Goal: Task Accomplishment & Management: Manage account settings

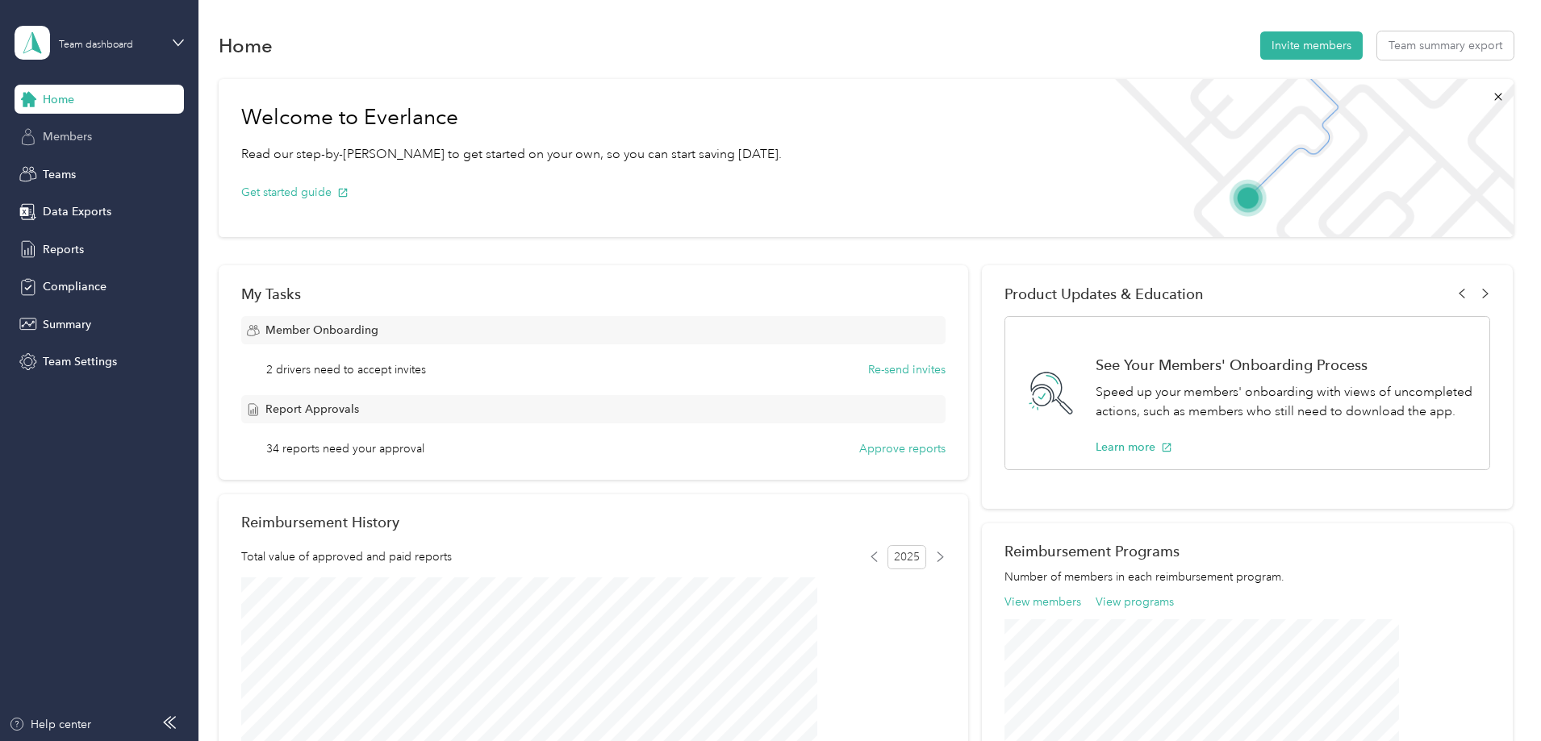
click at [86, 144] on span "Members" at bounding box center [67, 136] width 49 height 17
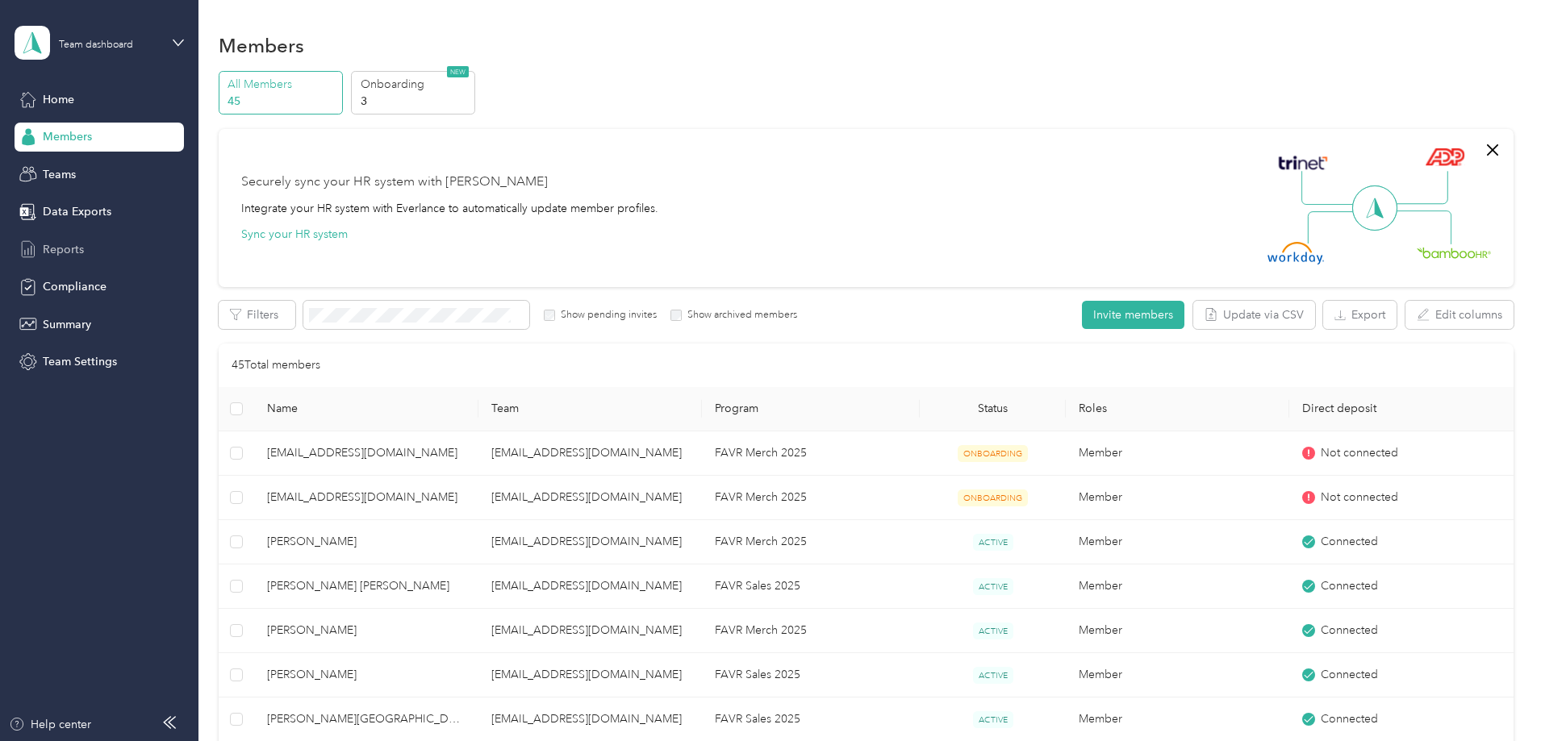
click at [63, 257] on span "Reports" at bounding box center [63, 249] width 41 height 17
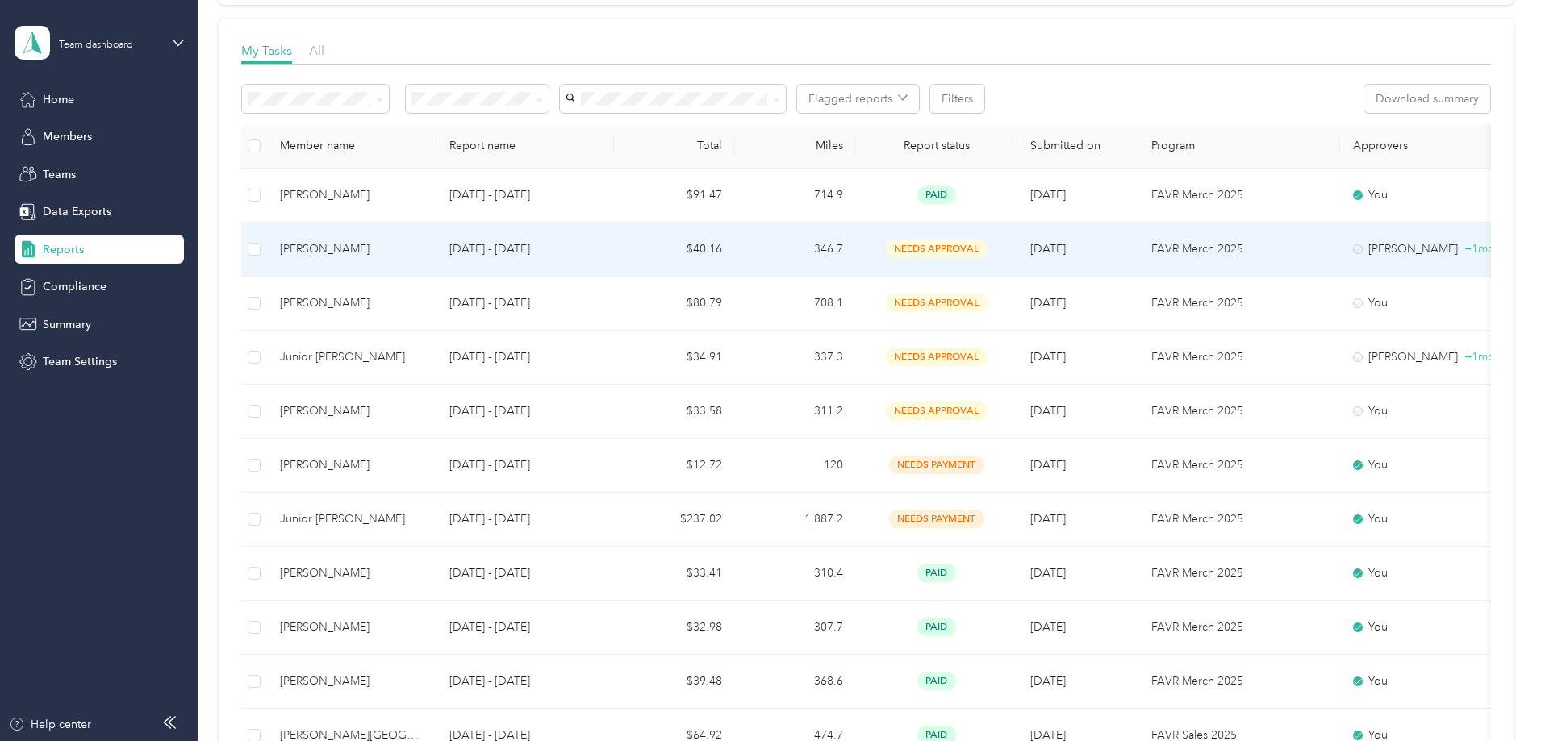
scroll to position [242, 0]
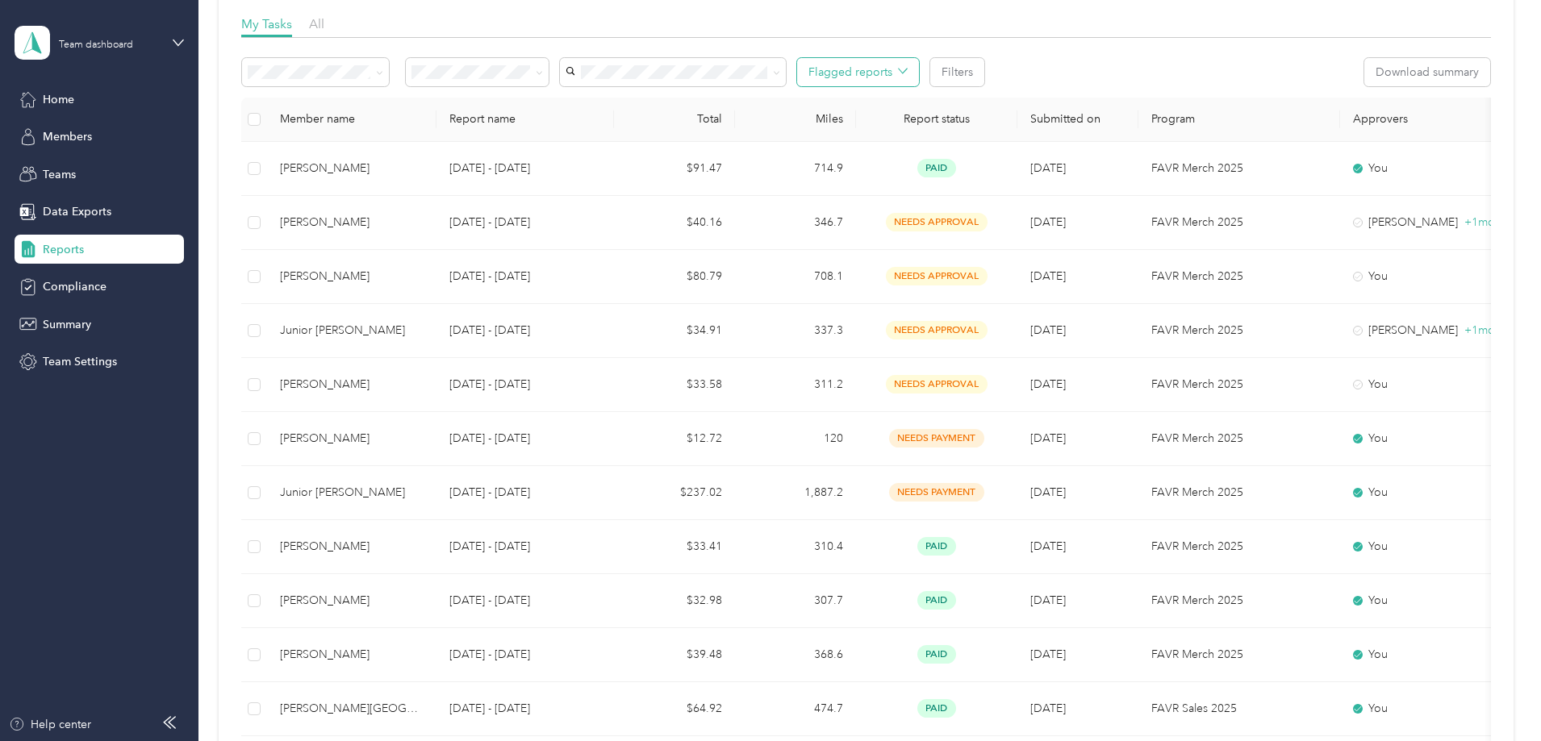
click at [919, 84] on button "Flagged reports" at bounding box center [858, 72] width 122 height 28
click at [578, 137] on li "Needs my approval" at bounding box center [584, 130] width 143 height 28
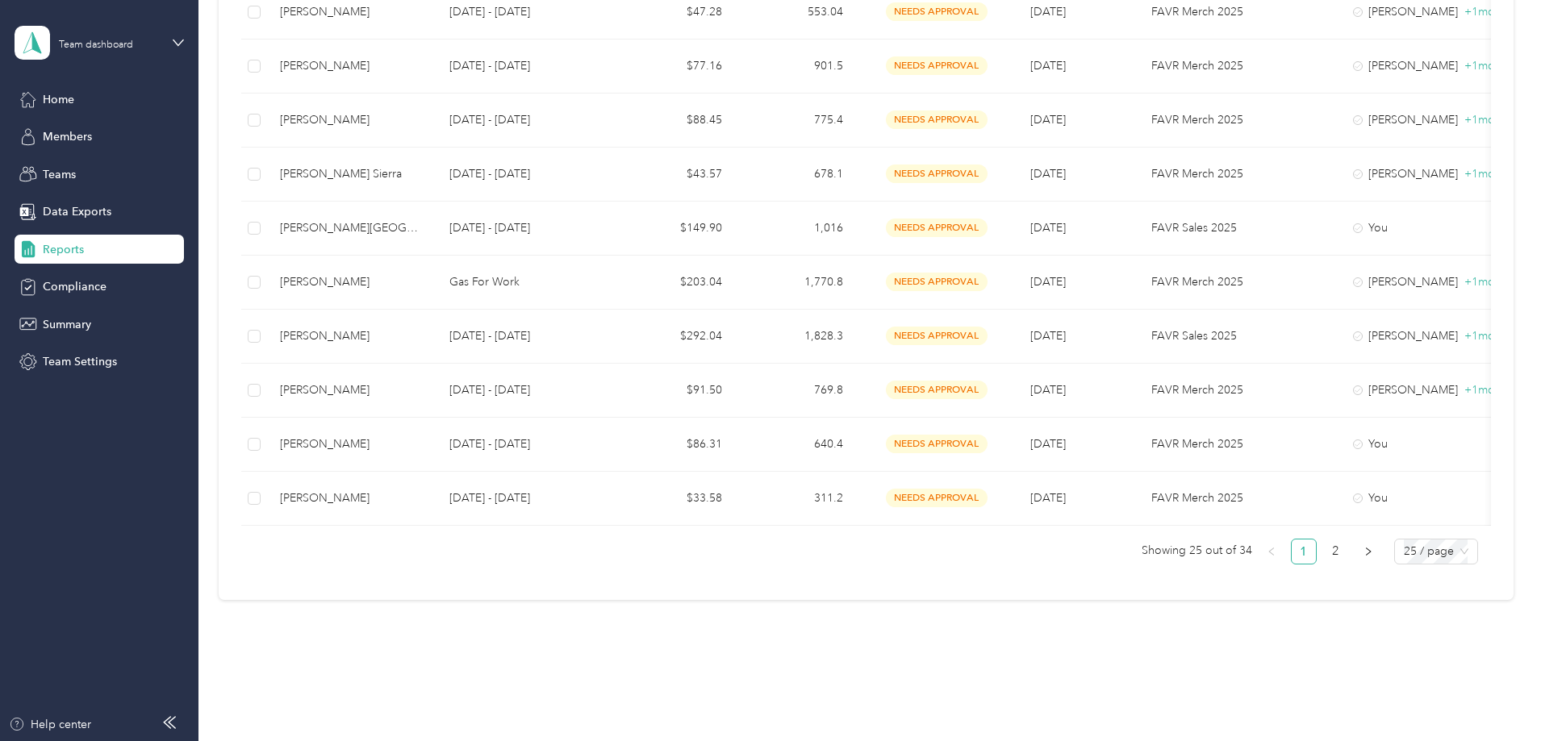
scroll to position [1247, 0]
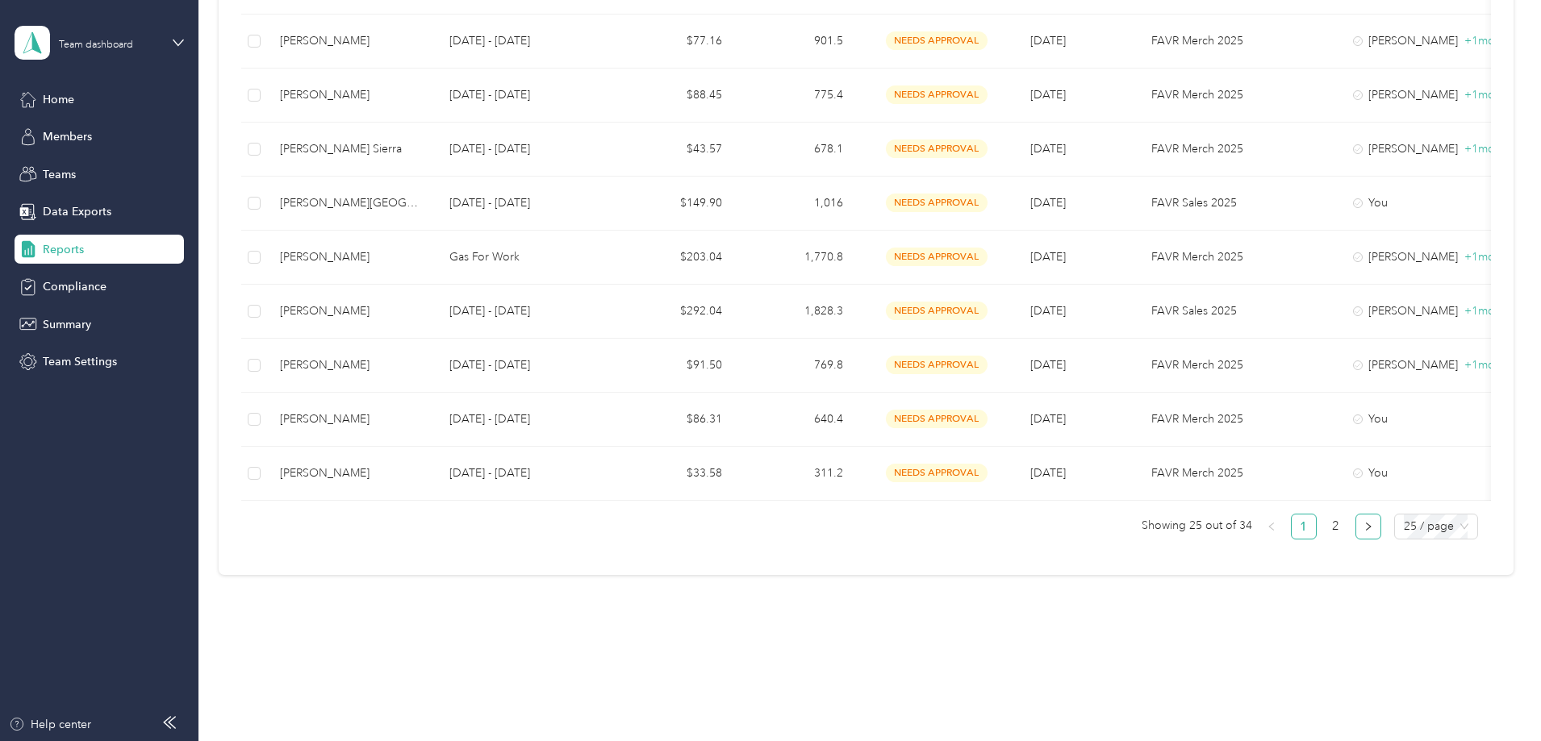
click at [1355, 533] on button "button" at bounding box center [1368, 527] width 26 height 26
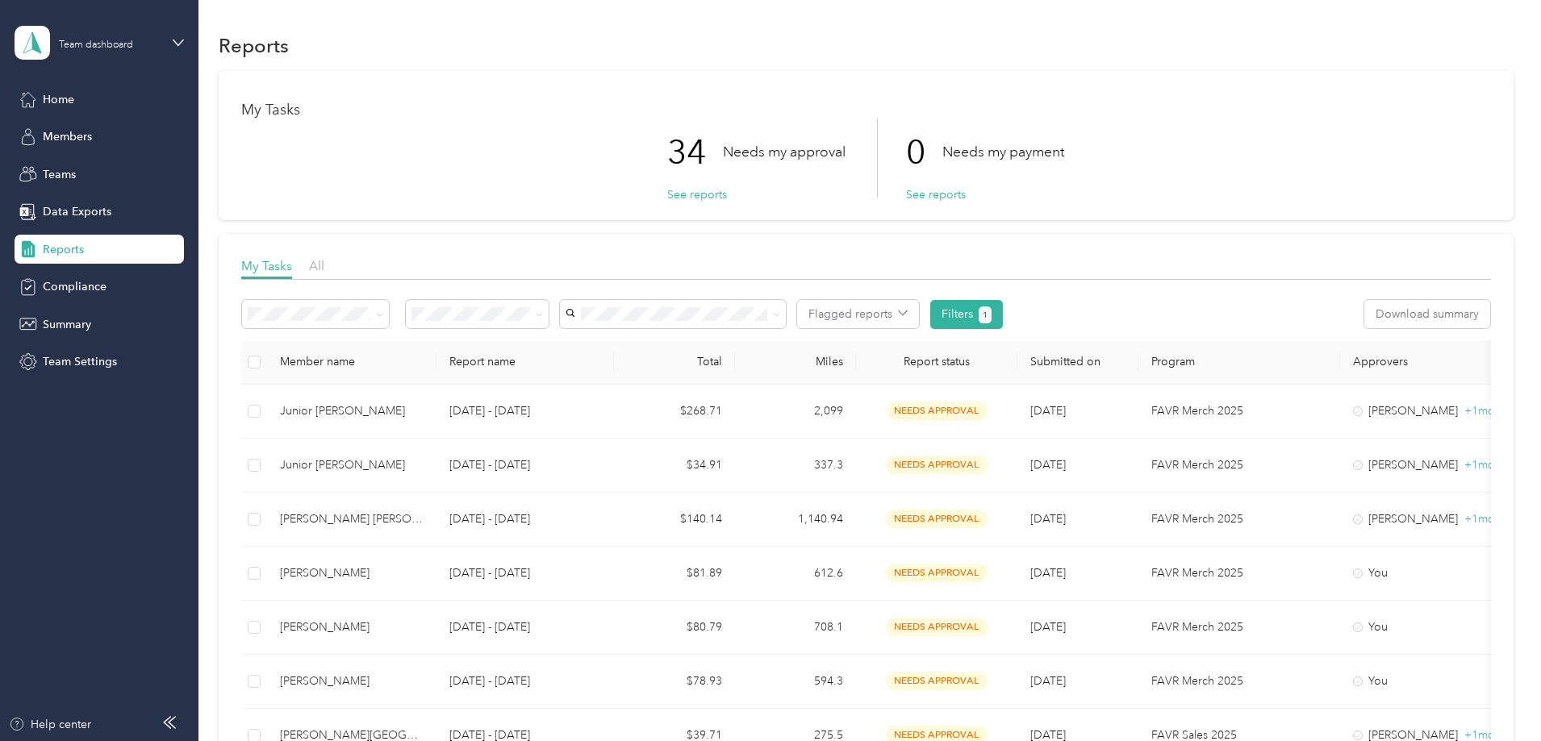
scroll to position [382, 0]
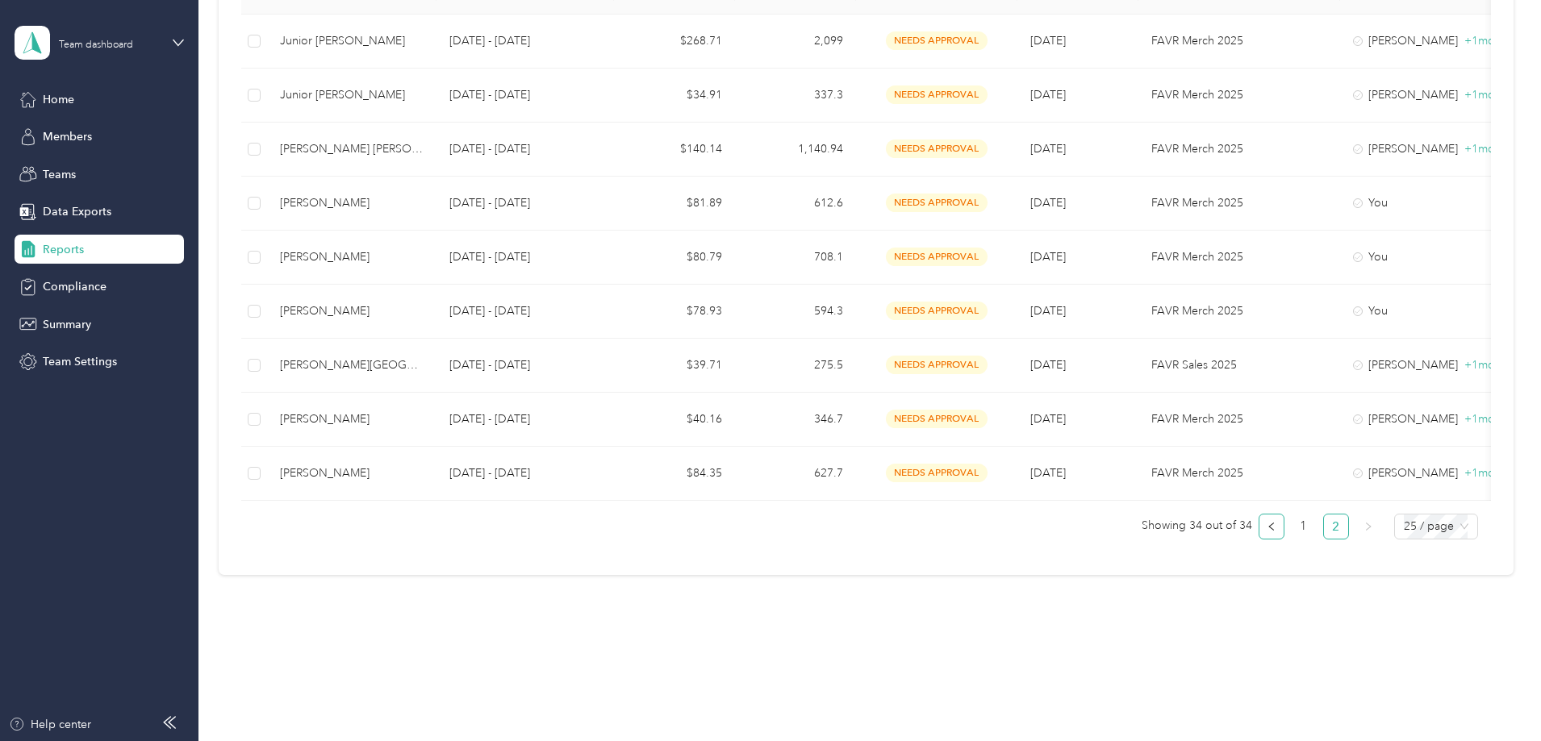
click at [1268, 524] on icon "left" at bounding box center [1270, 527] width 5 height 8
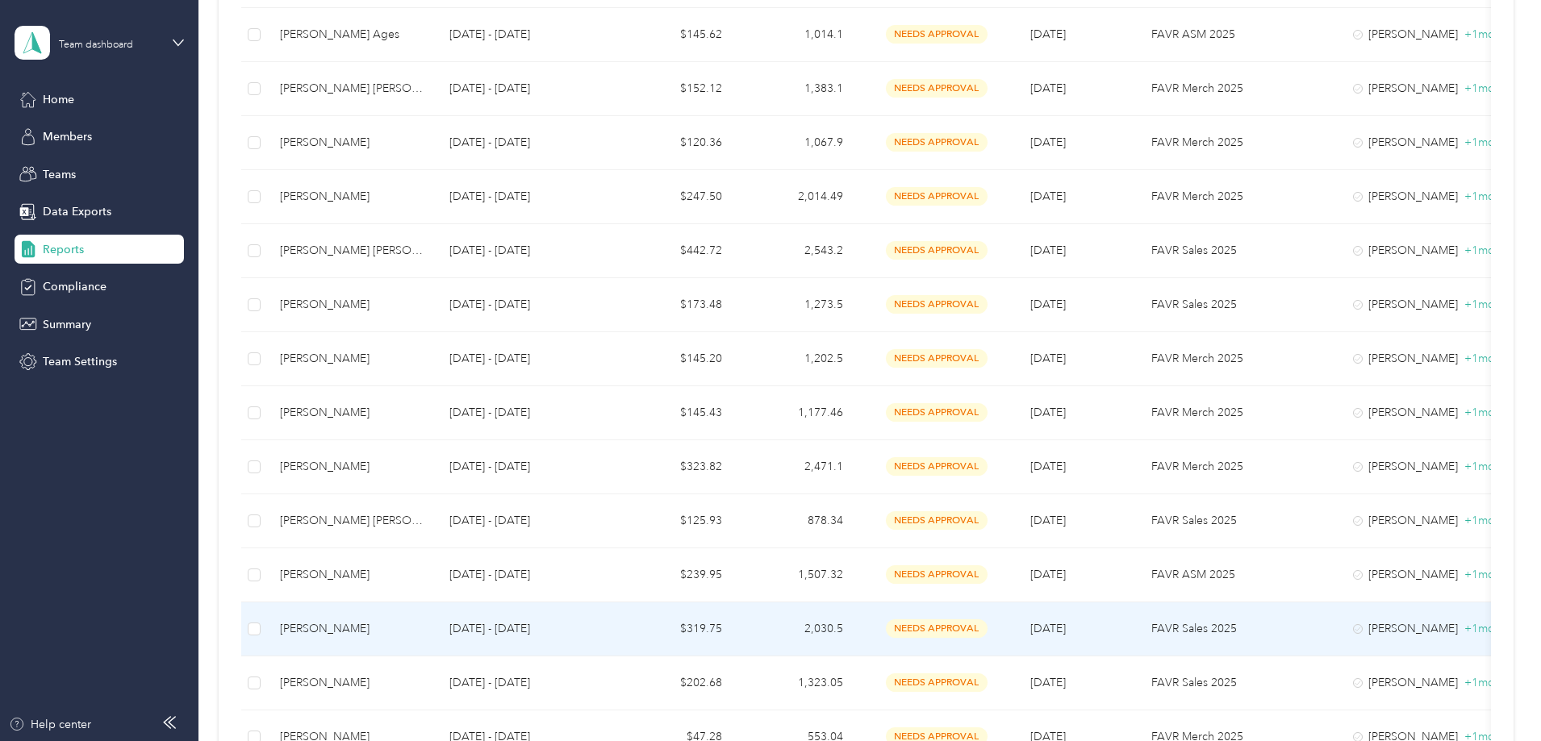
scroll to position [484, 0]
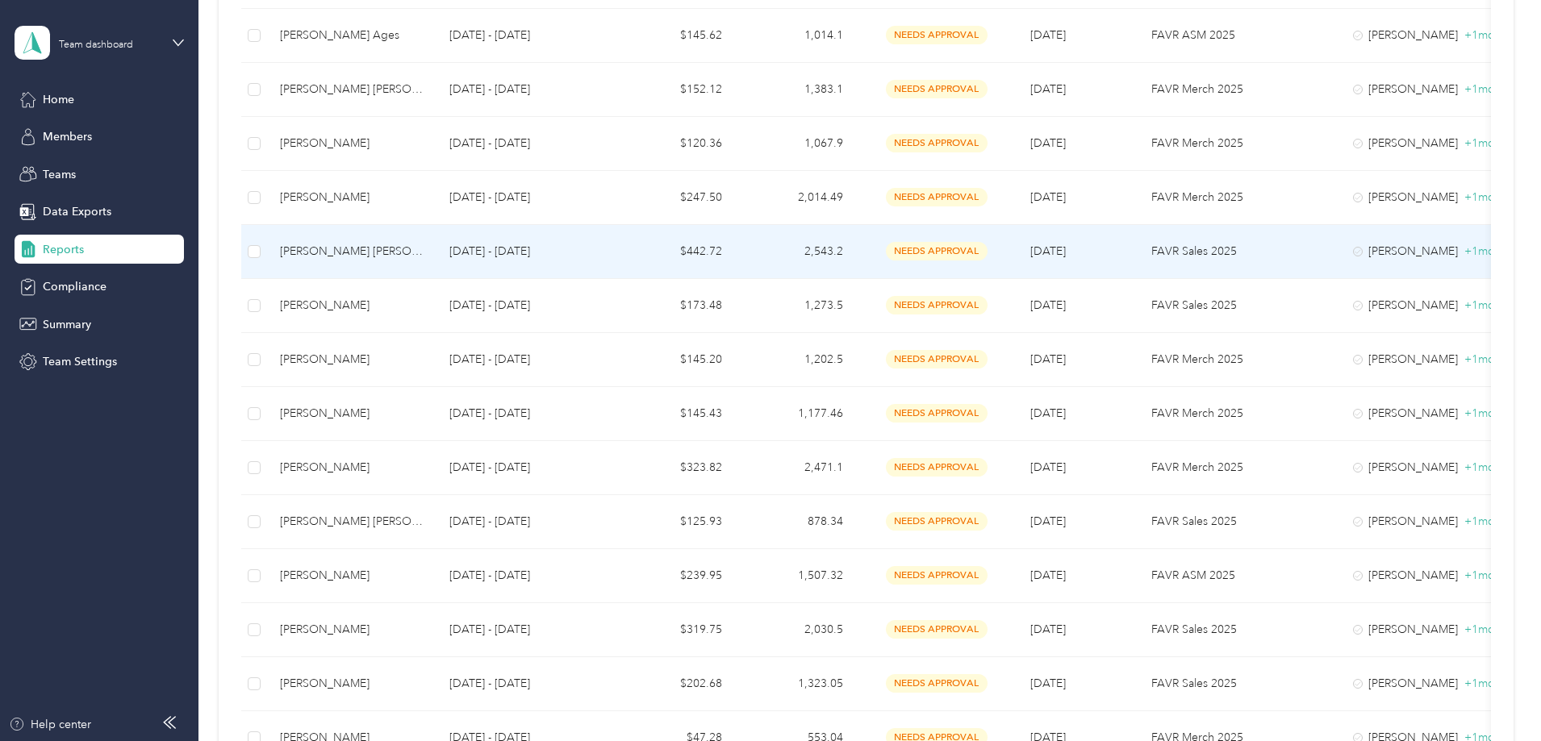
click at [601, 249] on p "[DATE] - [DATE]" at bounding box center [525, 252] width 152 height 18
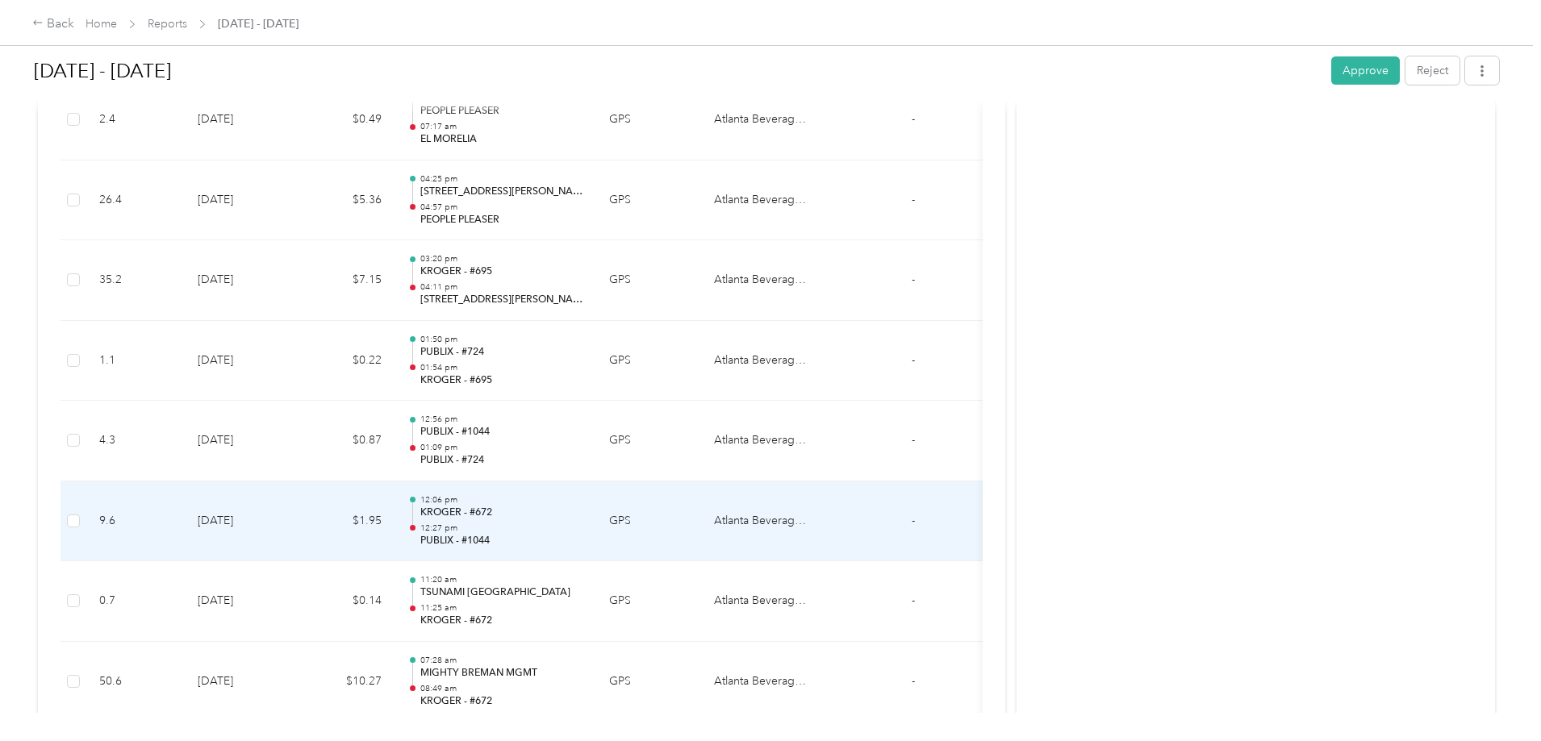
scroll to position [4679, 0]
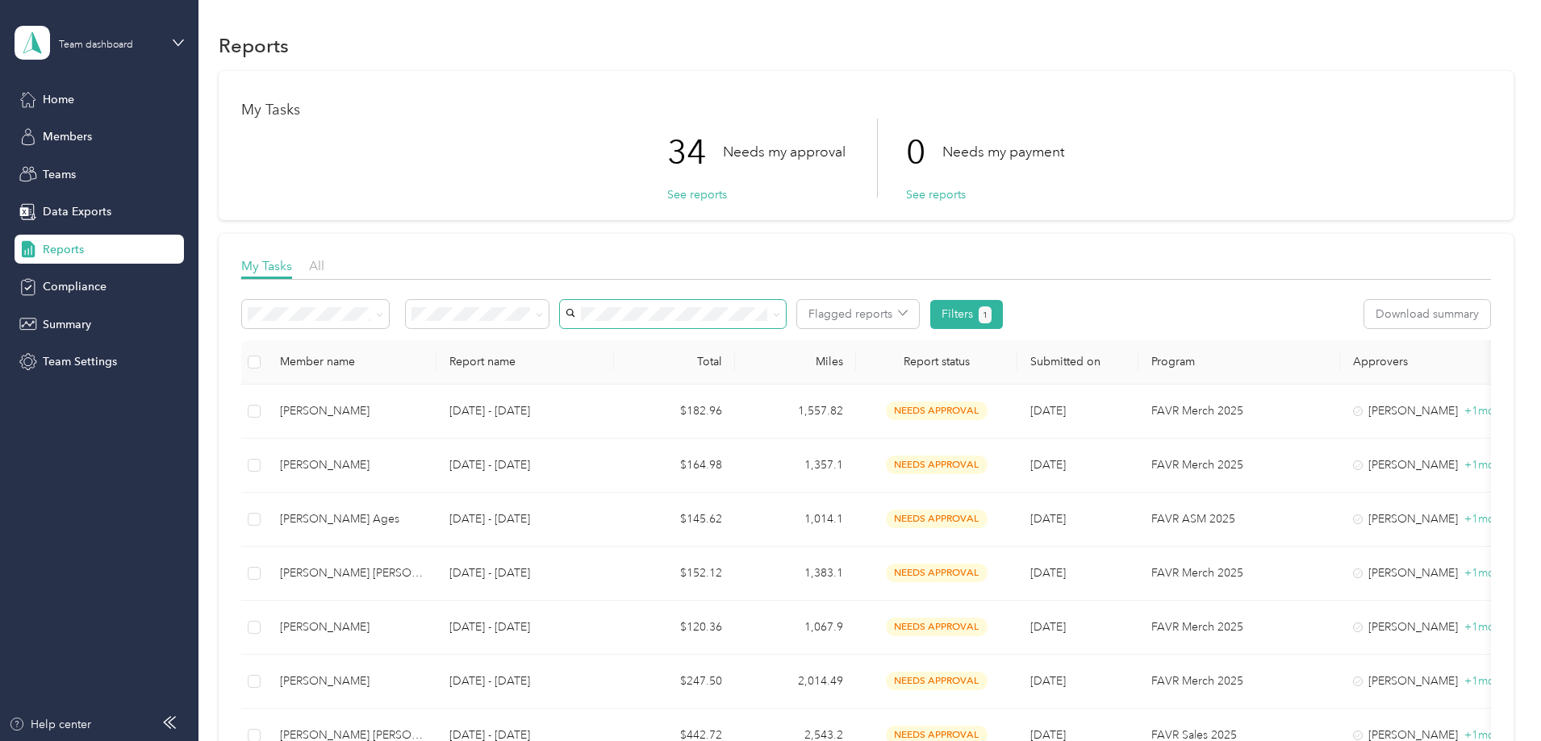
click at [758, 321] on span at bounding box center [673, 314] width 226 height 28
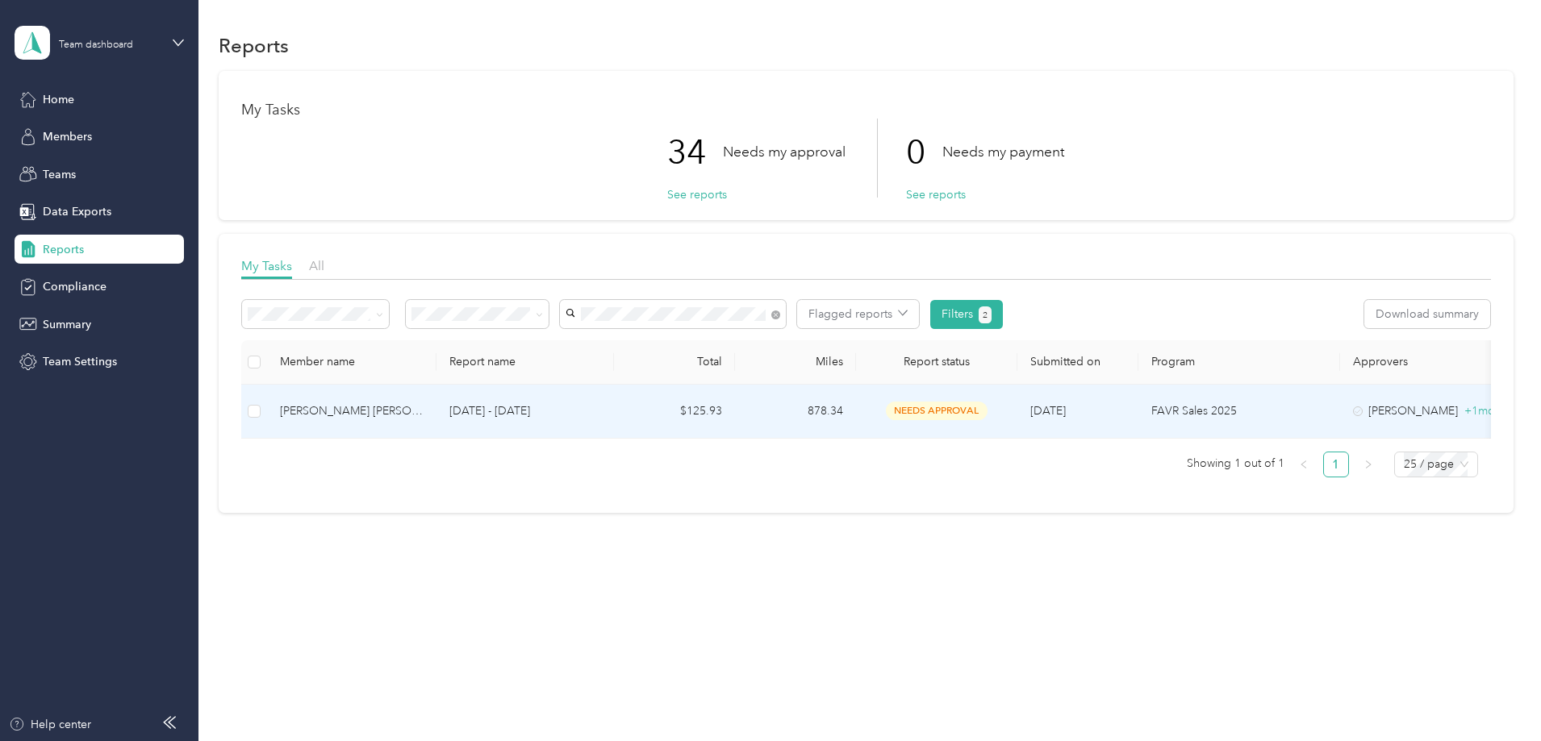
click at [601, 409] on p "[DATE] - [DATE]" at bounding box center [525, 412] width 152 height 18
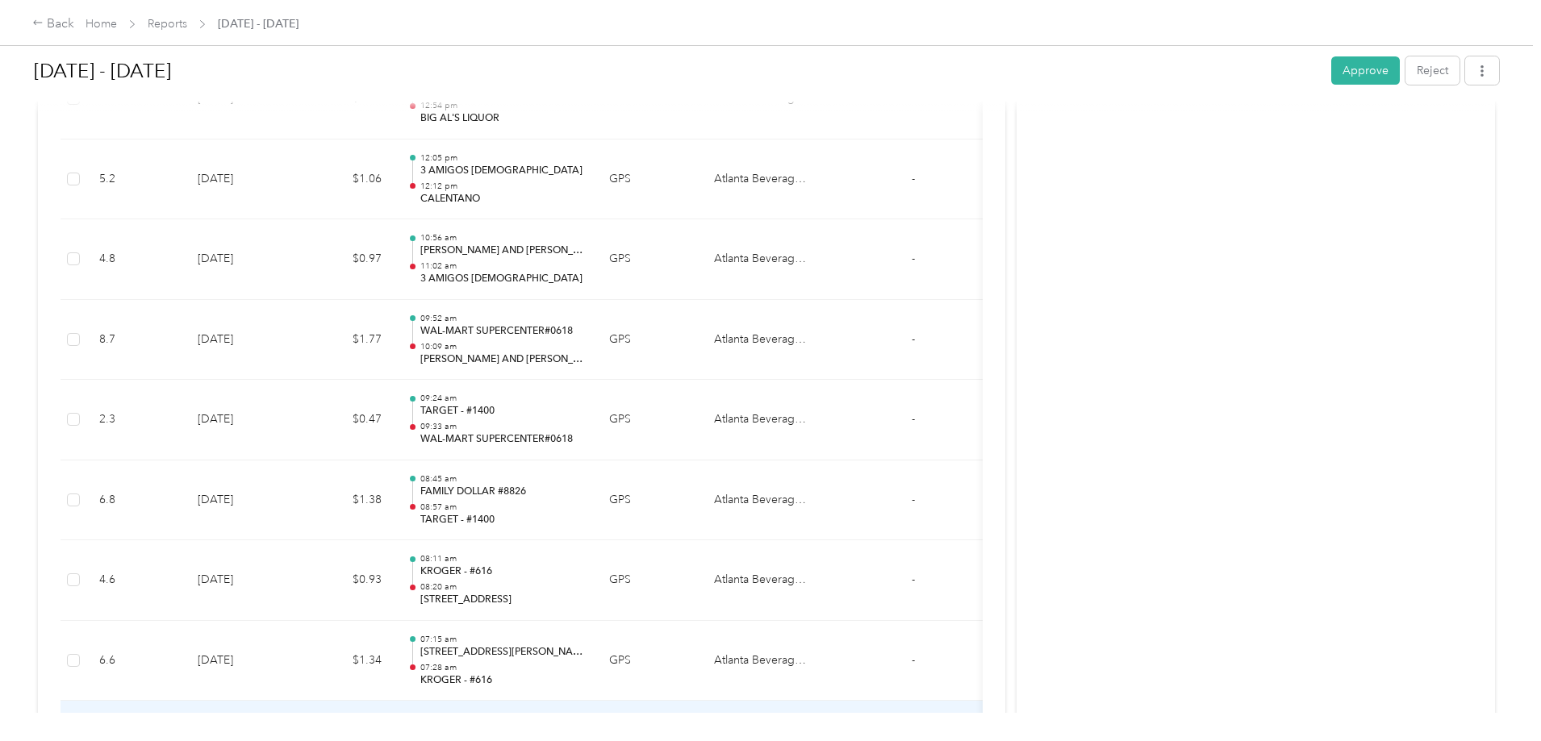
scroll to position [2416, 0]
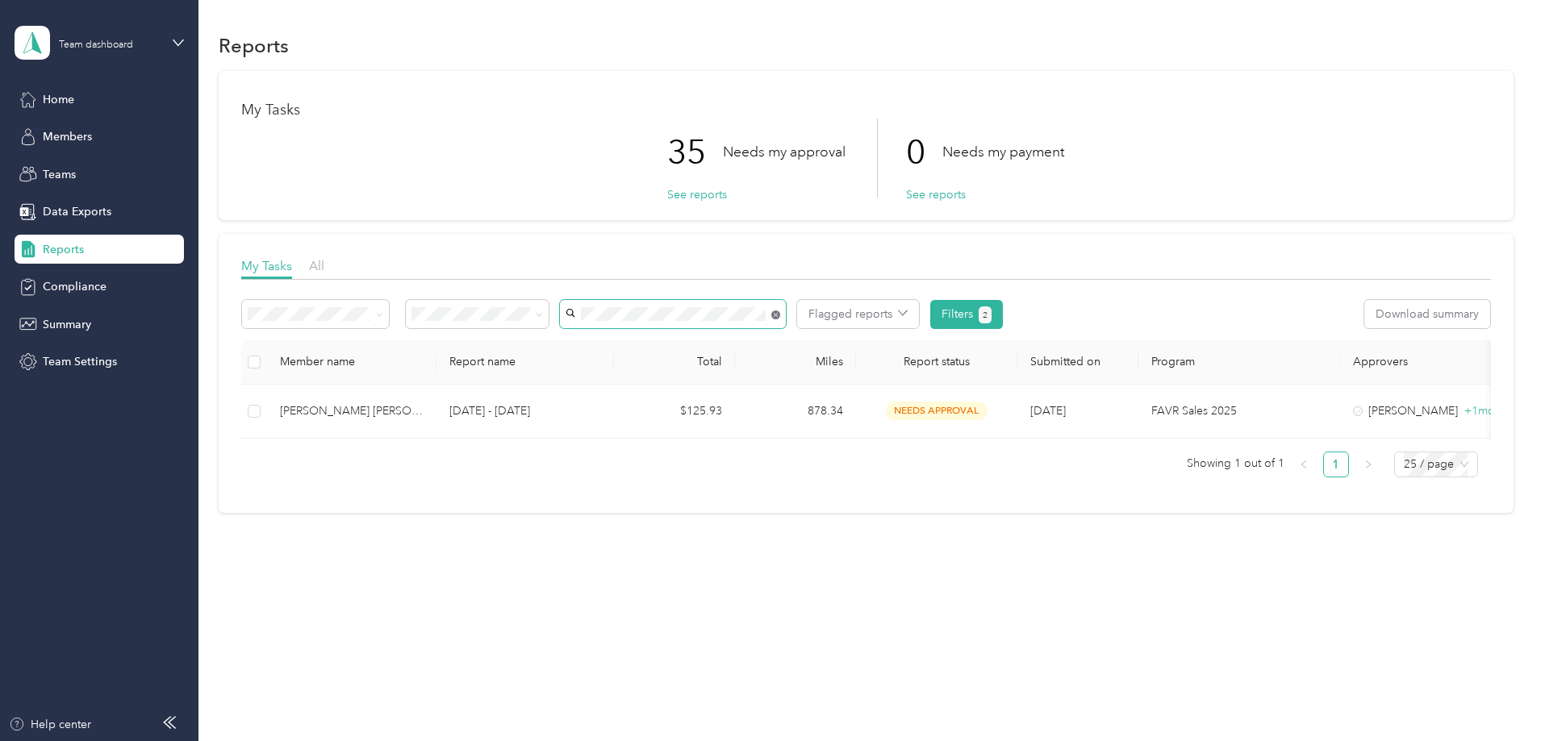
click at [780, 314] on icon at bounding box center [775, 315] width 9 height 9
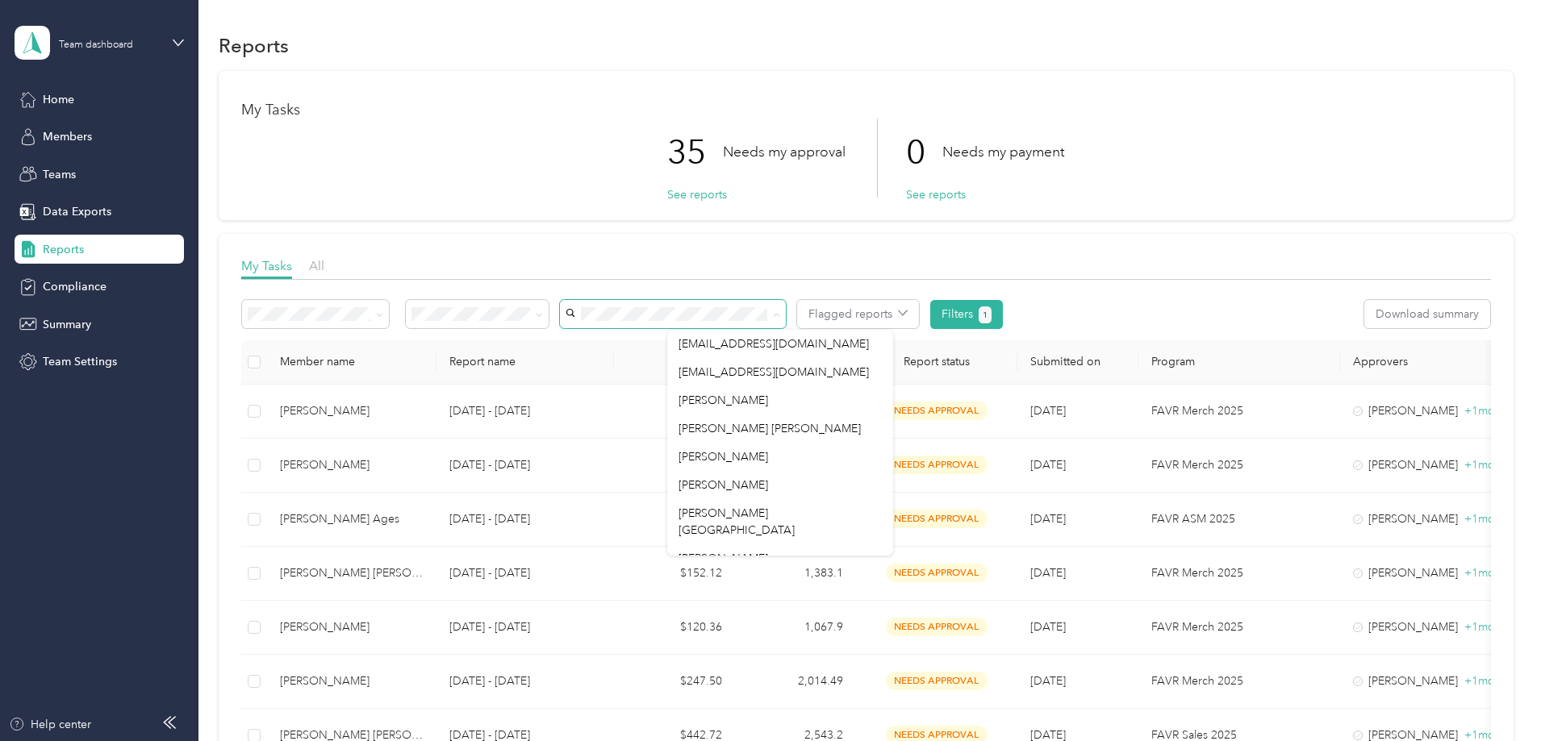
click at [651, 212] on div "My Tasks 35 Needs my approval See reports 0 Needs my payment See reports" at bounding box center [866, 145] width 1295 height 149
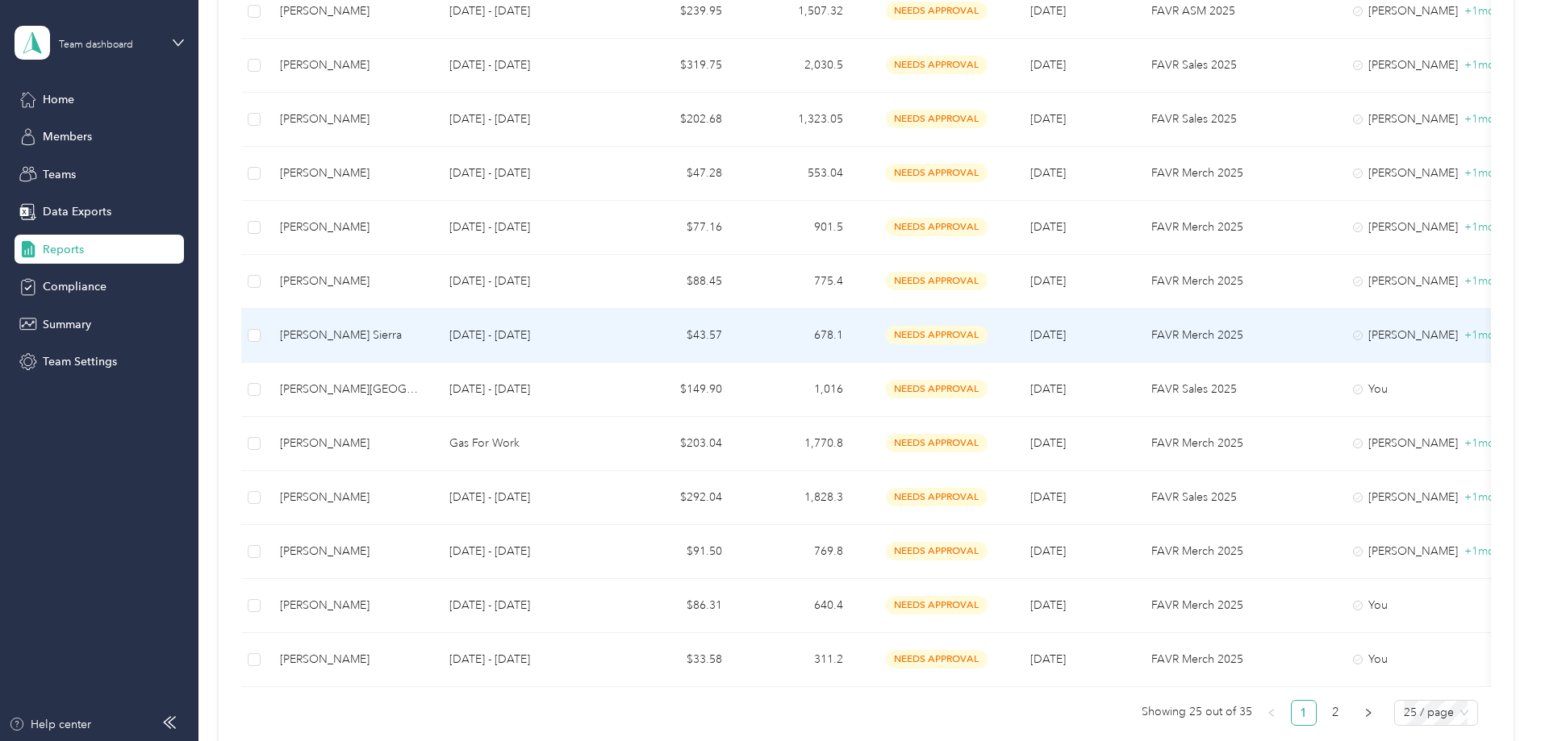
scroll to position [1129, 0]
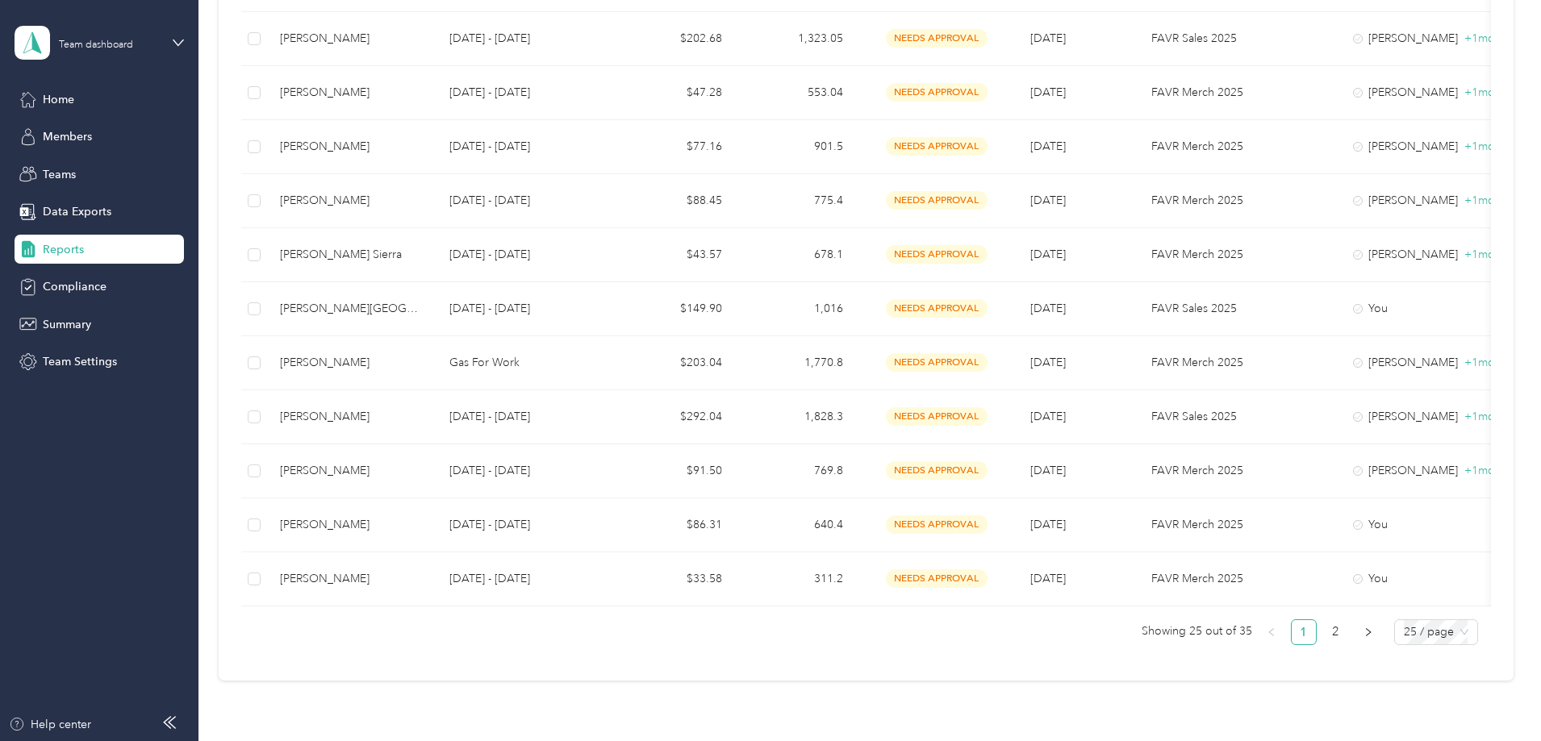
click at [1363, 637] on icon "right" at bounding box center [1368, 633] width 10 height 10
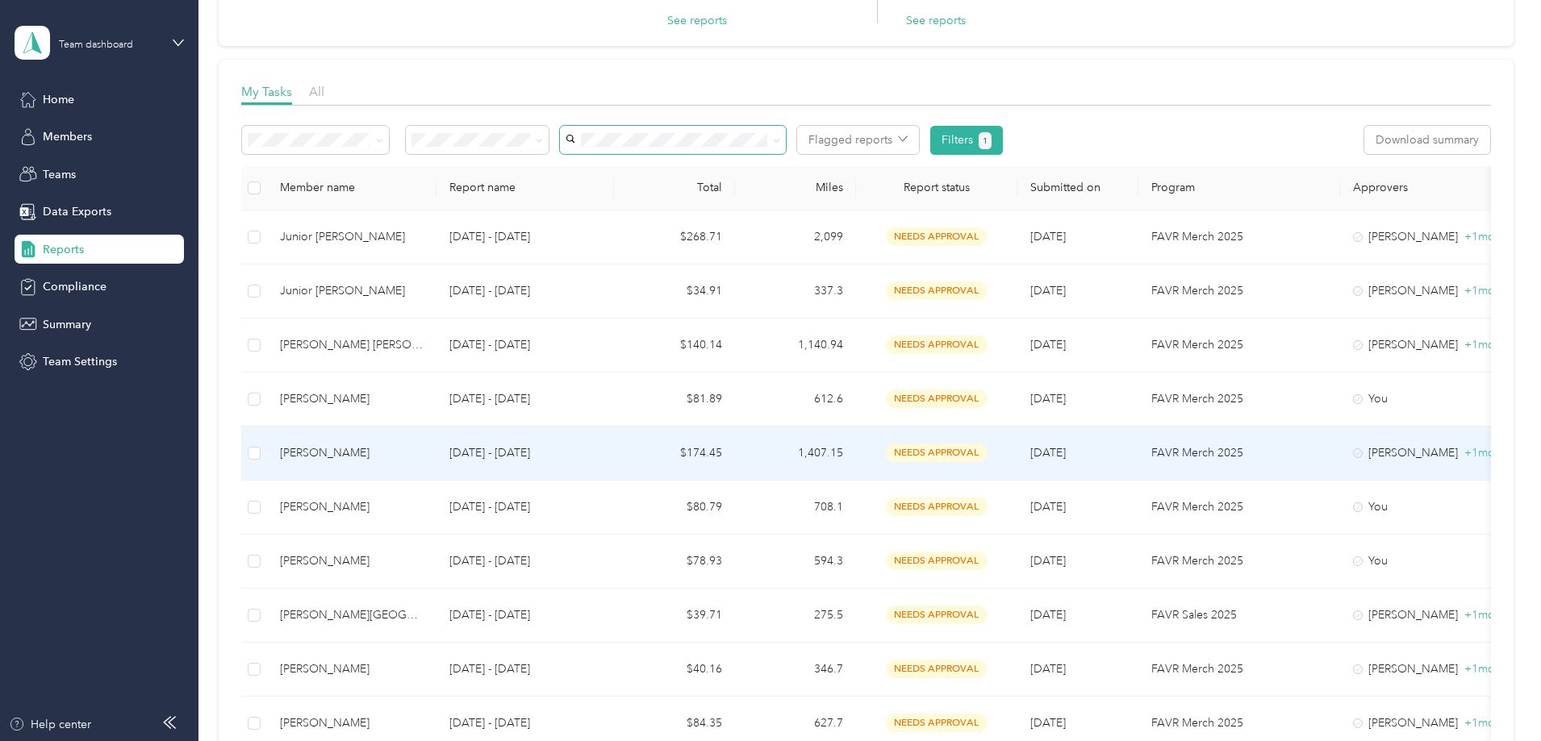
scroll to position [94, 0]
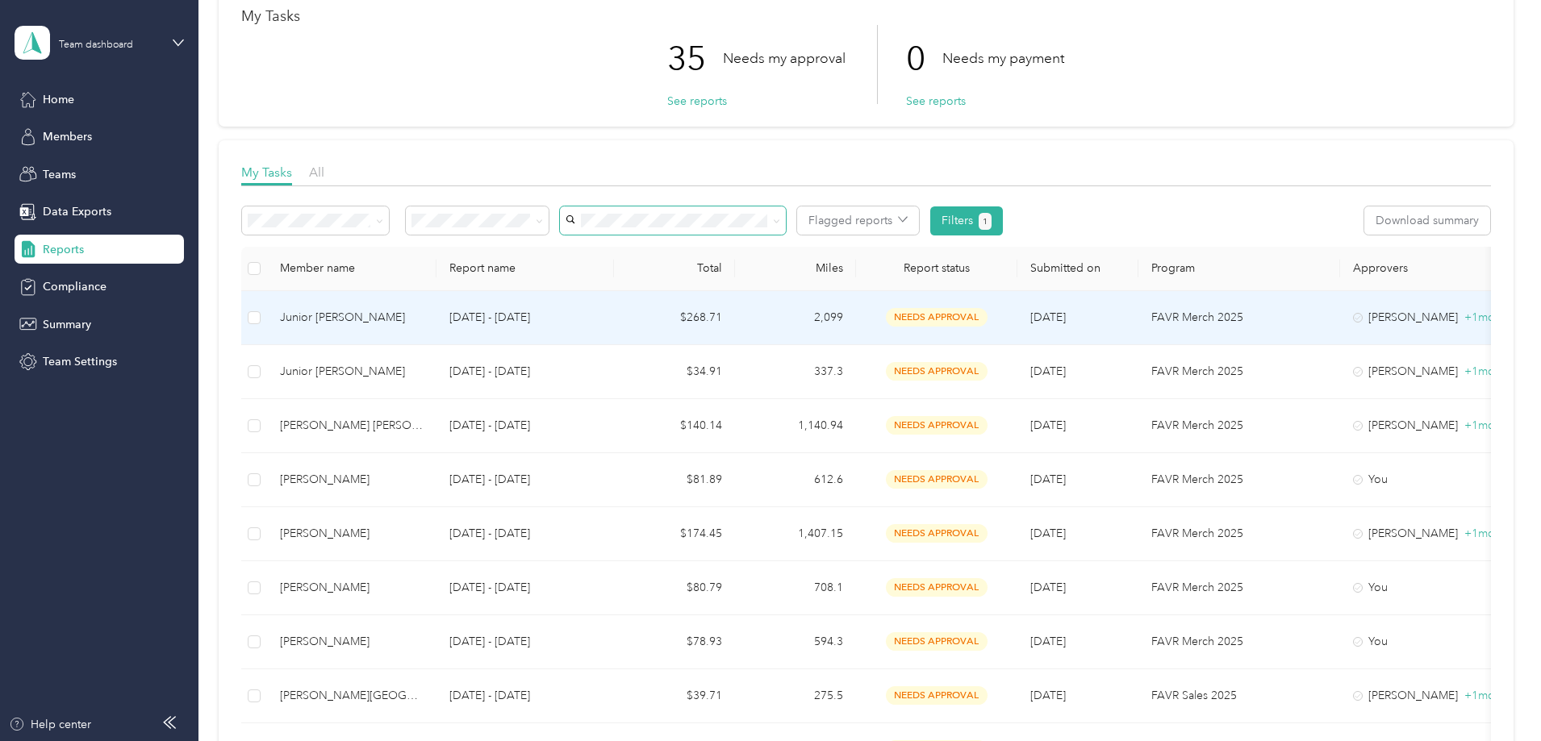
click at [601, 322] on p "[DATE] - [DATE]" at bounding box center [525, 318] width 152 height 18
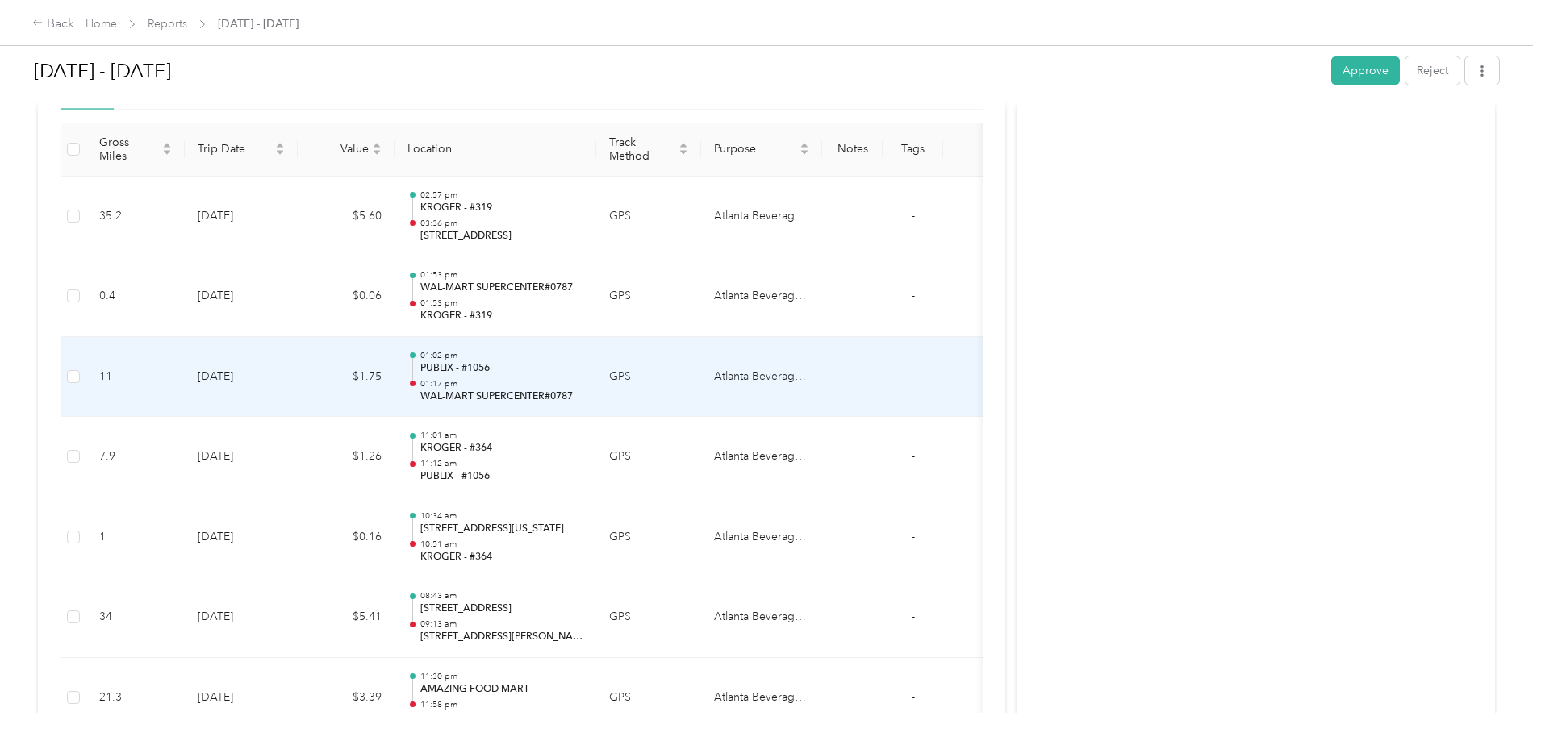
scroll to position [484, 0]
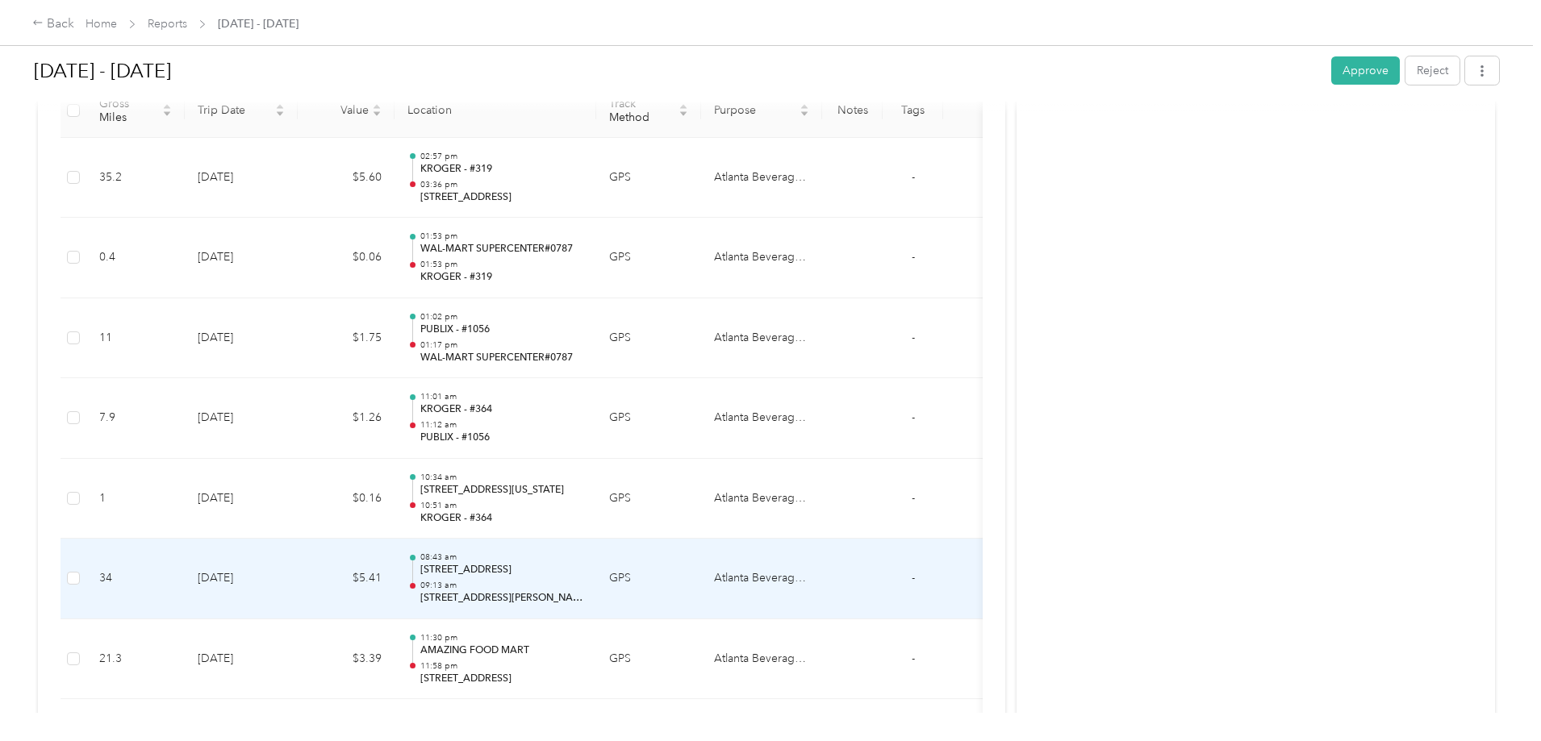
click at [579, 581] on p "09:13 am" at bounding box center [501, 585] width 163 height 11
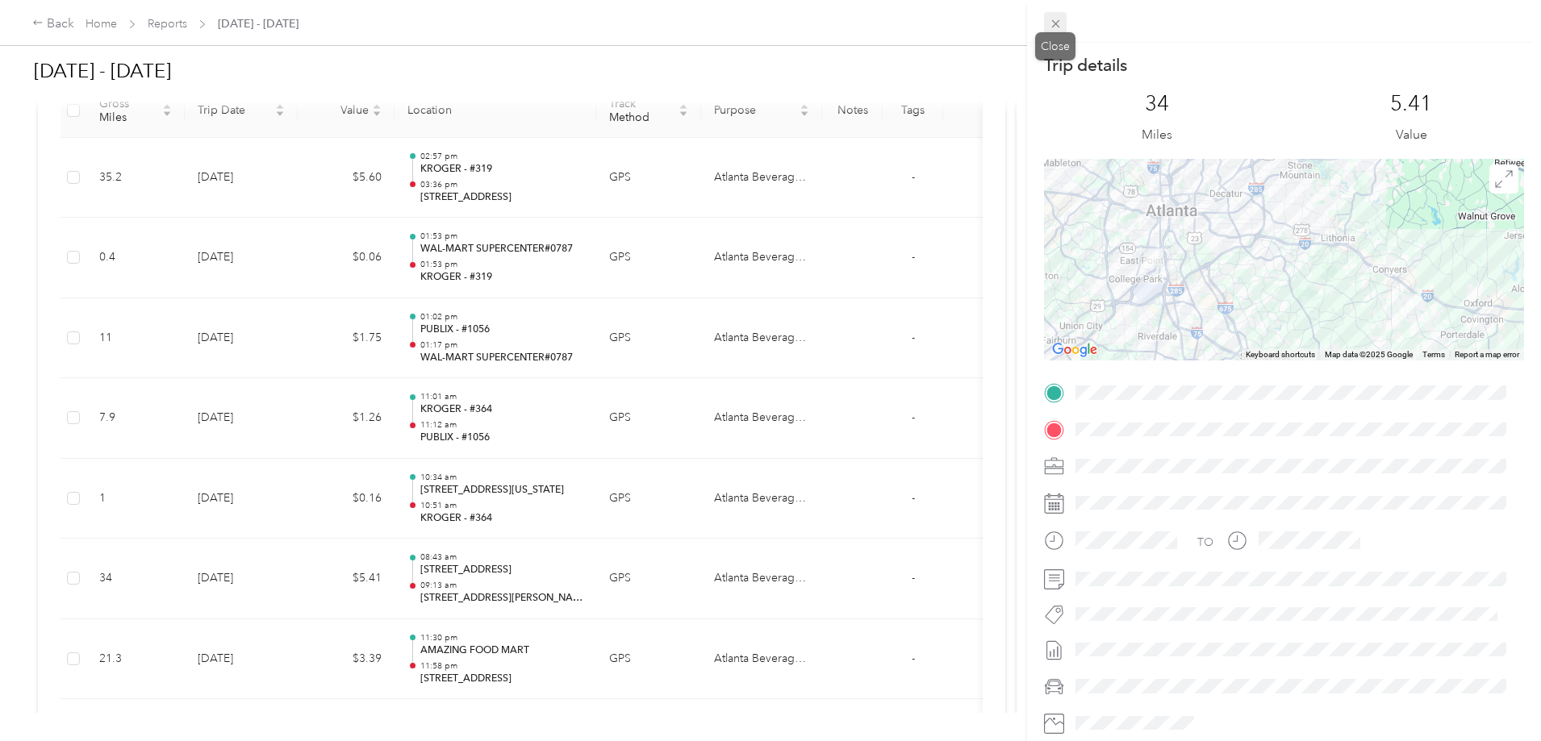
click at [1051, 26] on icon at bounding box center [1056, 24] width 14 height 14
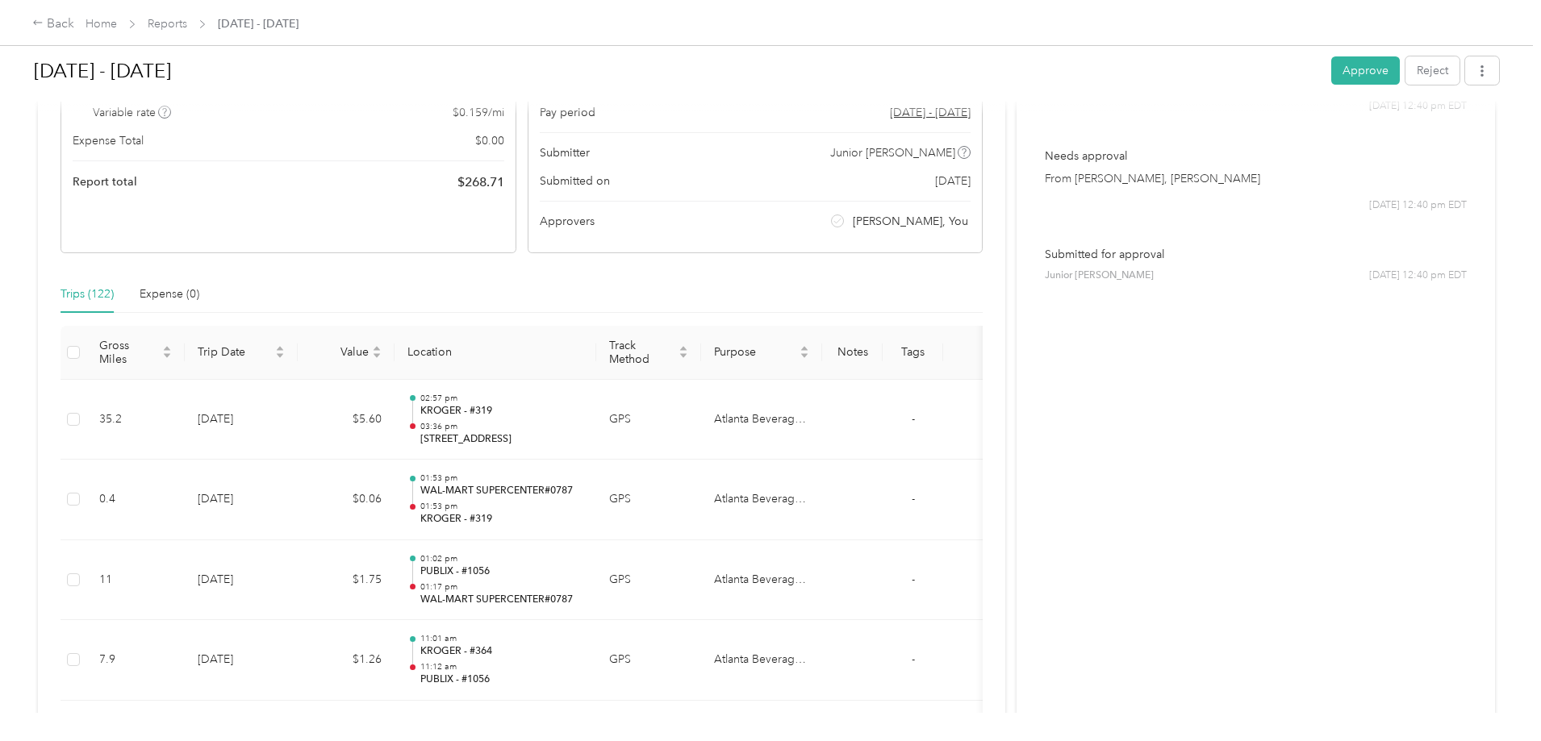
scroll to position [0, 0]
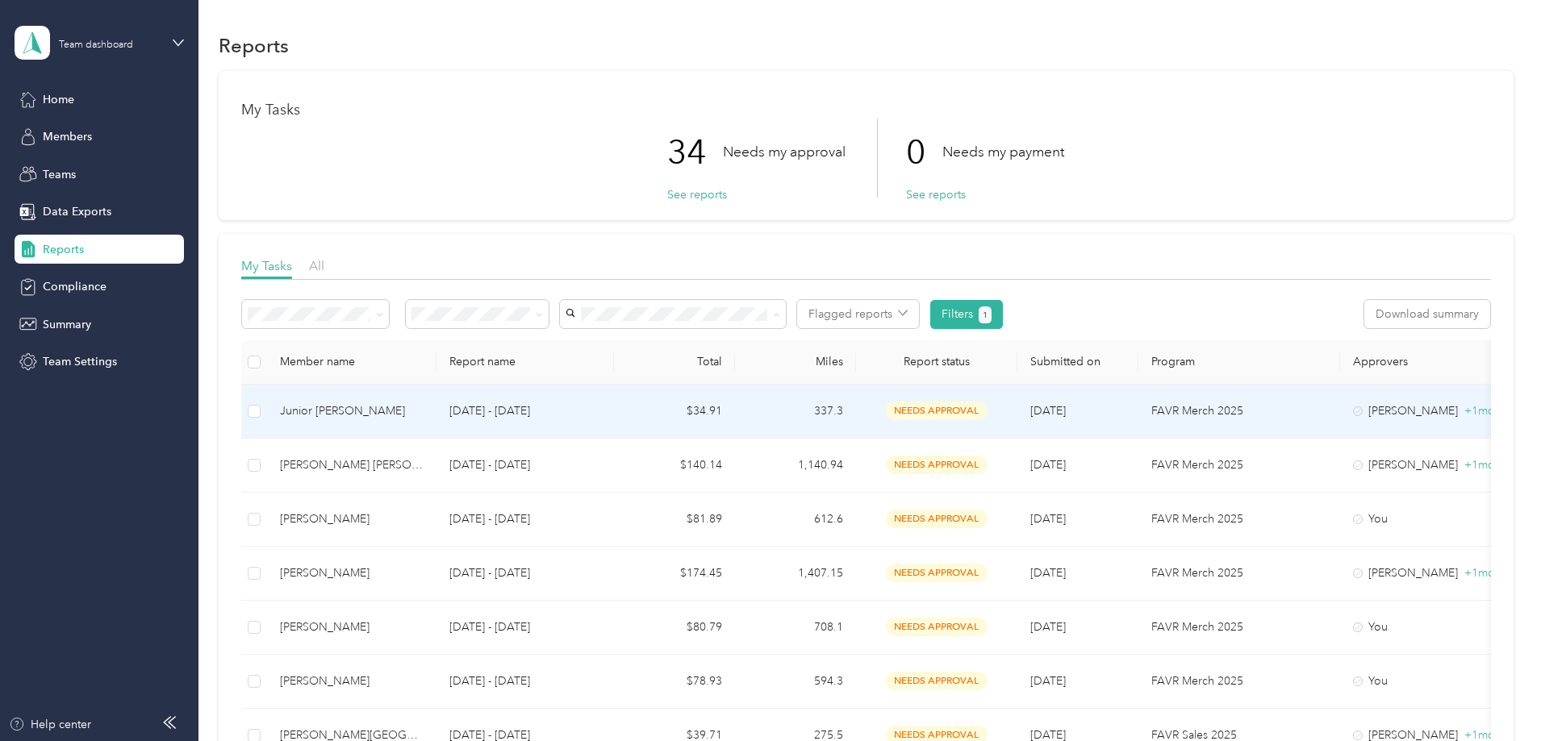
click at [601, 407] on p "[DATE] - [DATE]" at bounding box center [525, 412] width 152 height 18
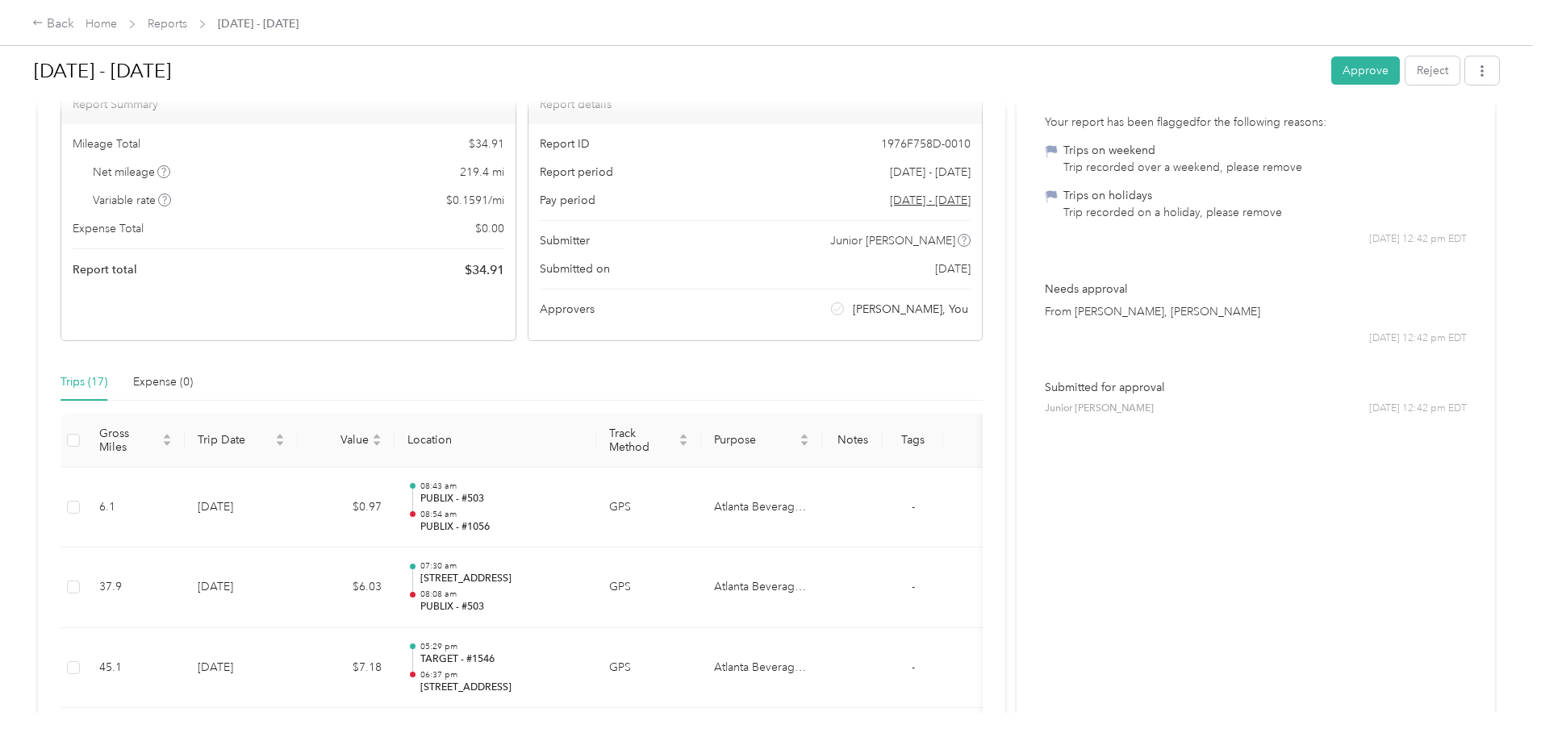
scroll to position [161, 0]
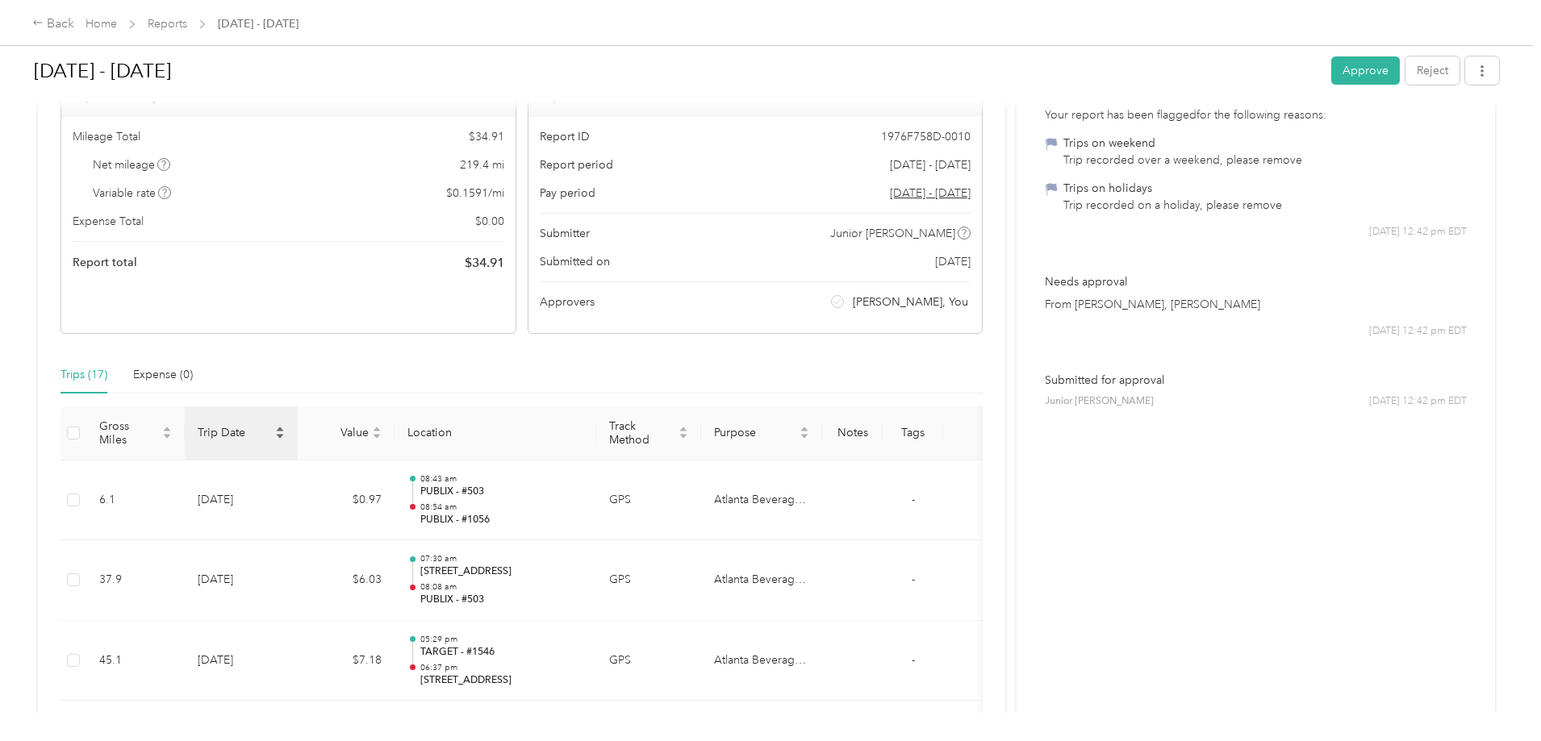
click at [272, 439] on span "Trip Date" at bounding box center [235, 433] width 74 height 14
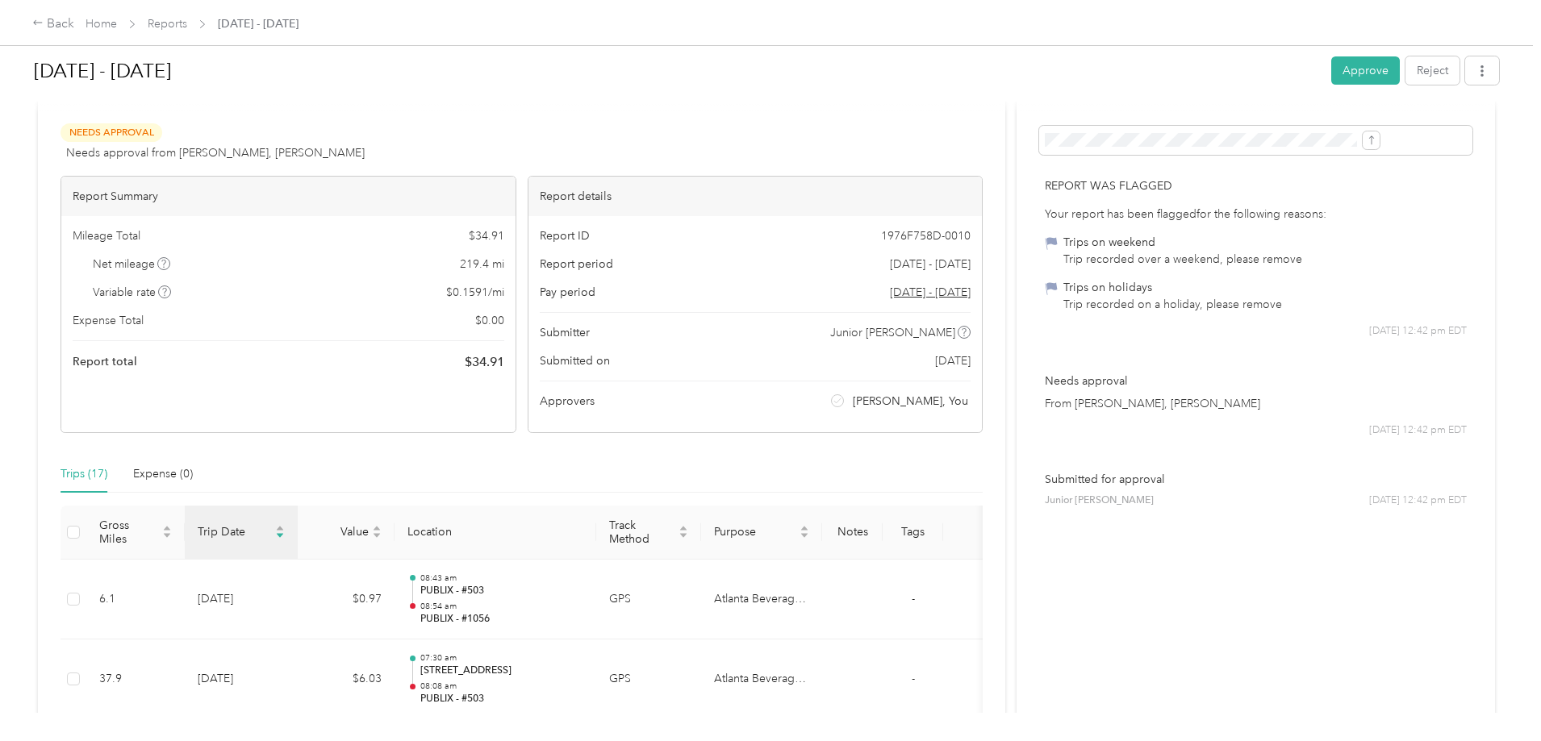
scroll to position [0, 0]
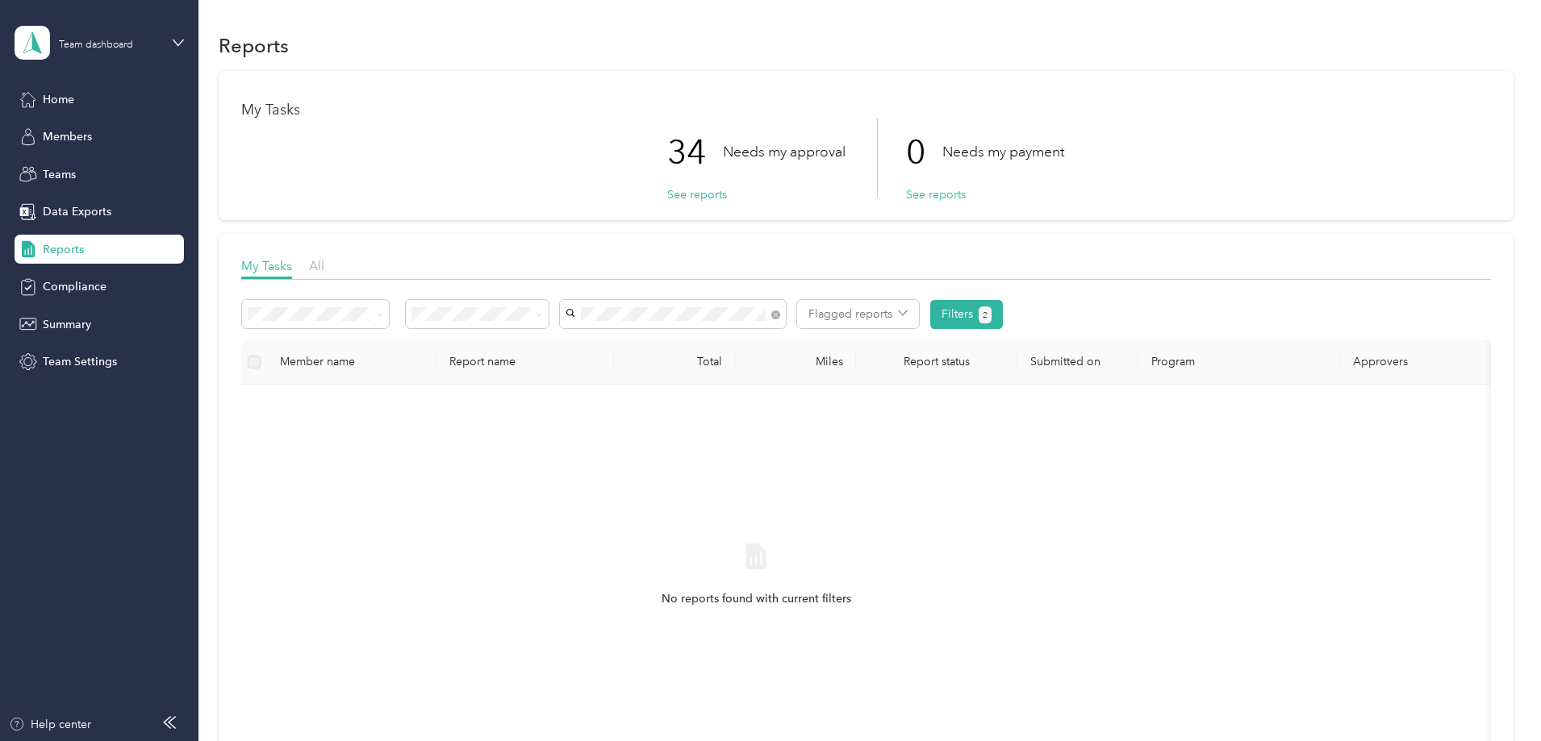
click at [760, 369] on span "Junior [PERSON_NAME]" at bounding box center [740, 372] width 125 height 14
click at [780, 311] on span at bounding box center [775, 314] width 9 height 14
click at [780, 317] on icon at bounding box center [775, 315] width 9 height 9
click at [766, 337] on div "Junior [PERSON_NAME]" at bounding box center [779, 344] width 203 height 17
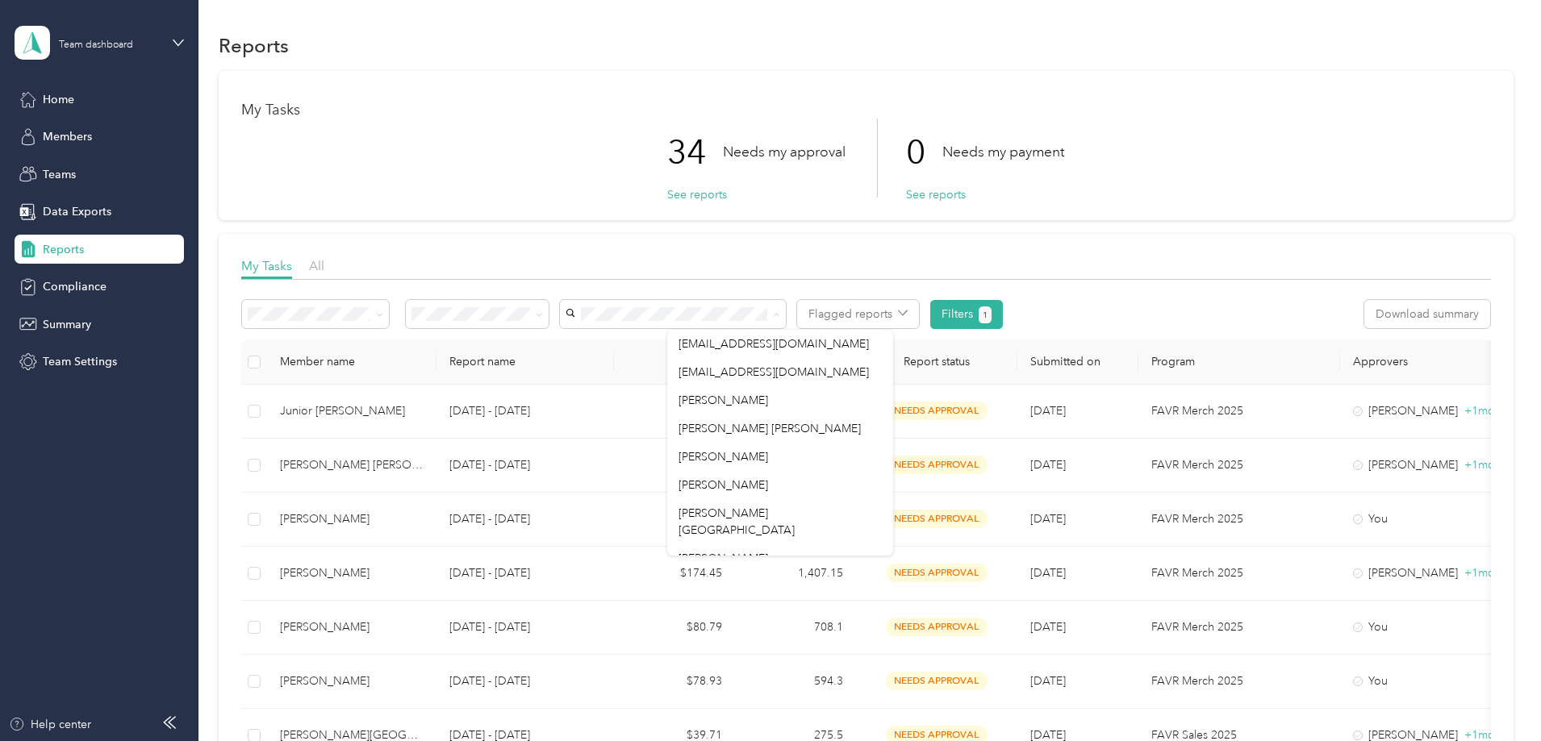
click at [1249, 254] on div "My Tasks All Flagged reports Filters 1 Download summary Member name Report name…" at bounding box center [866, 589] width 1295 height 711
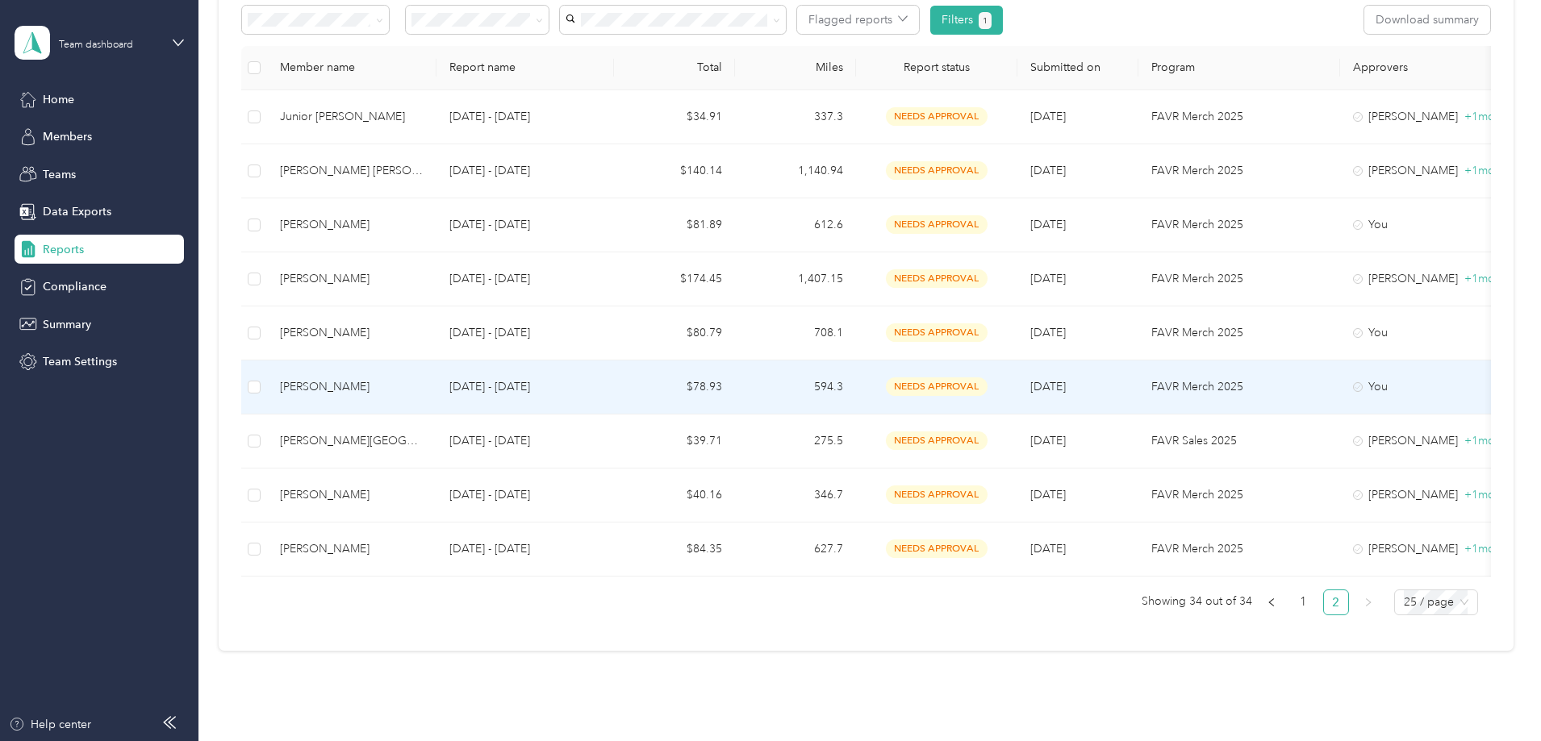
scroll to position [323, 0]
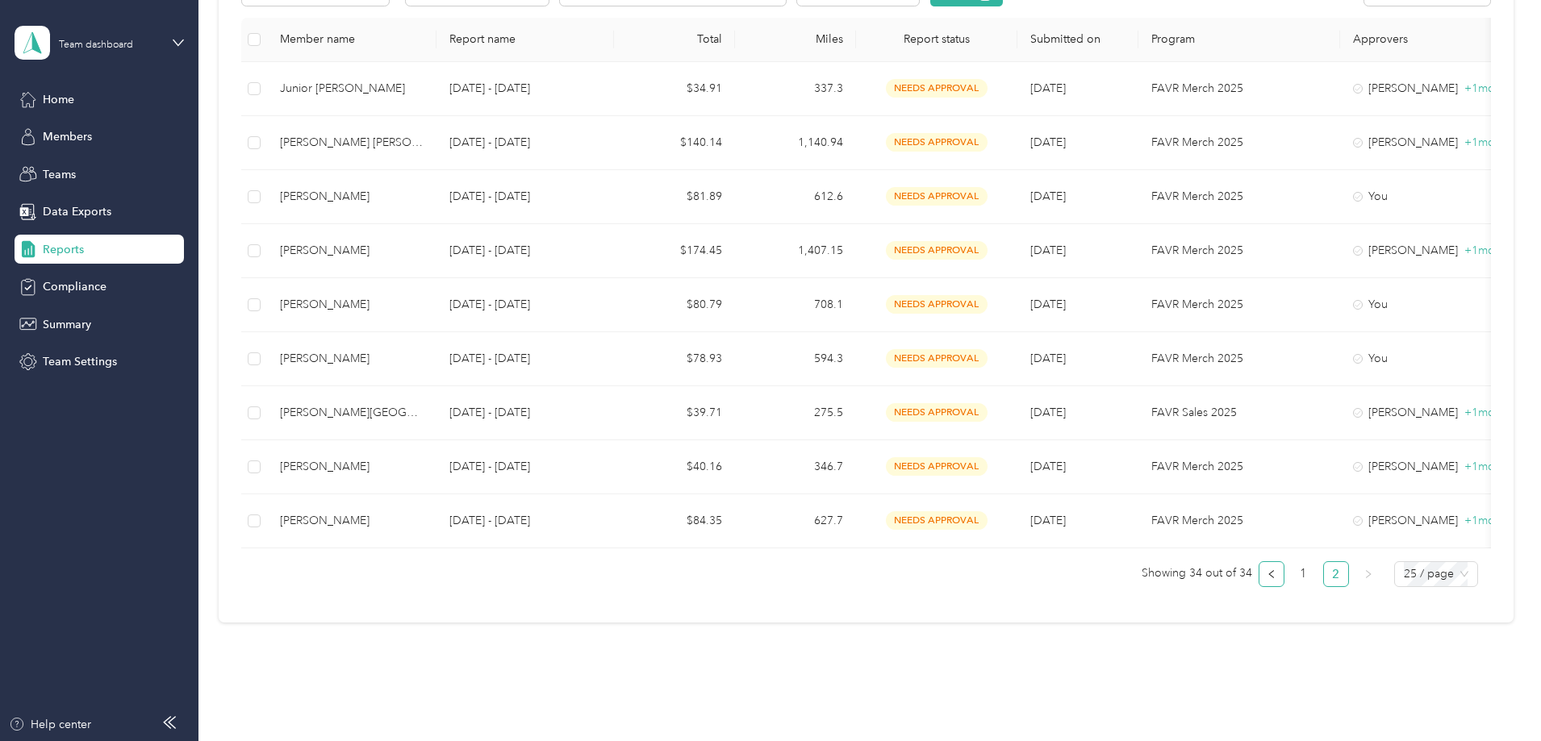
click at [1258, 582] on button "button" at bounding box center [1271, 574] width 26 height 26
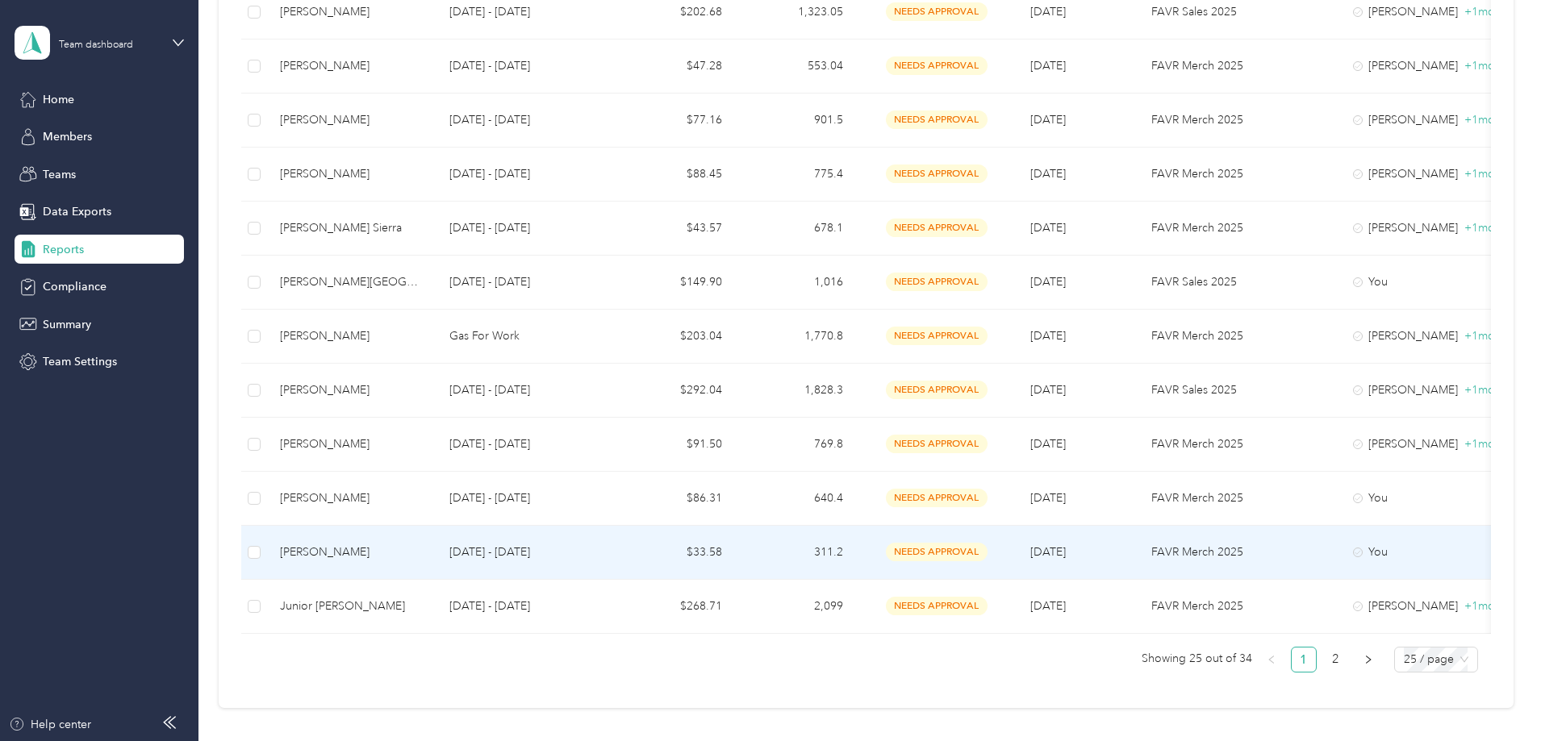
scroll to position [1129, 0]
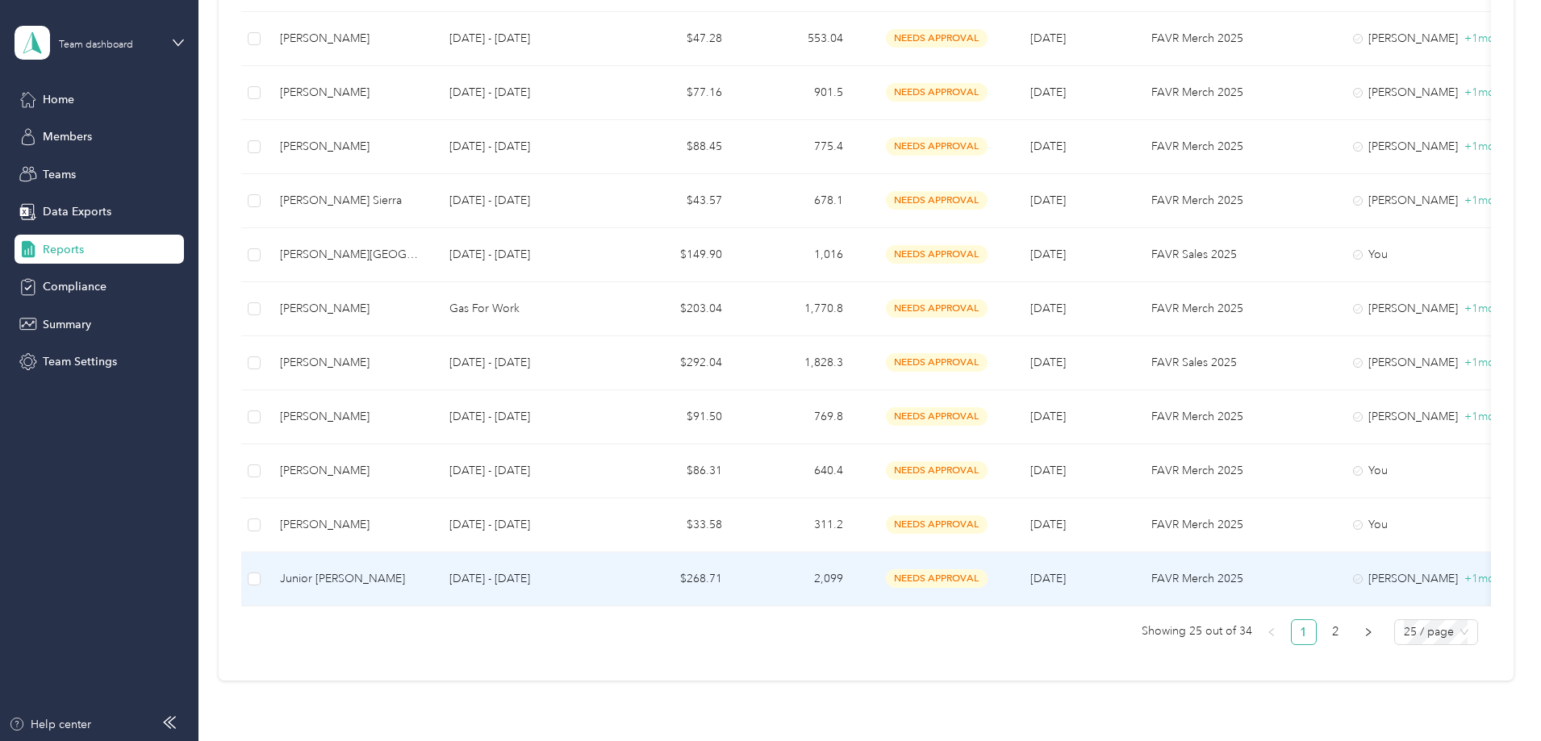
click at [968, 567] on td "needs approval" at bounding box center [936, 580] width 161 height 54
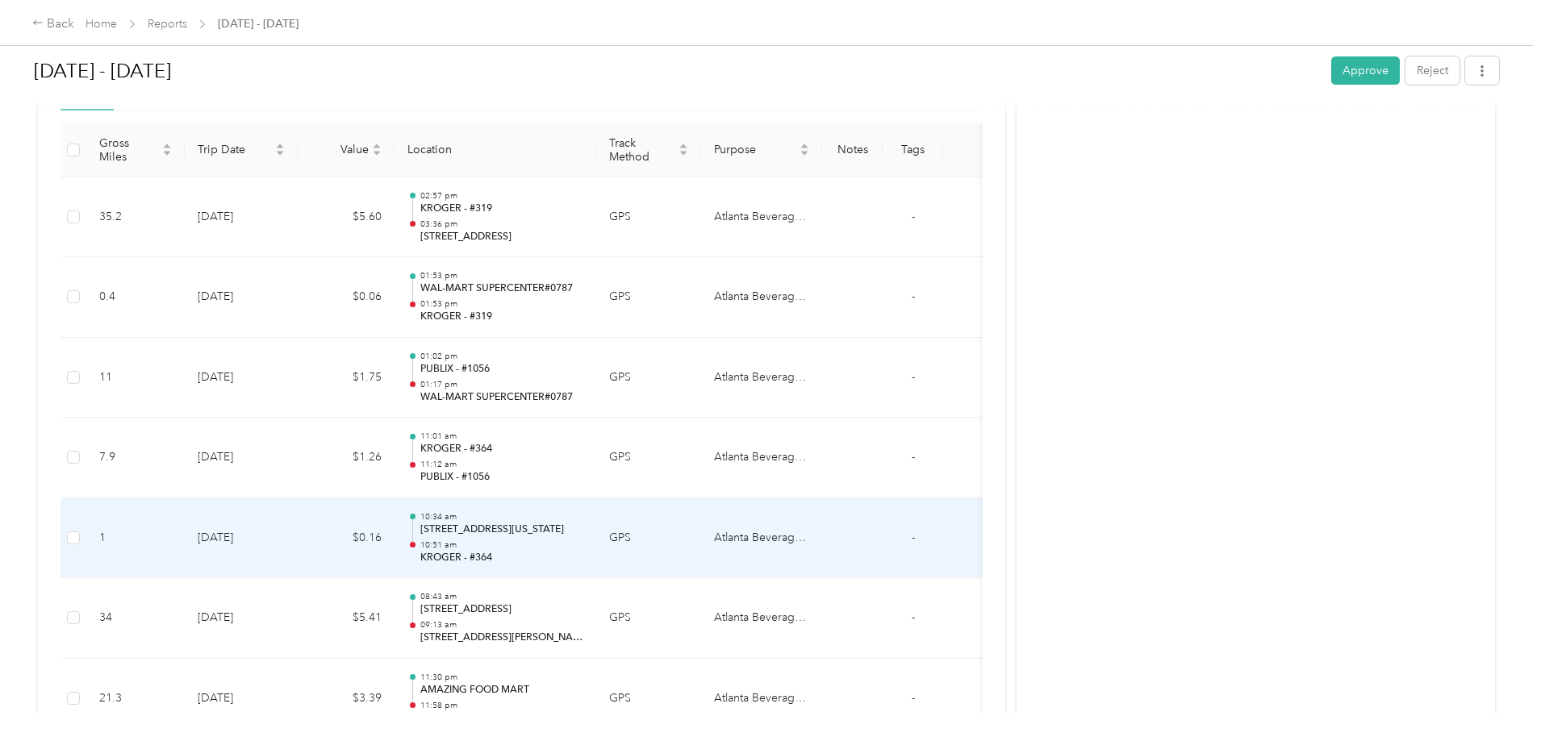
scroll to position [242, 0]
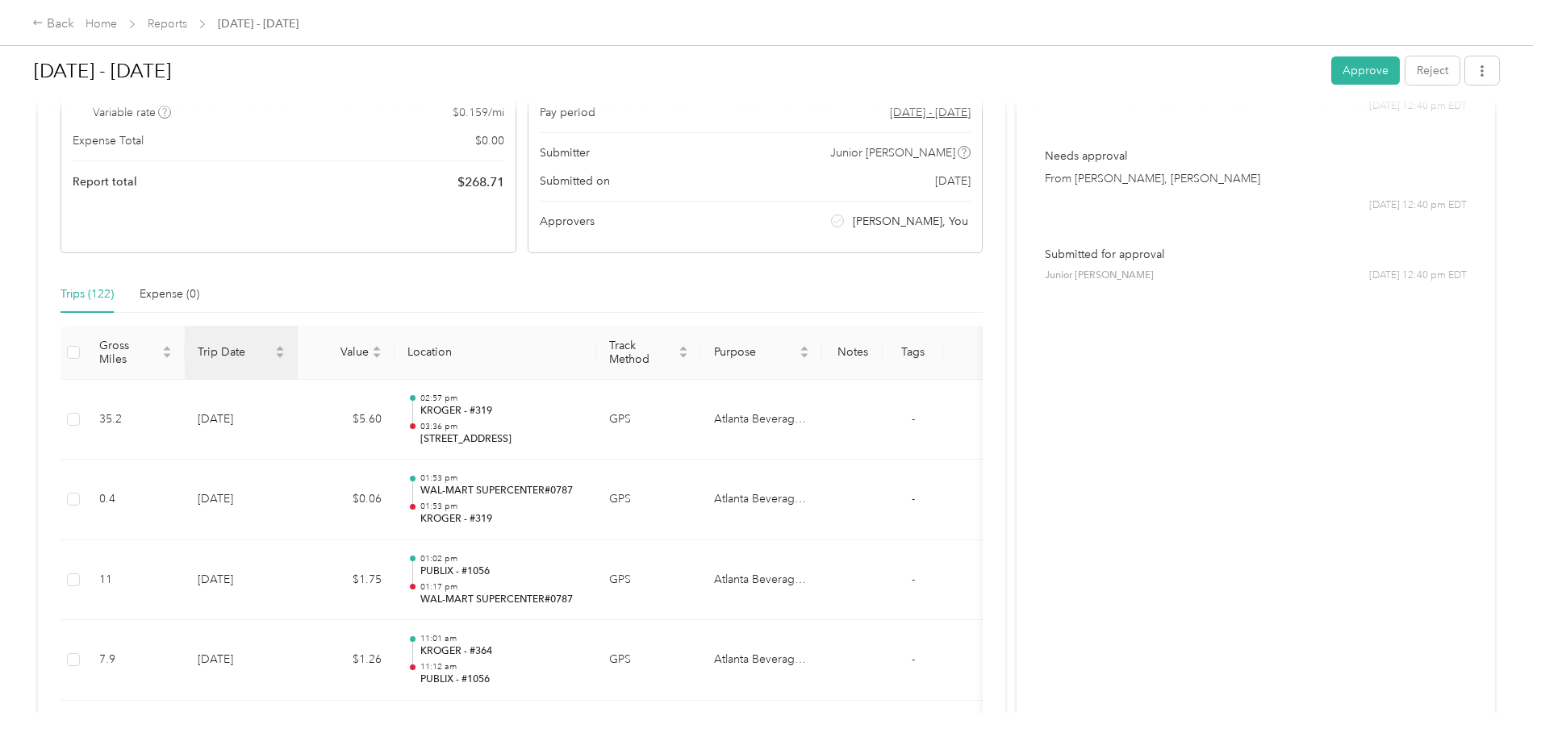
click at [298, 361] on th "Trip Date" at bounding box center [241, 353] width 113 height 54
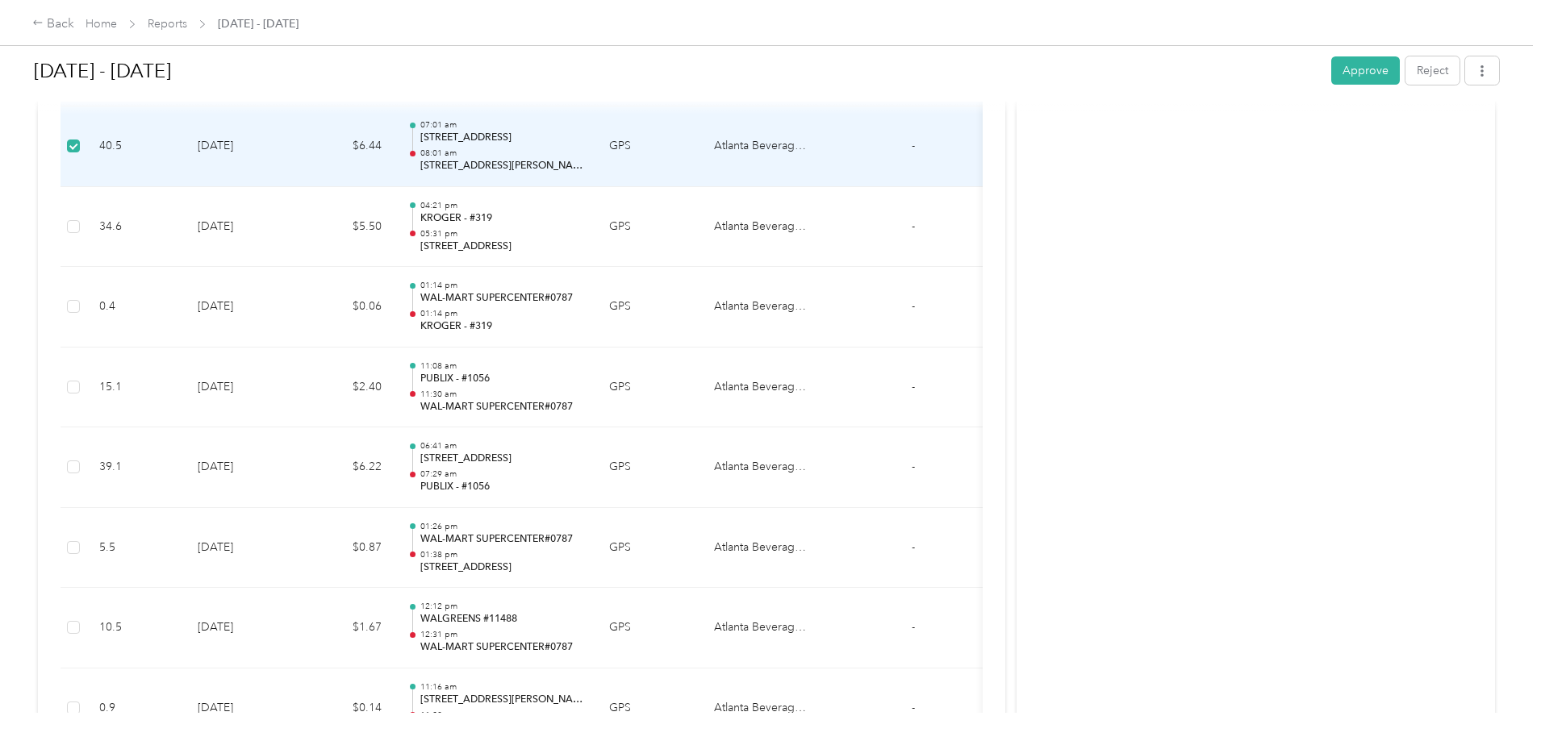
scroll to position [6419, 0]
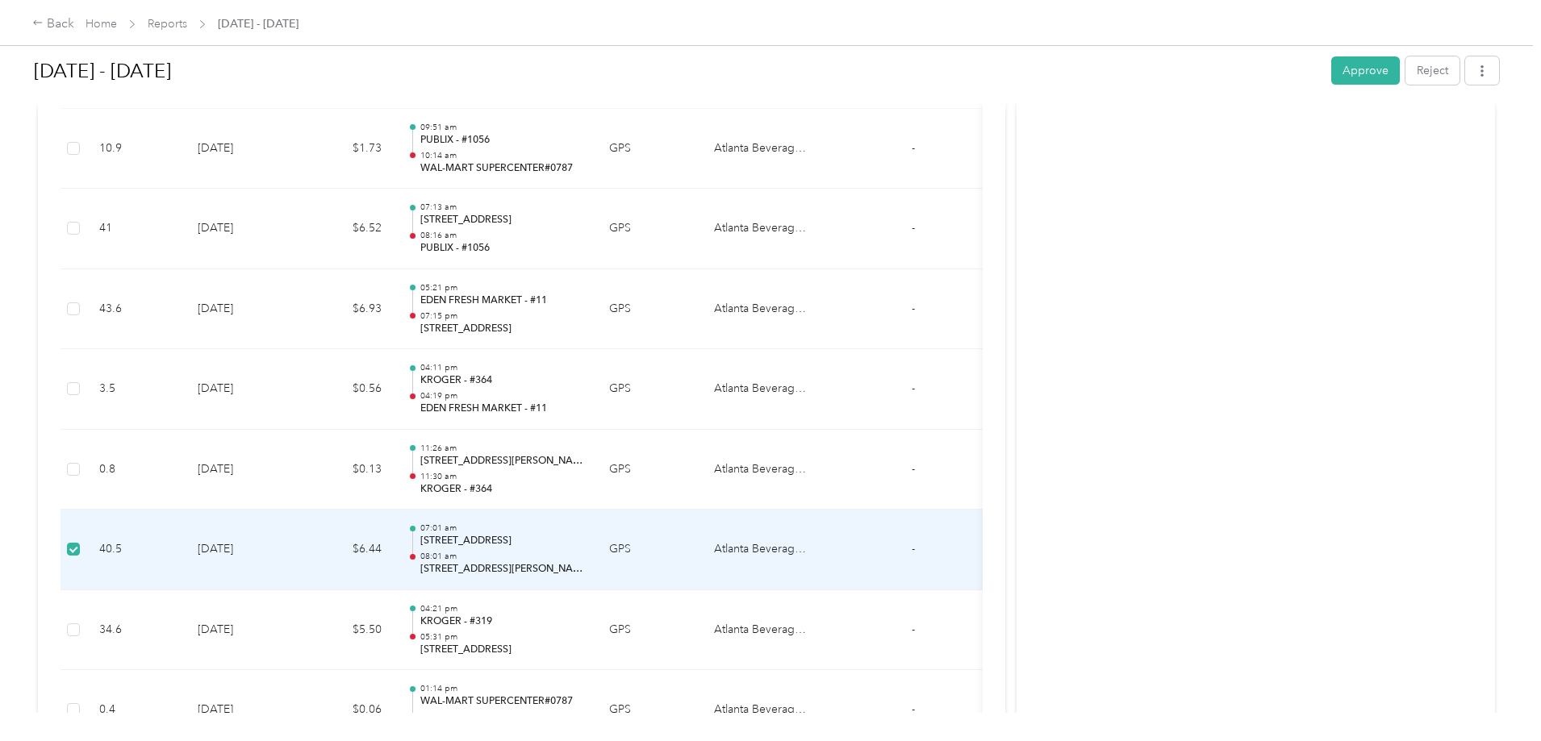
click at [86, 552] on td at bounding box center [73, 550] width 26 height 81
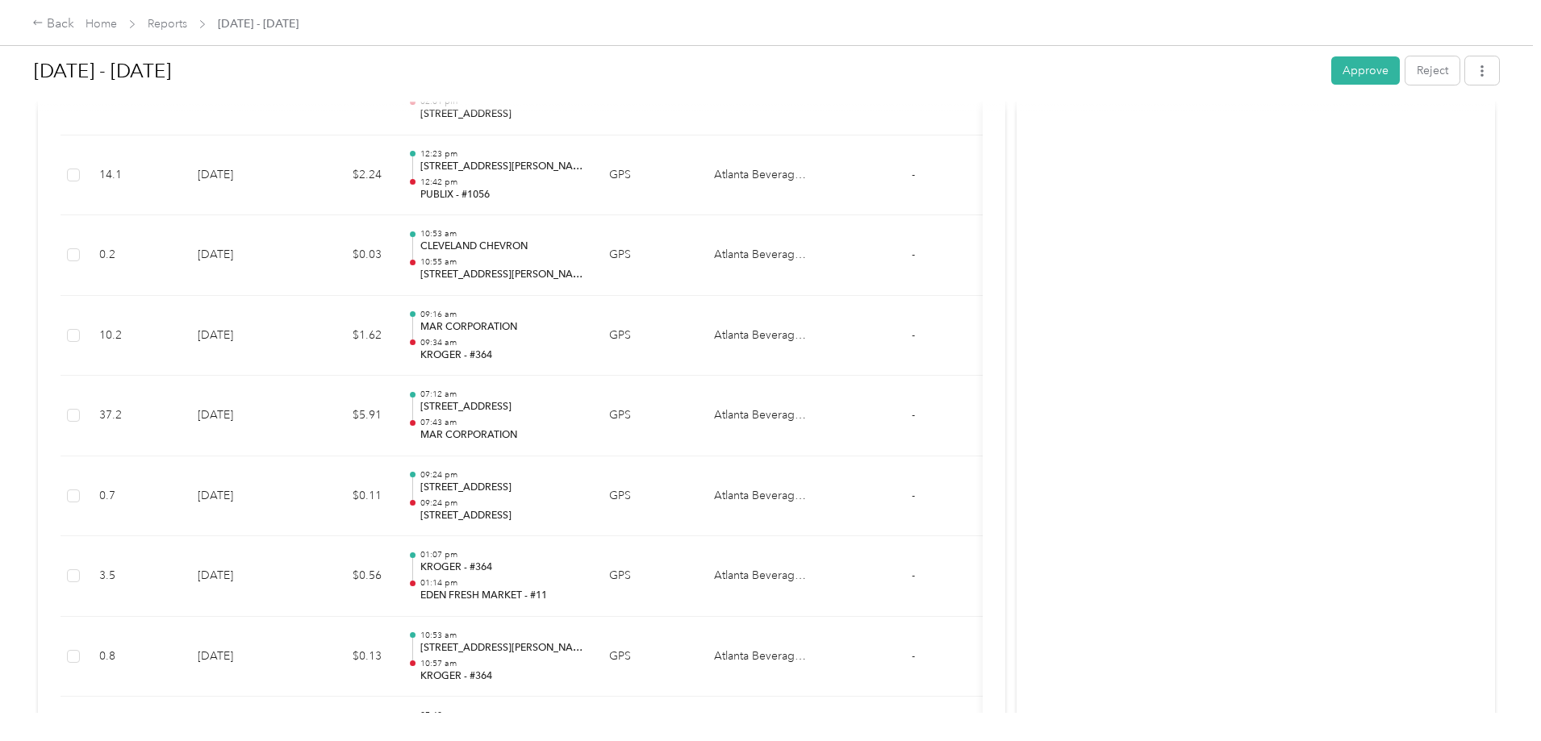
scroll to position [645, 0]
click at [44, 24] on icon at bounding box center [37, 22] width 11 height 11
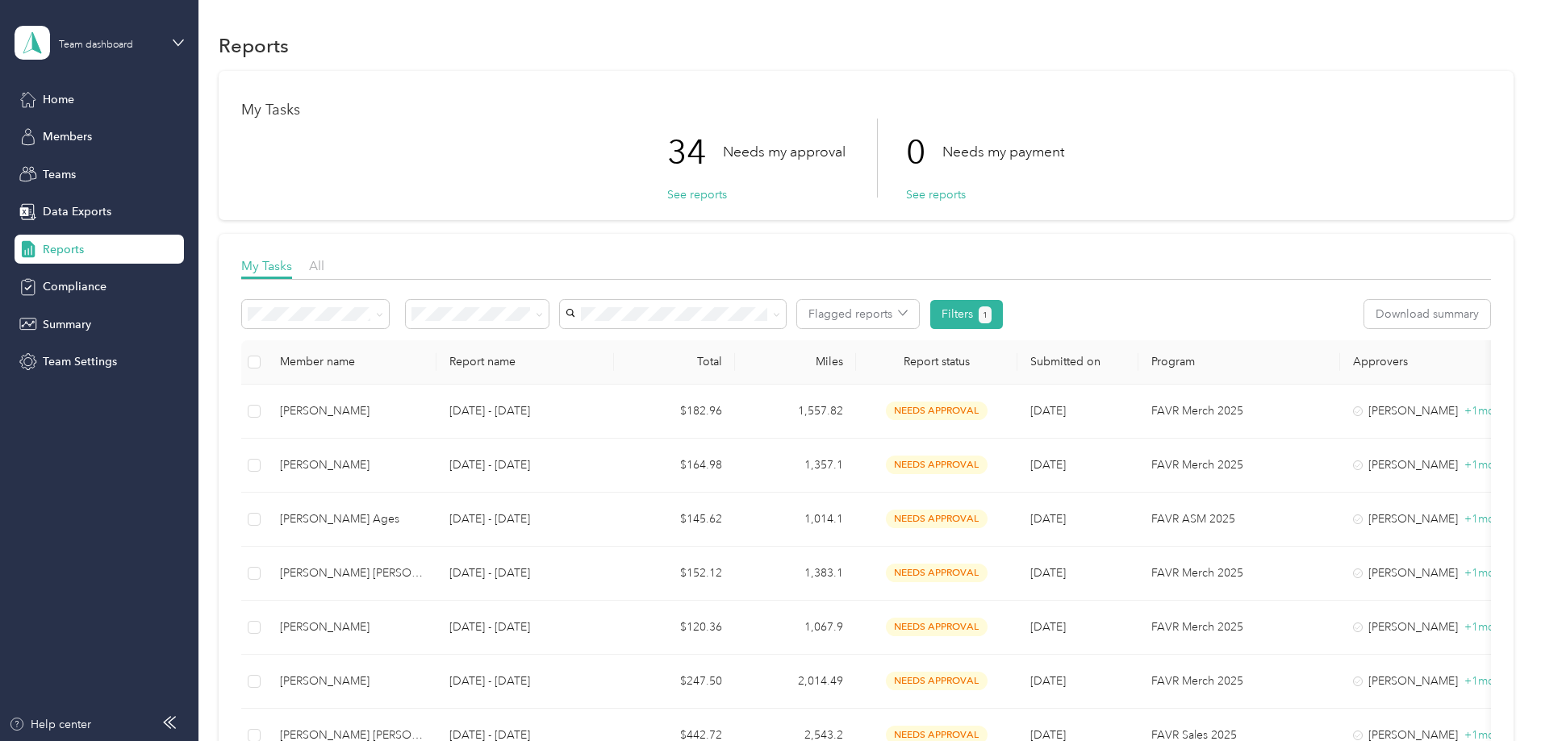
click at [722, 357] on div "Total" at bounding box center [674, 362] width 95 height 14
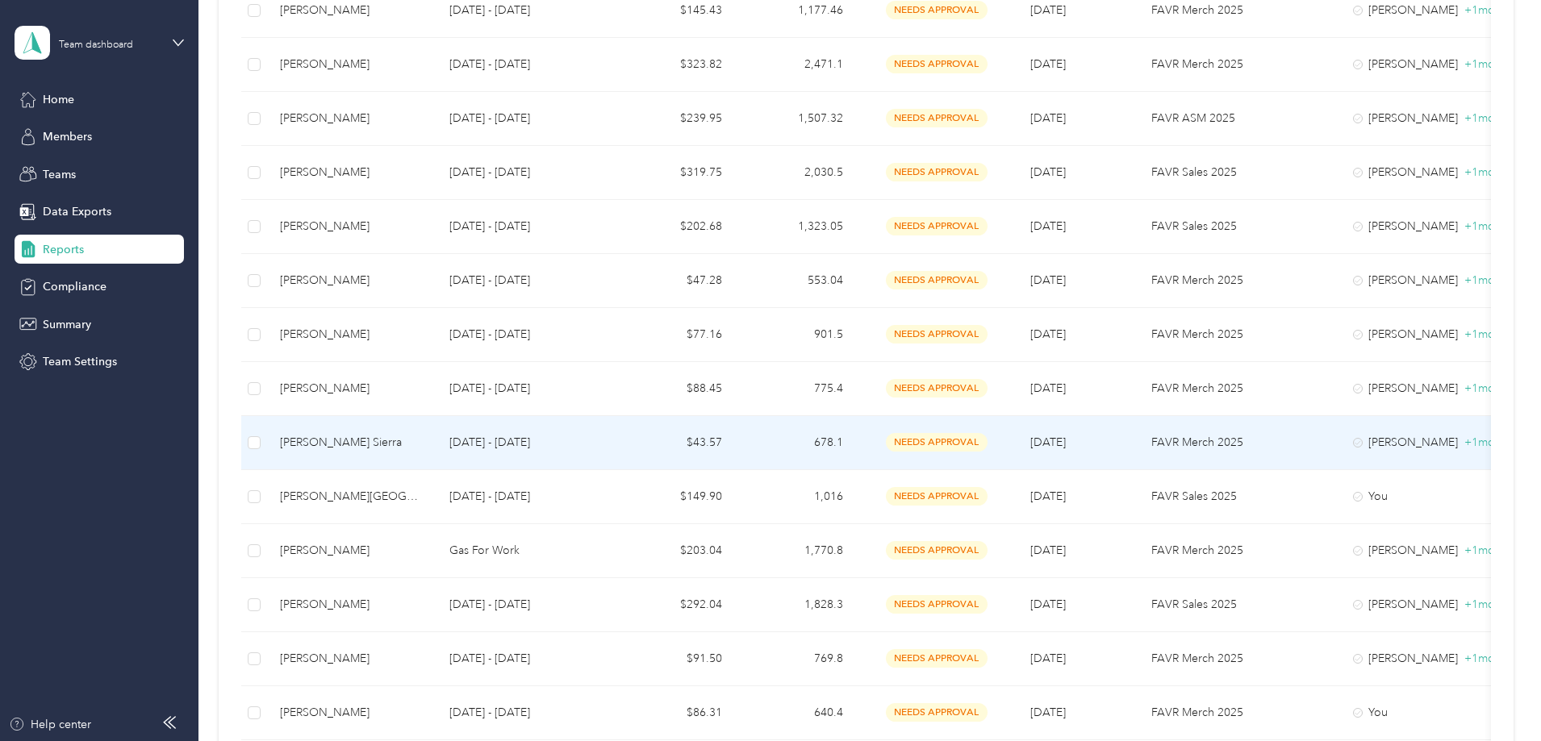
scroll to position [968, 0]
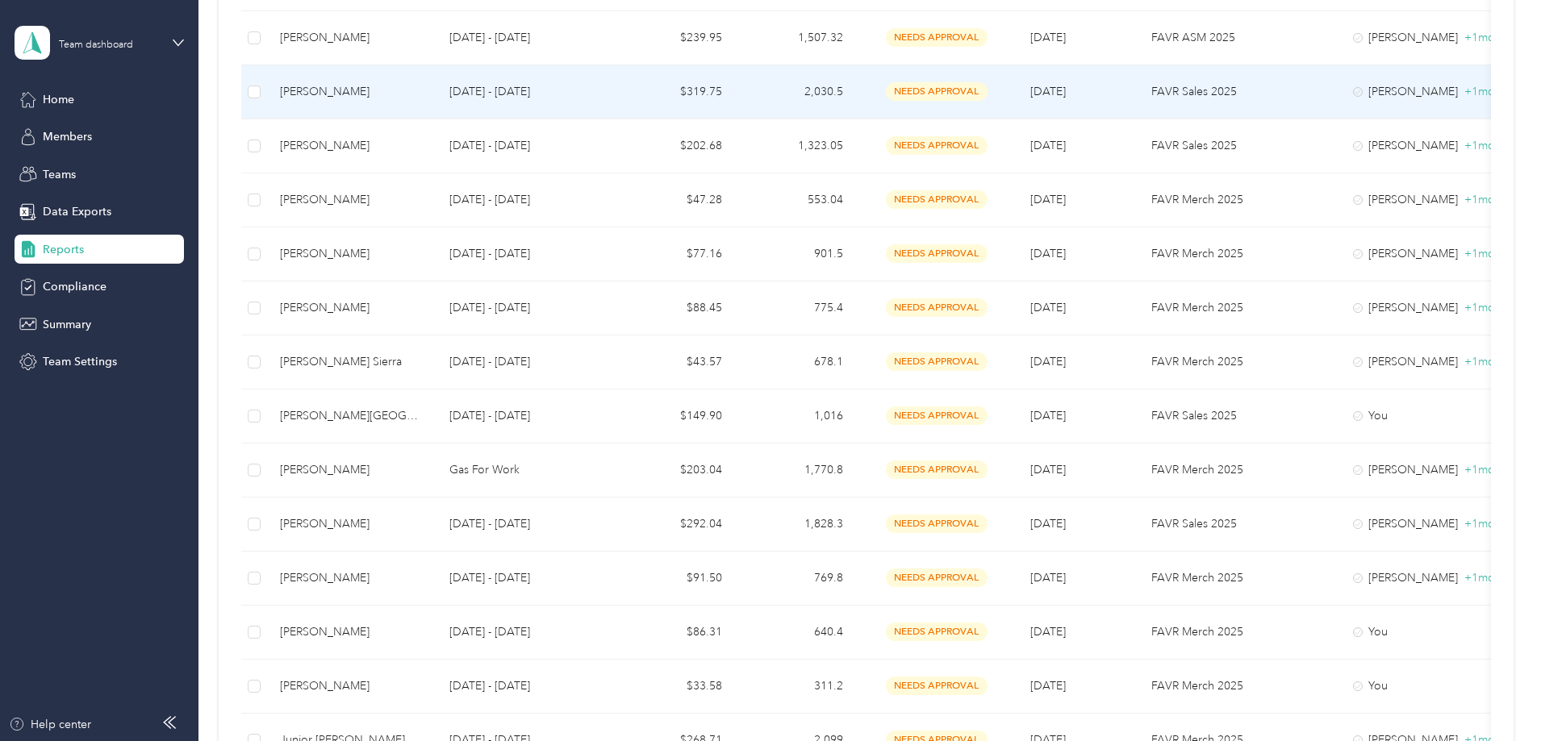
click at [614, 106] on td "[DATE] - [DATE]" at bounding box center [524, 92] width 177 height 54
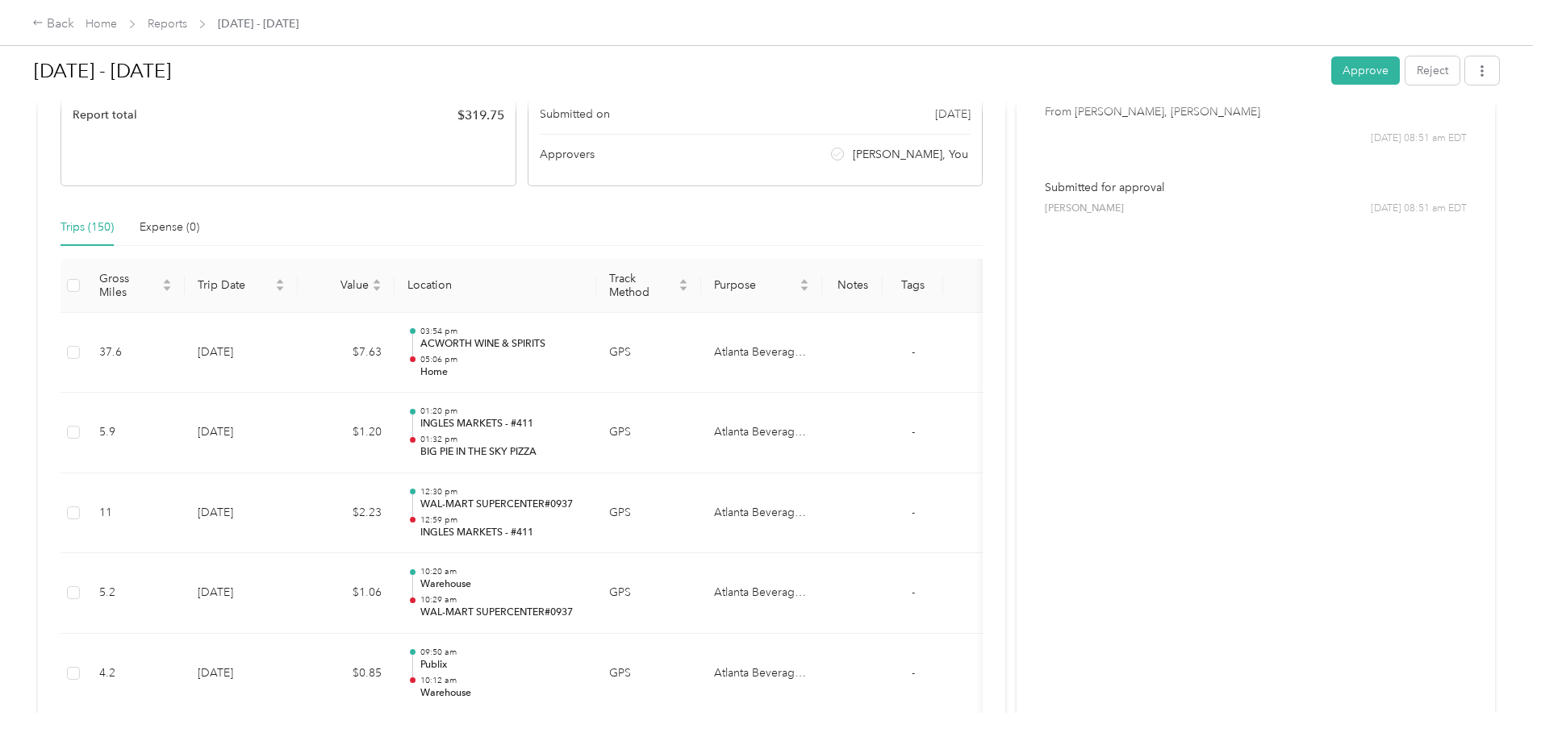
scroll to position [323, 0]
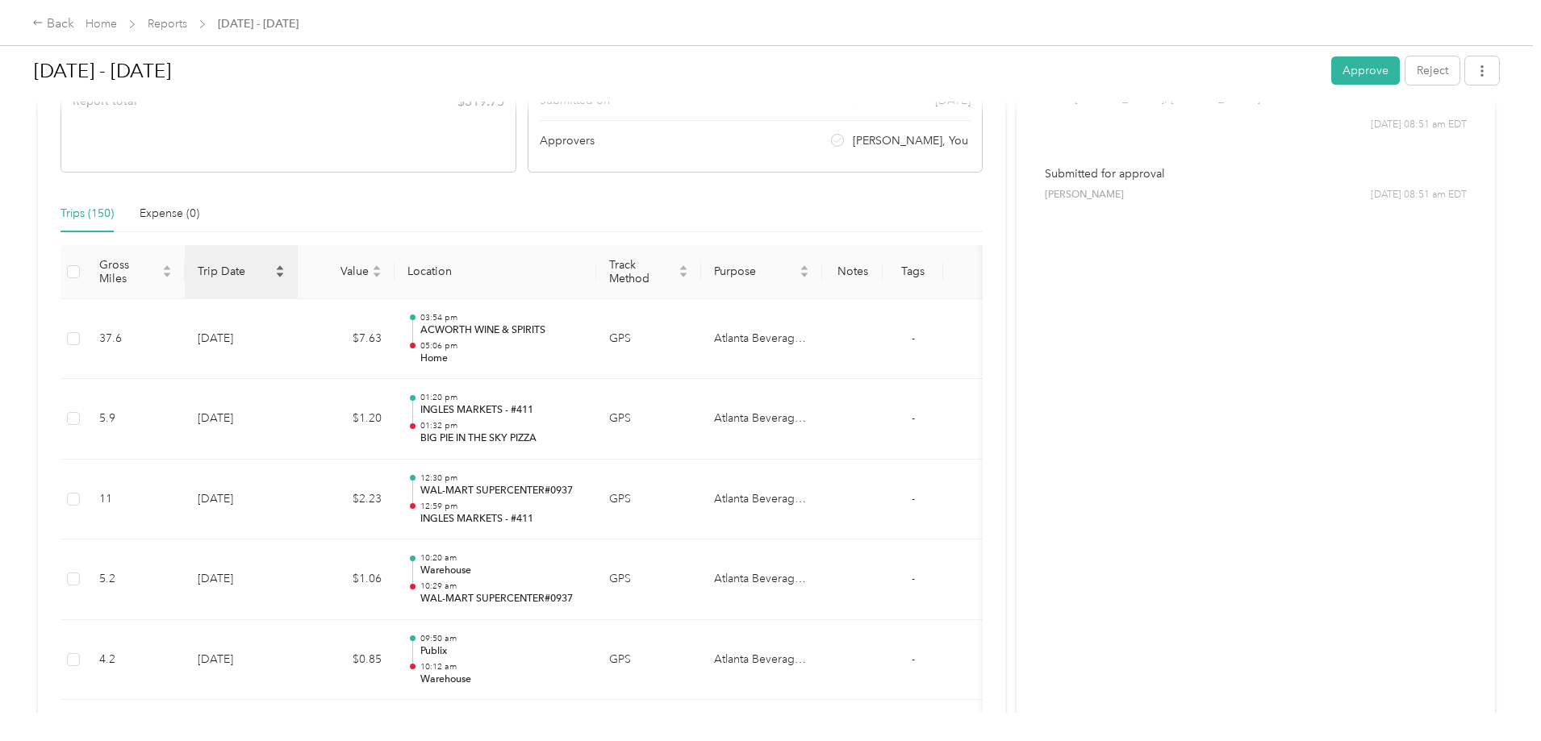
click at [272, 277] on span "Trip Date" at bounding box center [235, 272] width 74 height 14
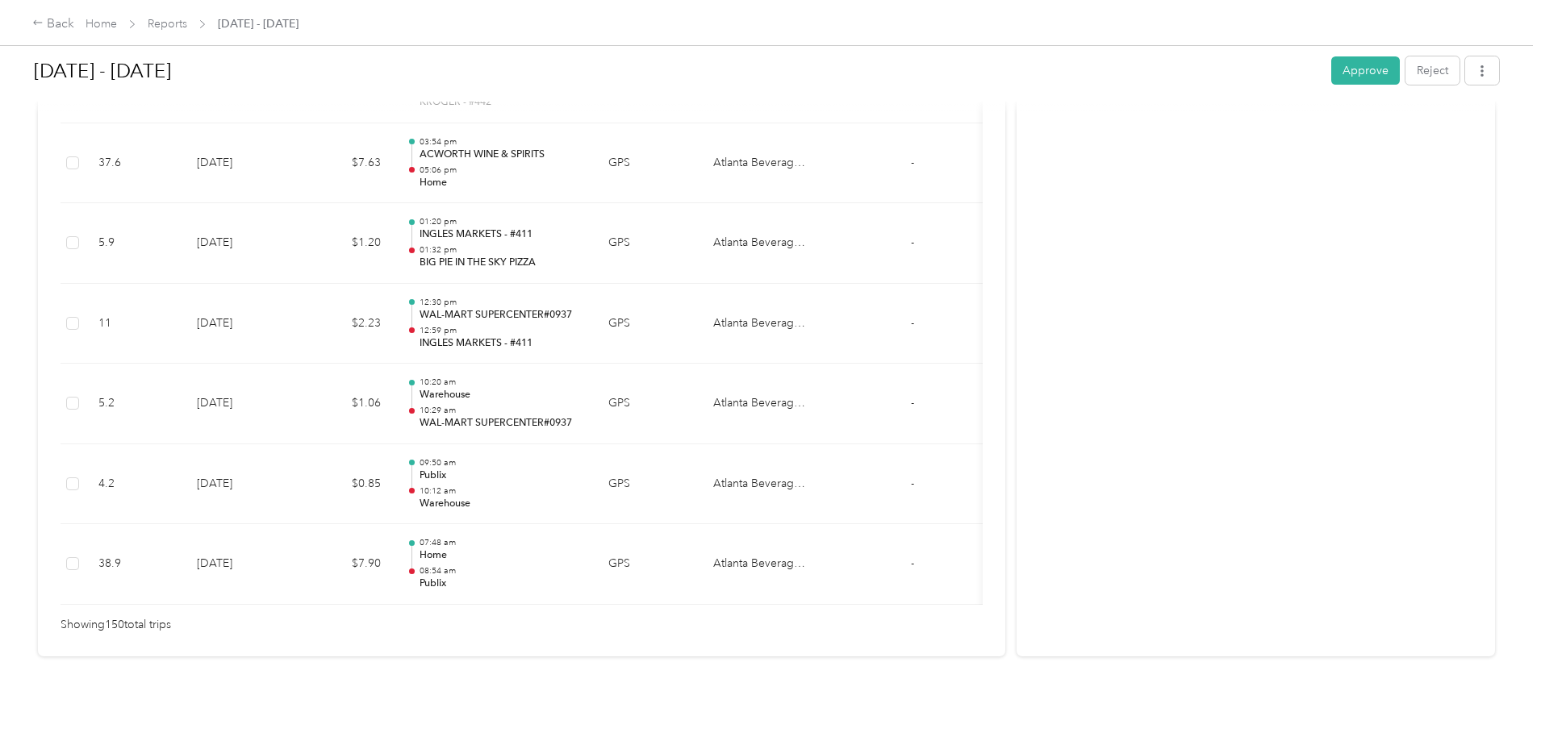
scroll to position [0, 0]
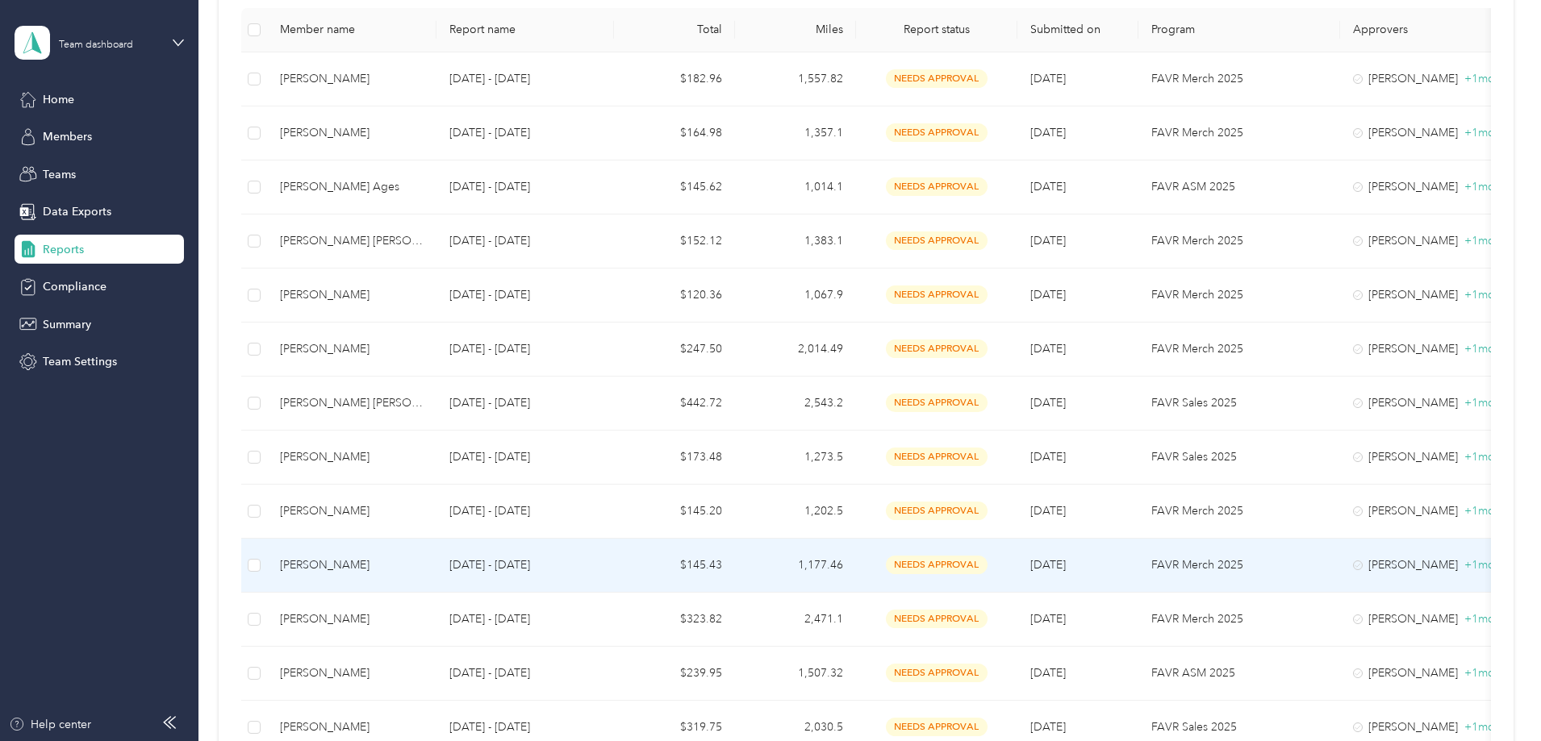
scroll to position [279, 0]
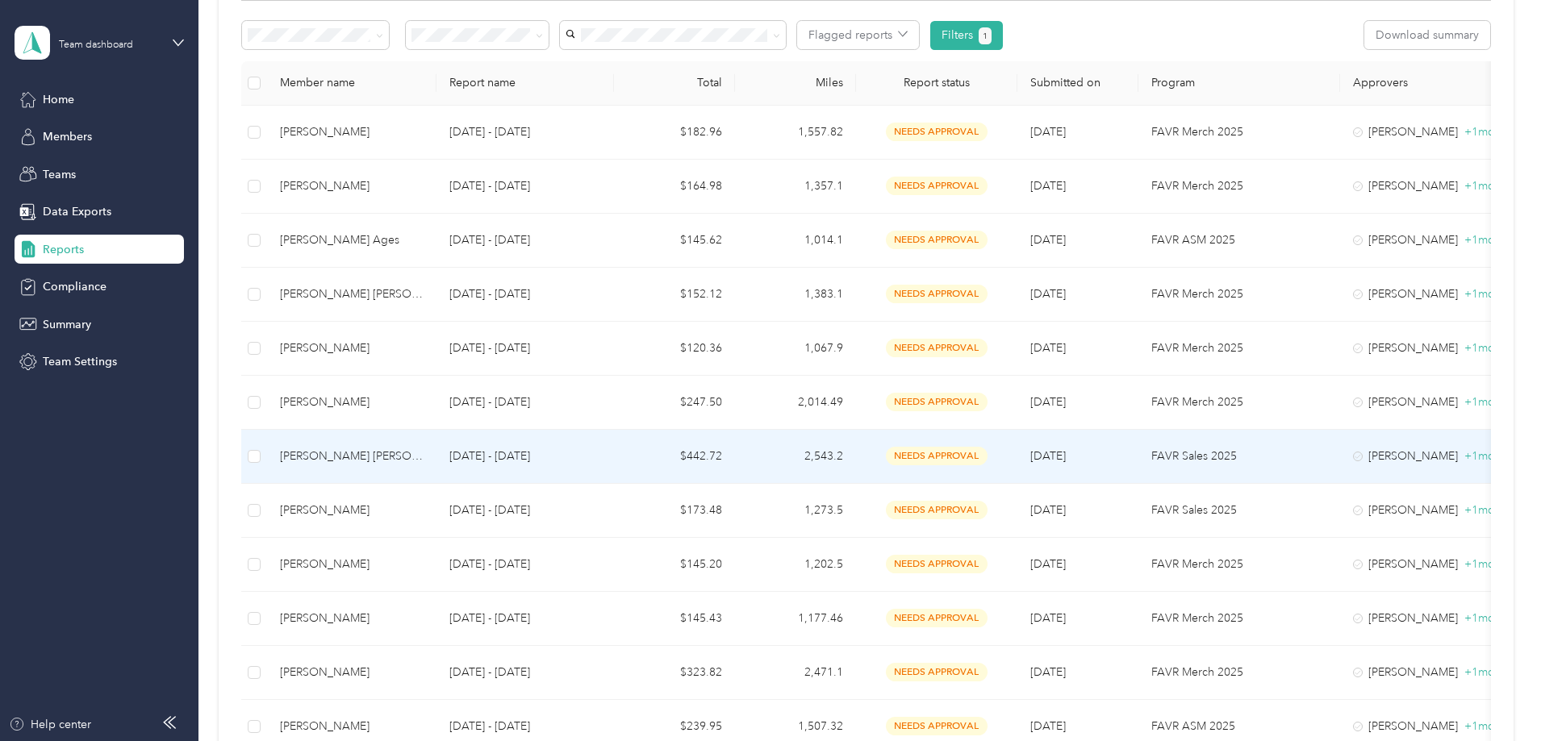
click at [614, 459] on td "[DATE] - [DATE]" at bounding box center [524, 457] width 177 height 54
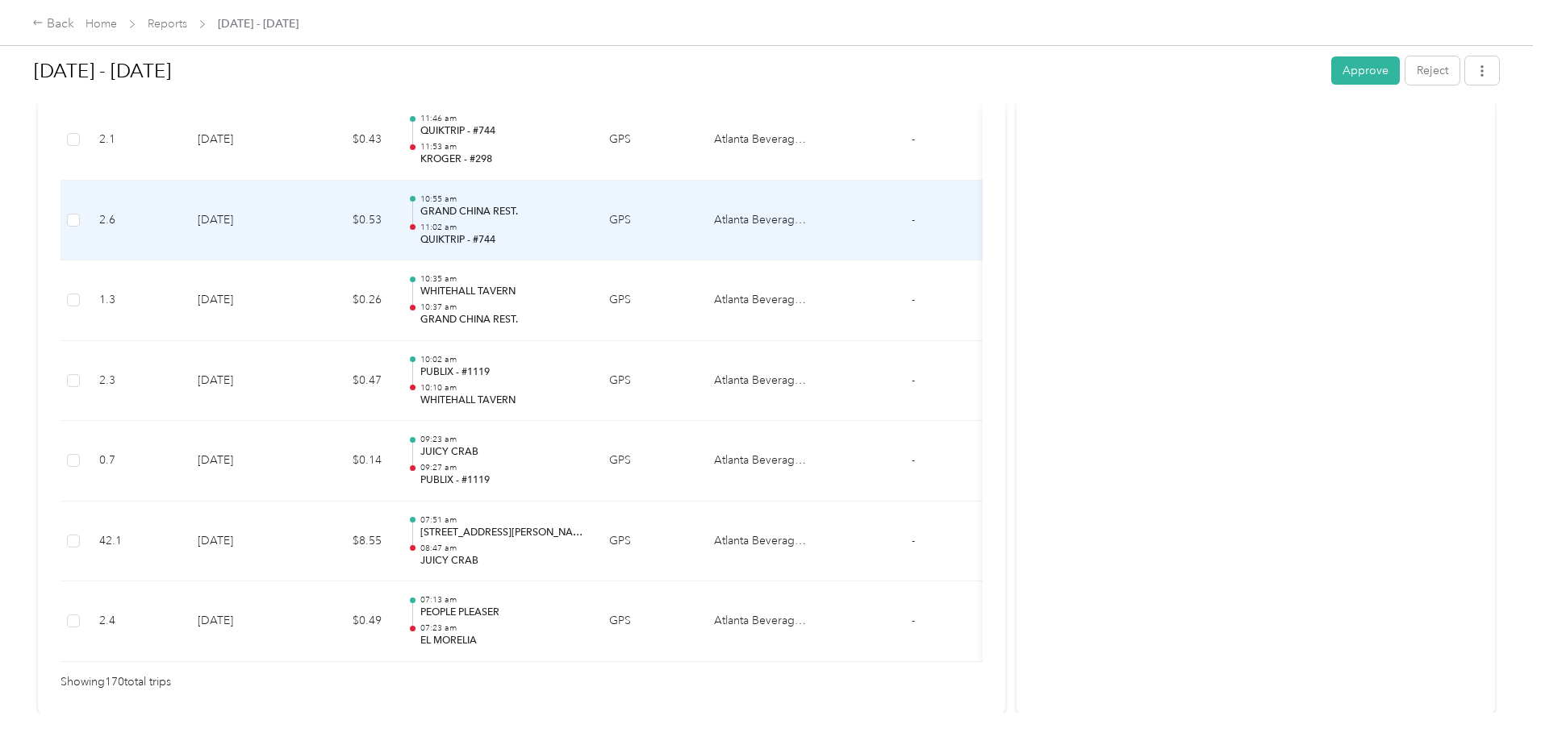
scroll to position [13565, 0]
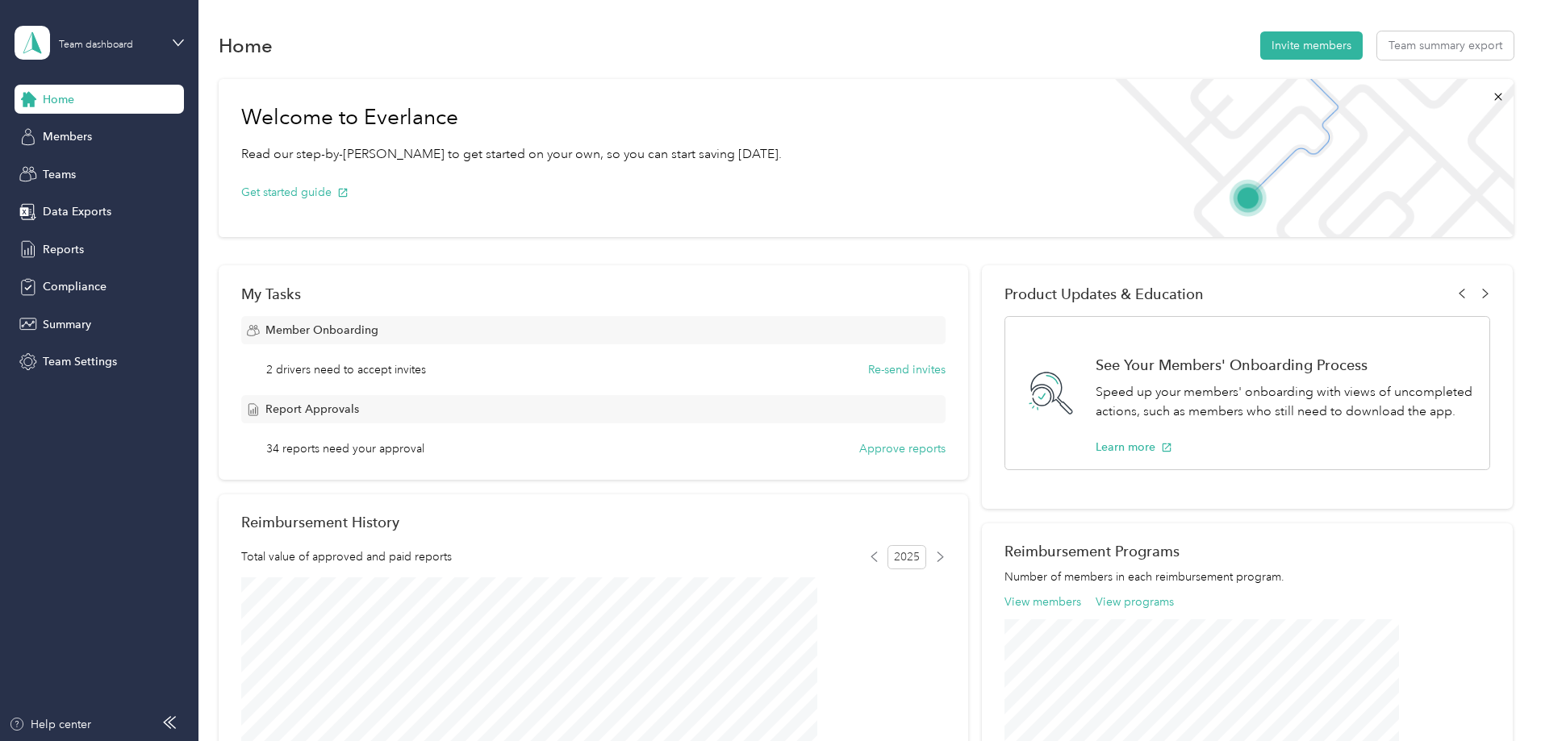
click at [63, 228] on div "Home Members Teams Data Exports Reports Compliance Summary Team Settings" at bounding box center [99, 231] width 169 height 292
click at [64, 209] on span "Data Exports" at bounding box center [77, 211] width 69 height 17
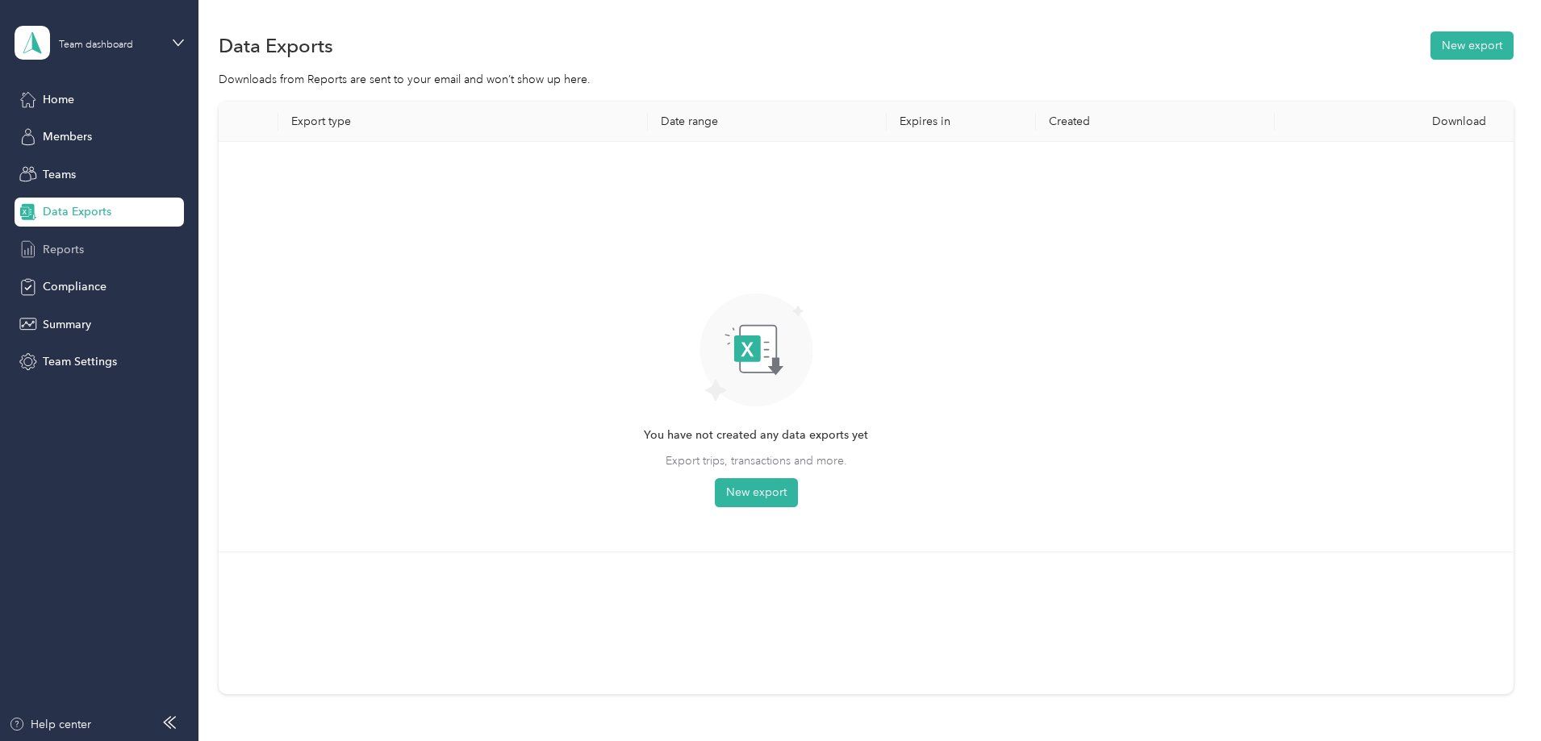
click at [51, 244] on span "Reports" at bounding box center [63, 249] width 41 height 17
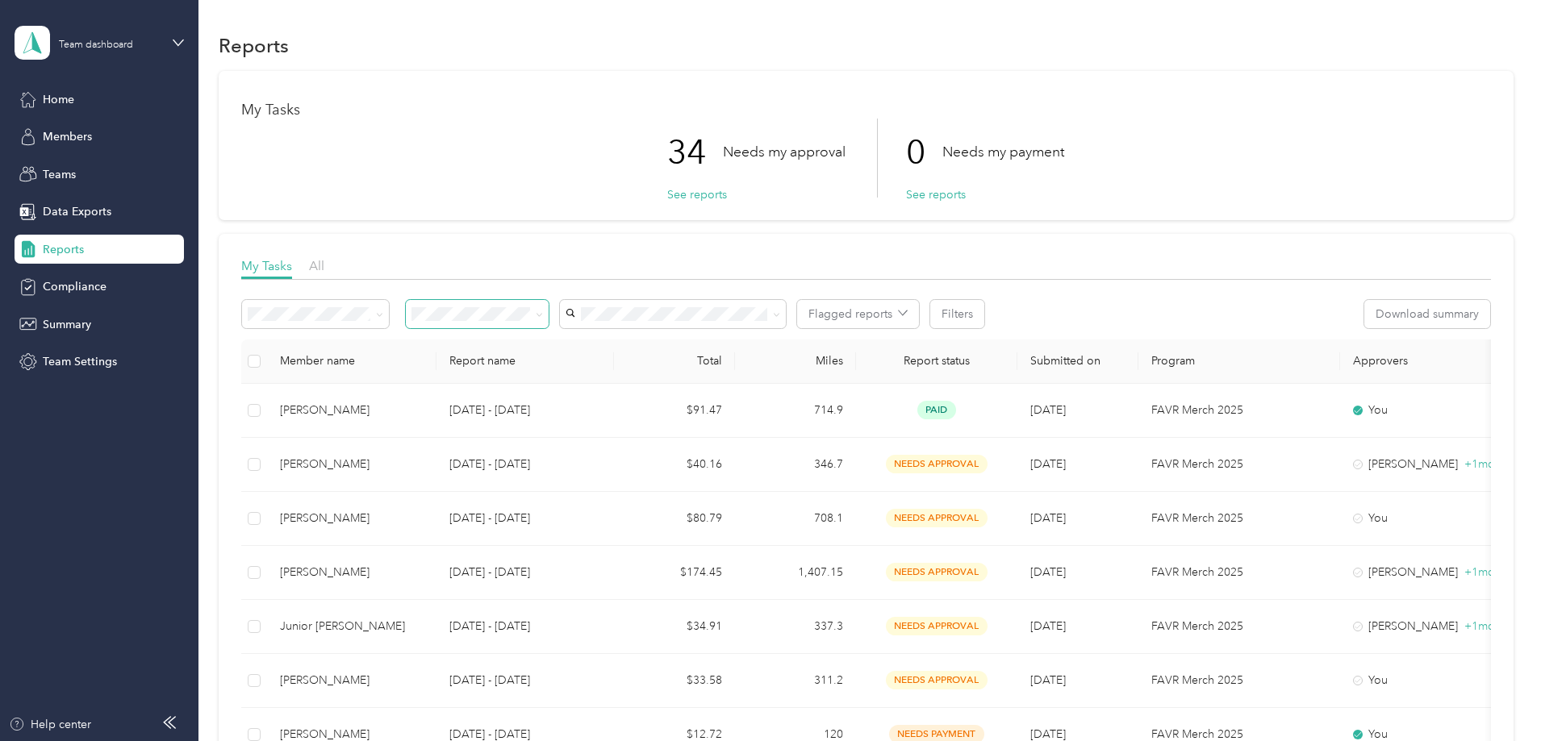
click at [543, 313] on icon at bounding box center [539, 314] width 7 height 7
click at [597, 375] on div "Needs my approval" at bounding box center [584, 369] width 120 height 17
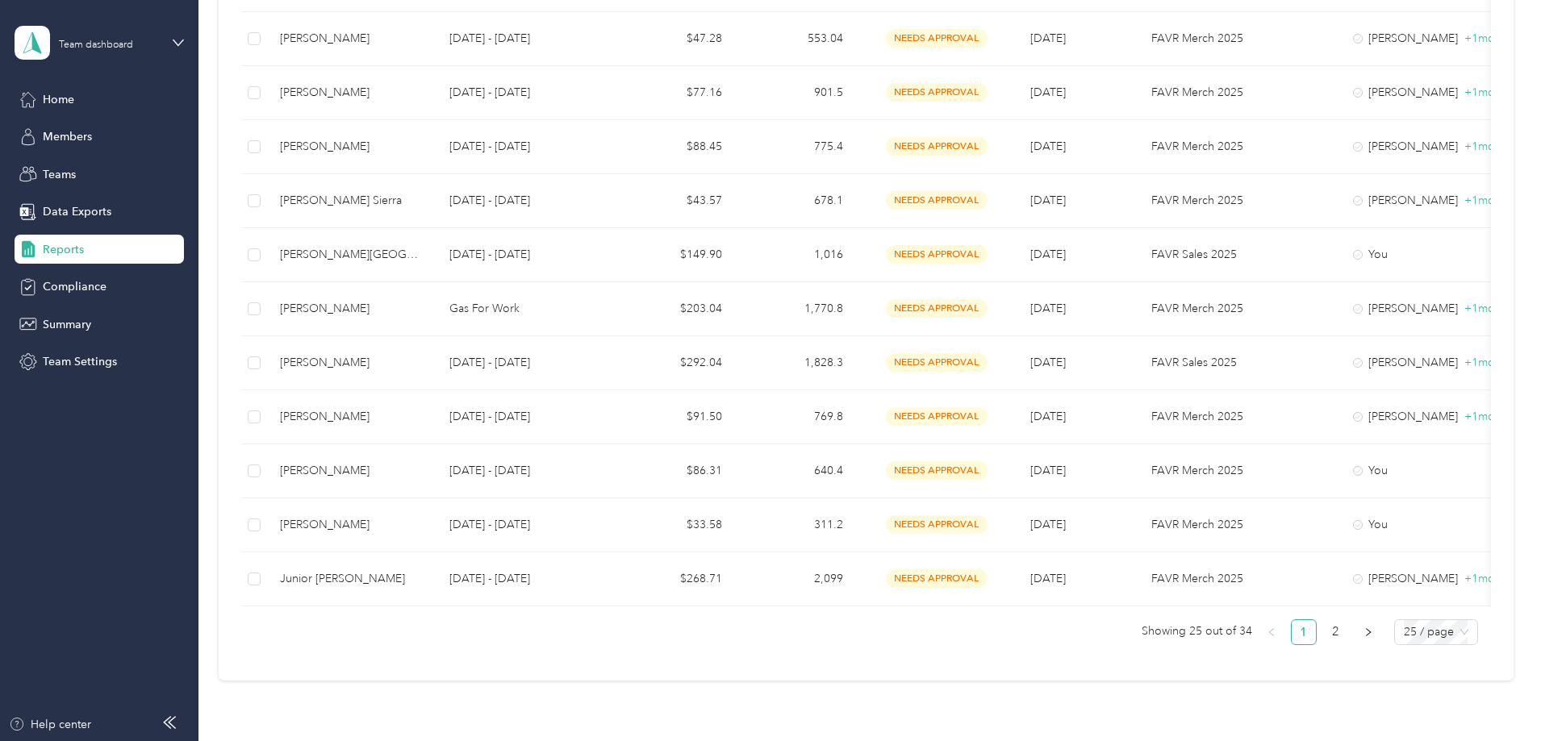
scroll to position [1247, 0]
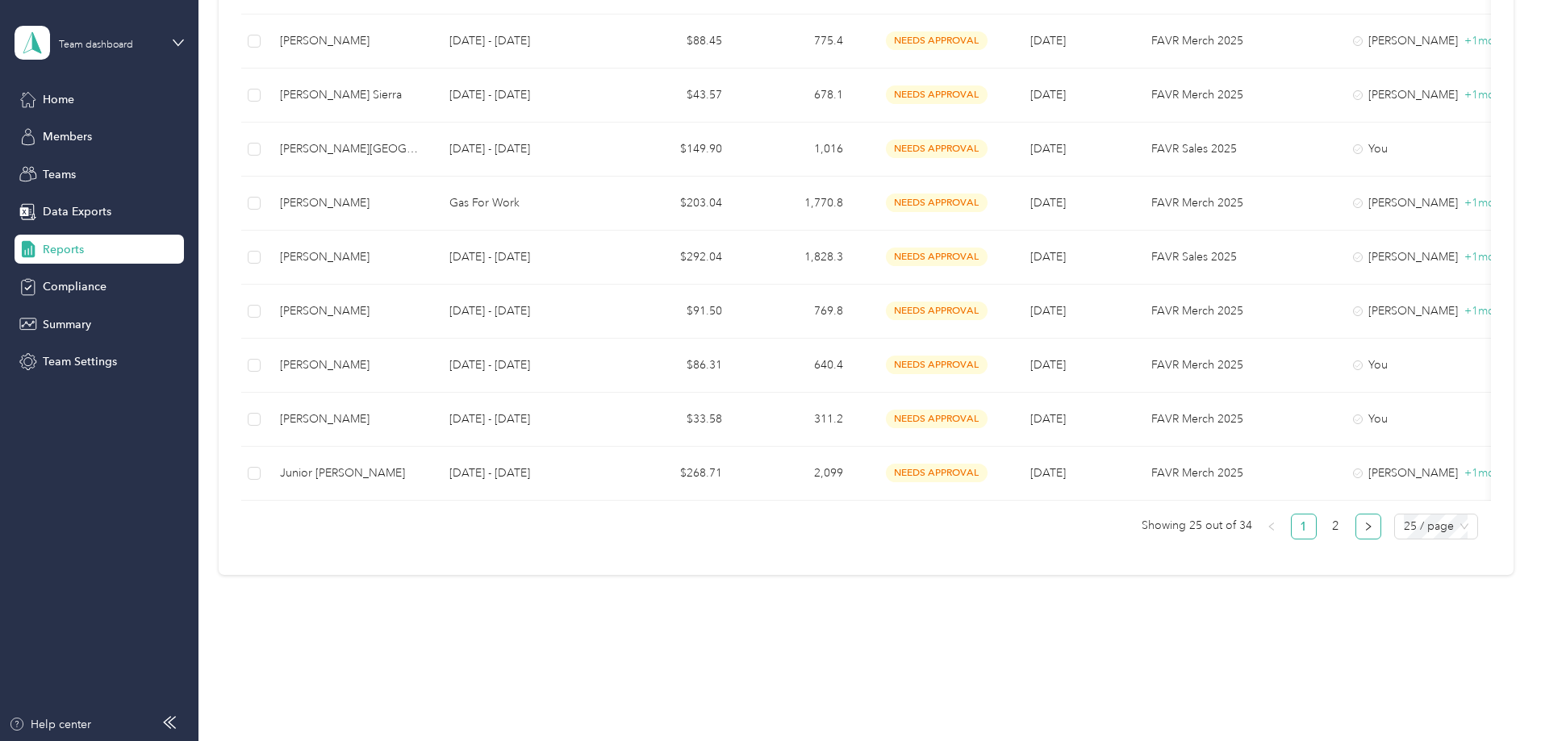
click at [1355, 530] on button "button" at bounding box center [1368, 527] width 26 height 26
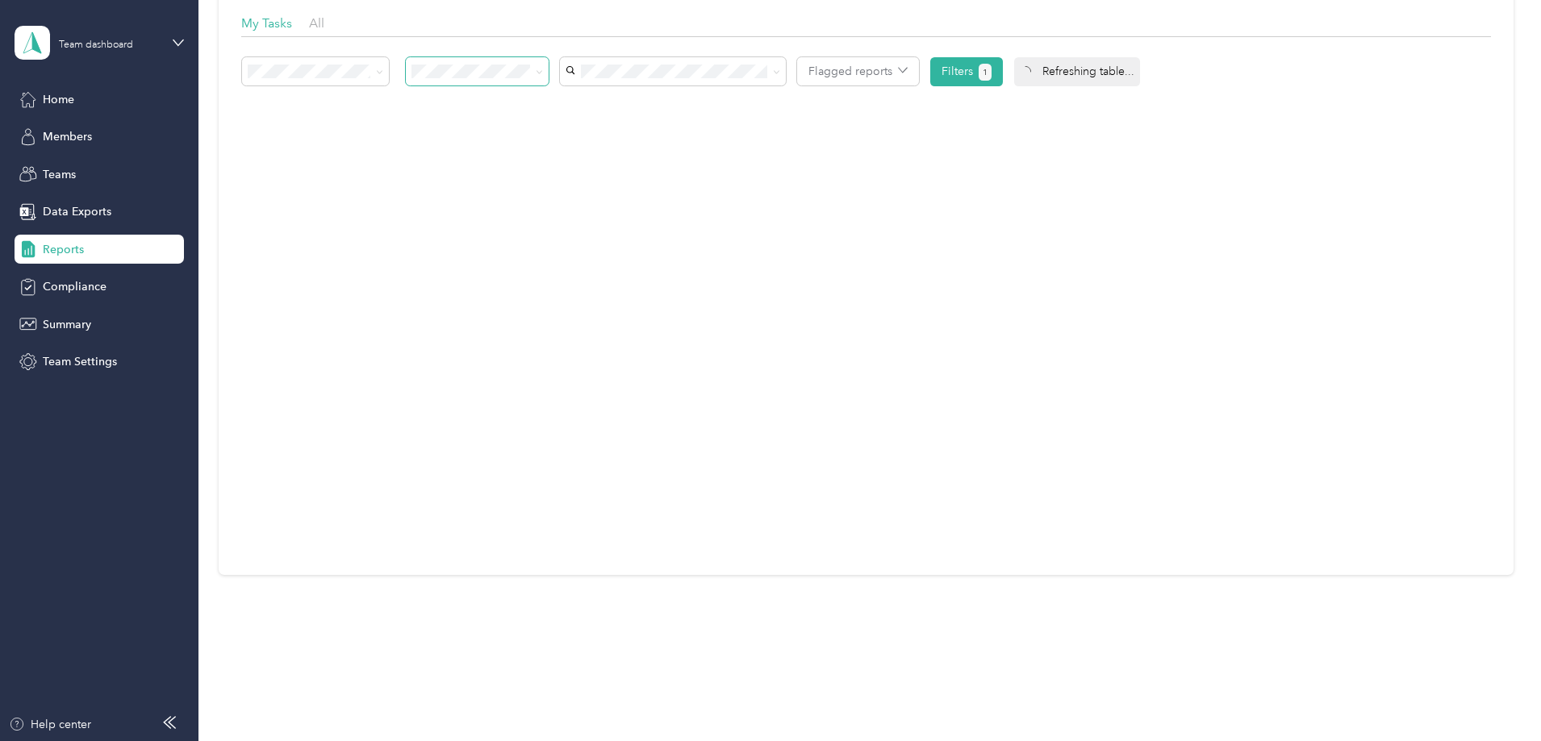
scroll to position [255, 0]
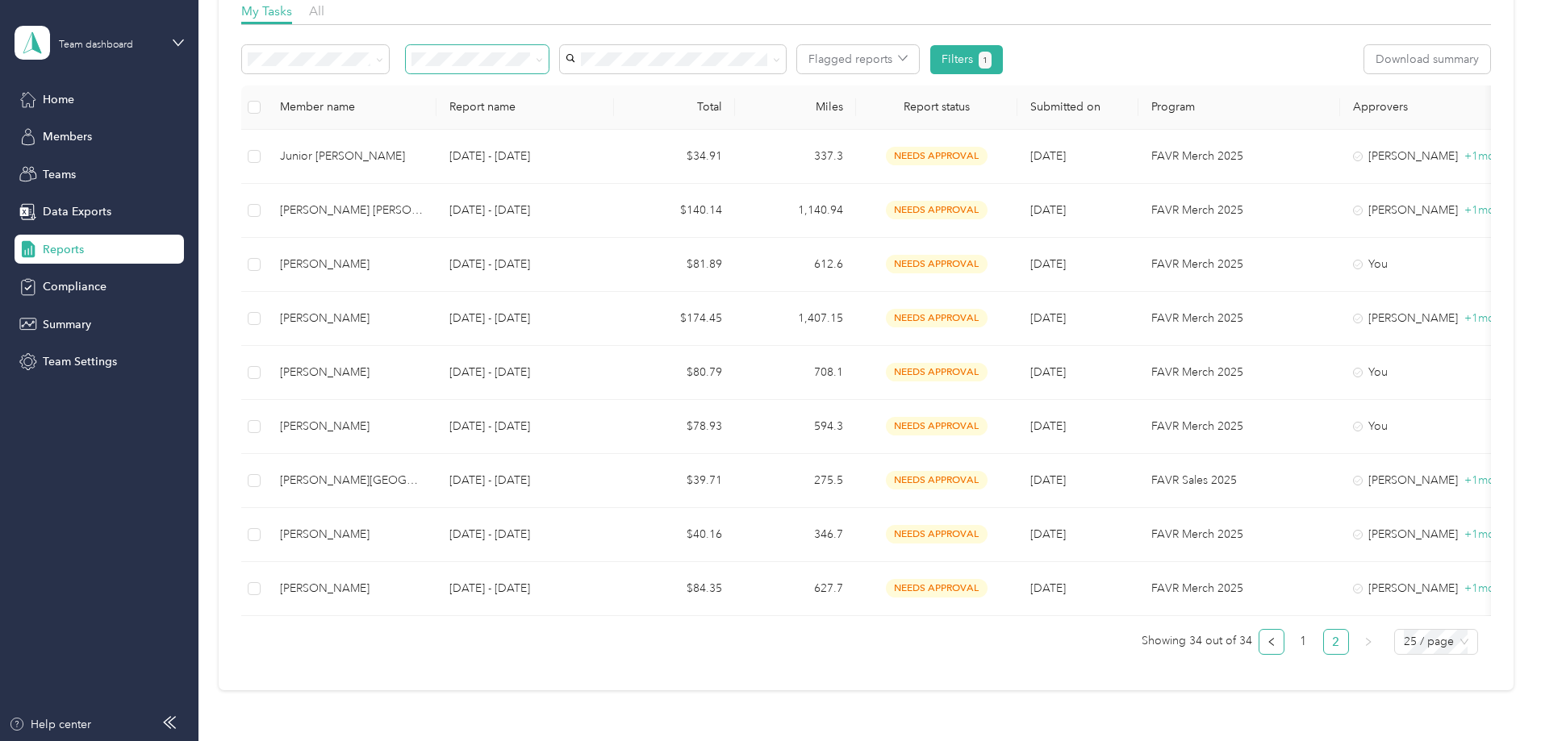
click at [1258, 646] on button "button" at bounding box center [1271, 642] width 26 height 26
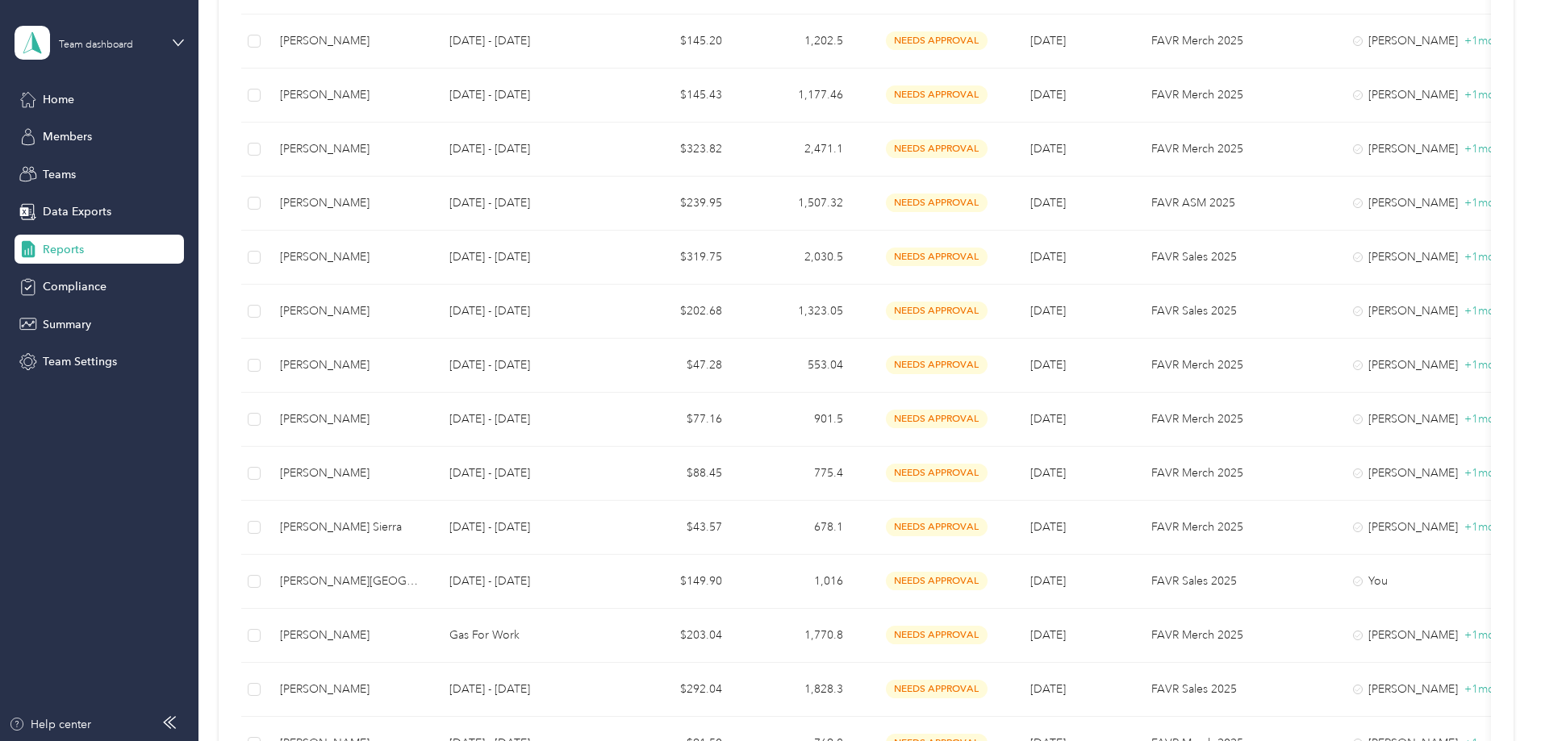
scroll to position [658, 0]
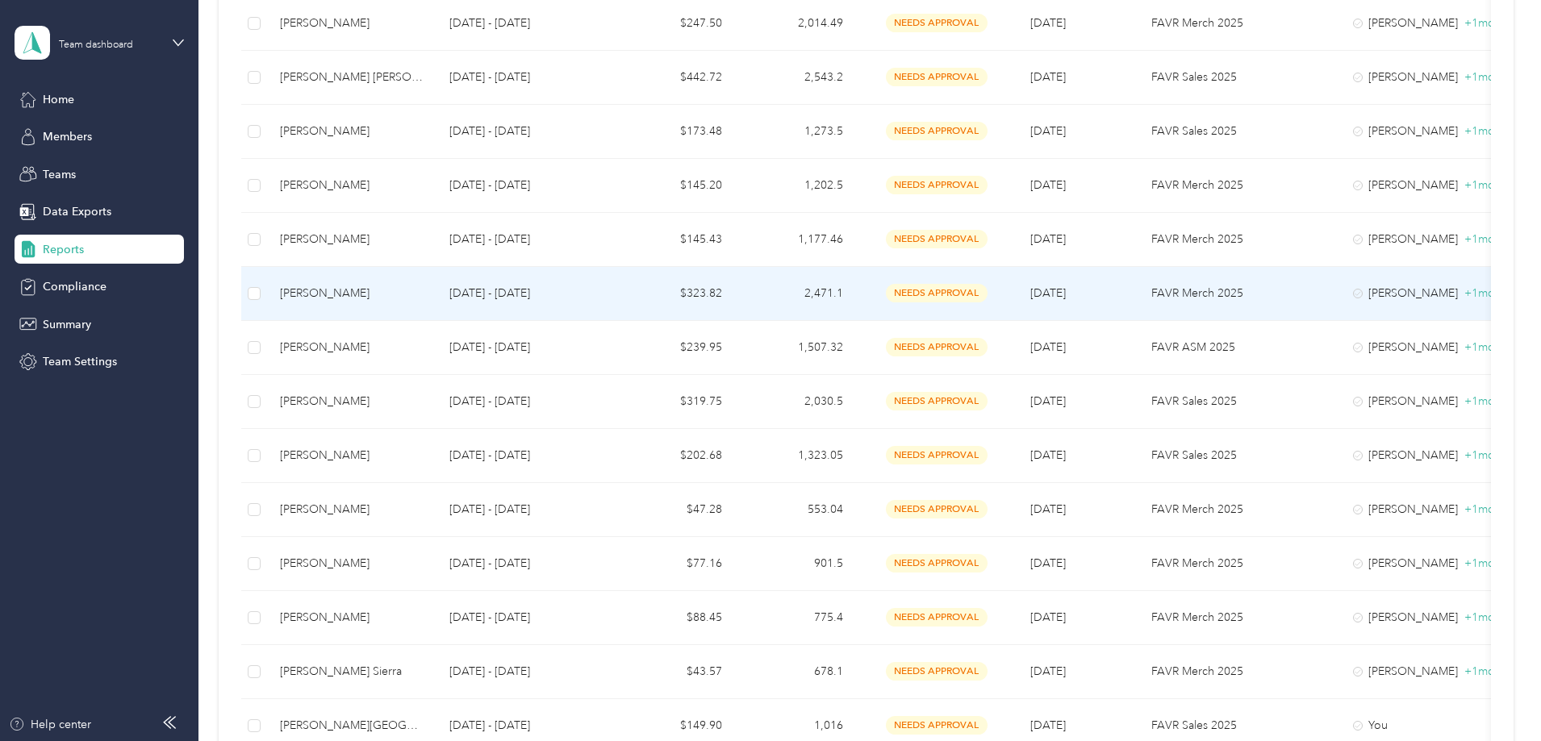
click at [425, 306] on td "[PERSON_NAME]" at bounding box center [351, 294] width 169 height 54
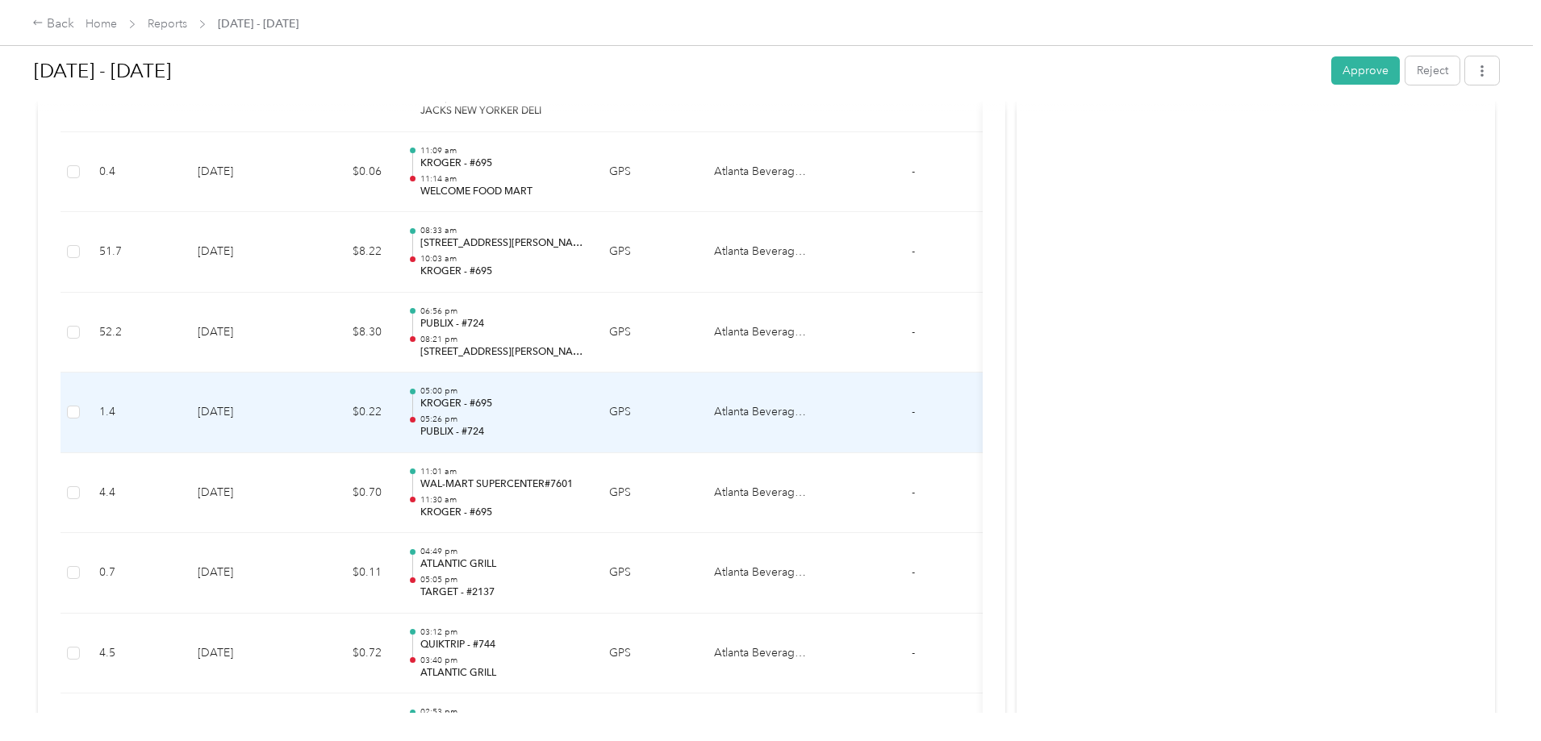
scroll to position [1533, 0]
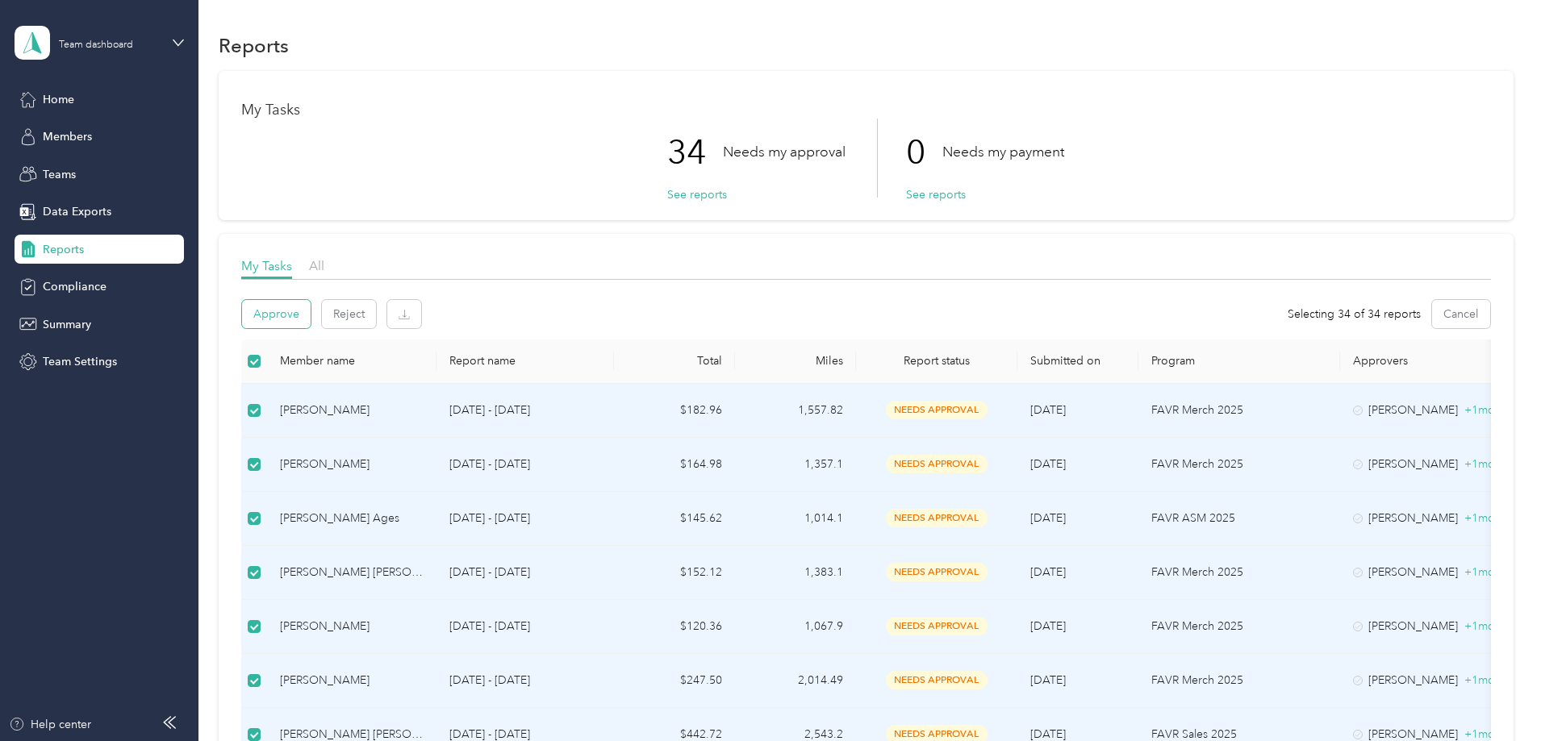
click at [311, 317] on button "Approve" at bounding box center [276, 314] width 69 height 28
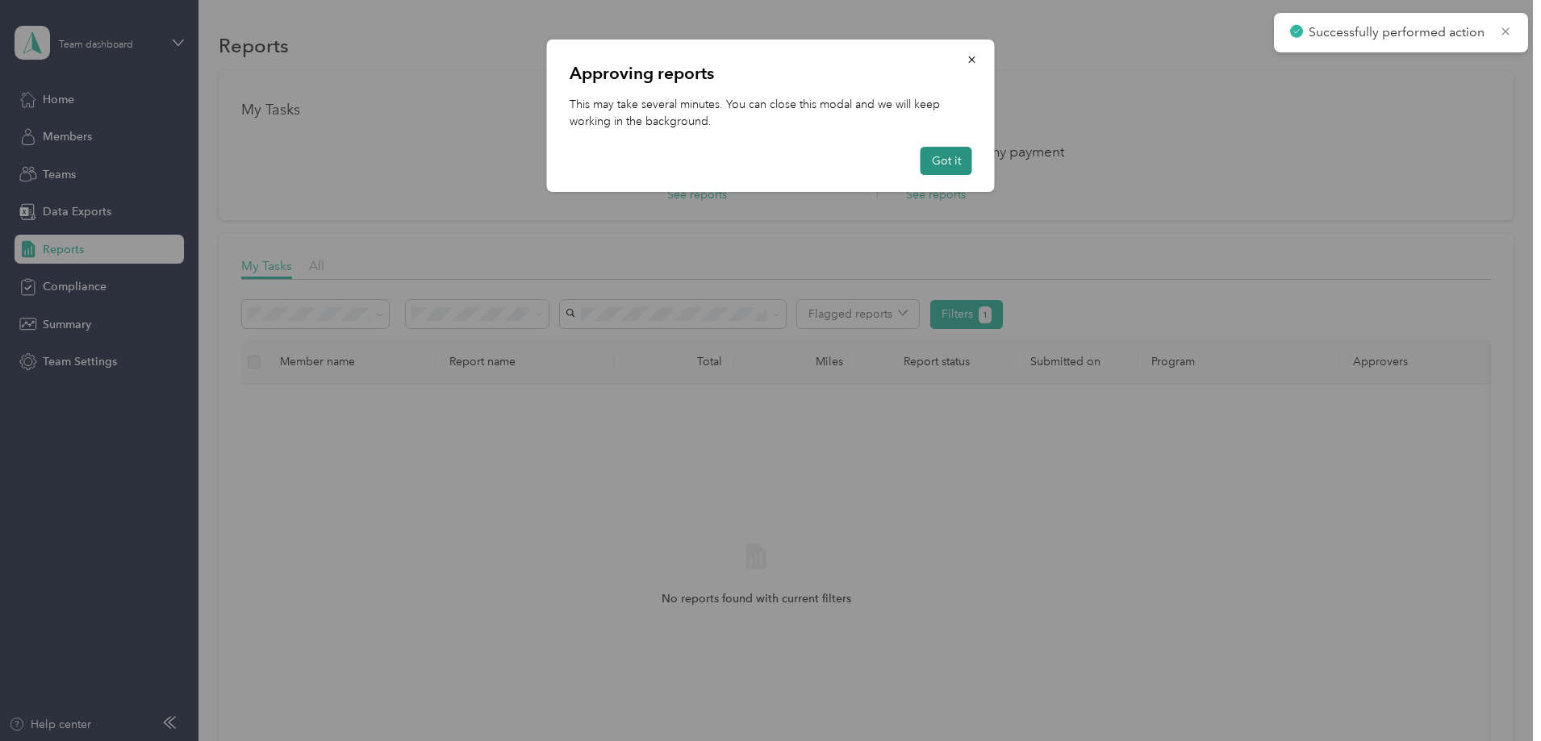
click at [945, 161] on button "Got it" at bounding box center [946, 161] width 52 height 28
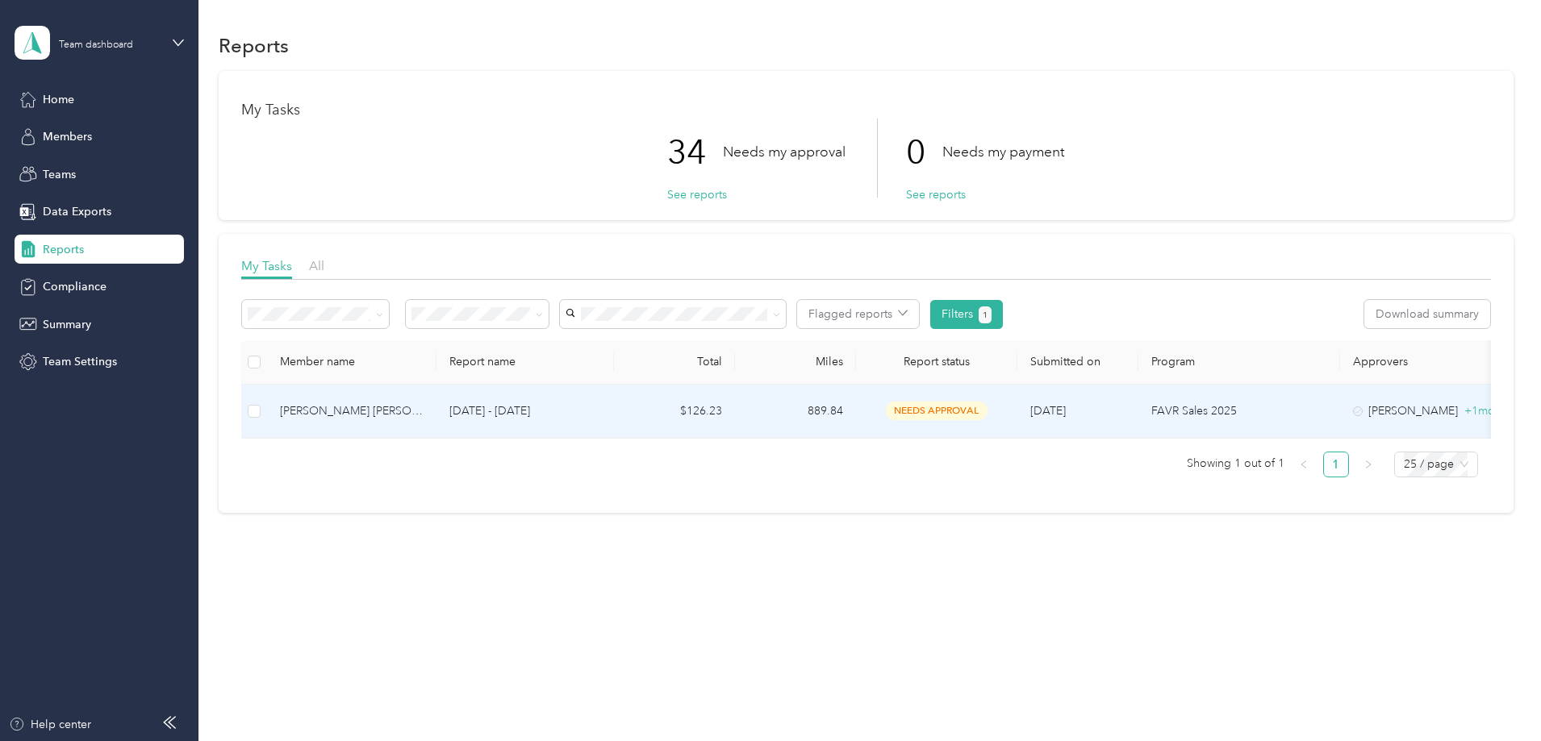
click at [423, 408] on div "[PERSON_NAME] [PERSON_NAME]" at bounding box center [352, 412] width 144 height 18
click at [601, 416] on p "[DATE] - [DATE]" at bounding box center [525, 412] width 152 height 18
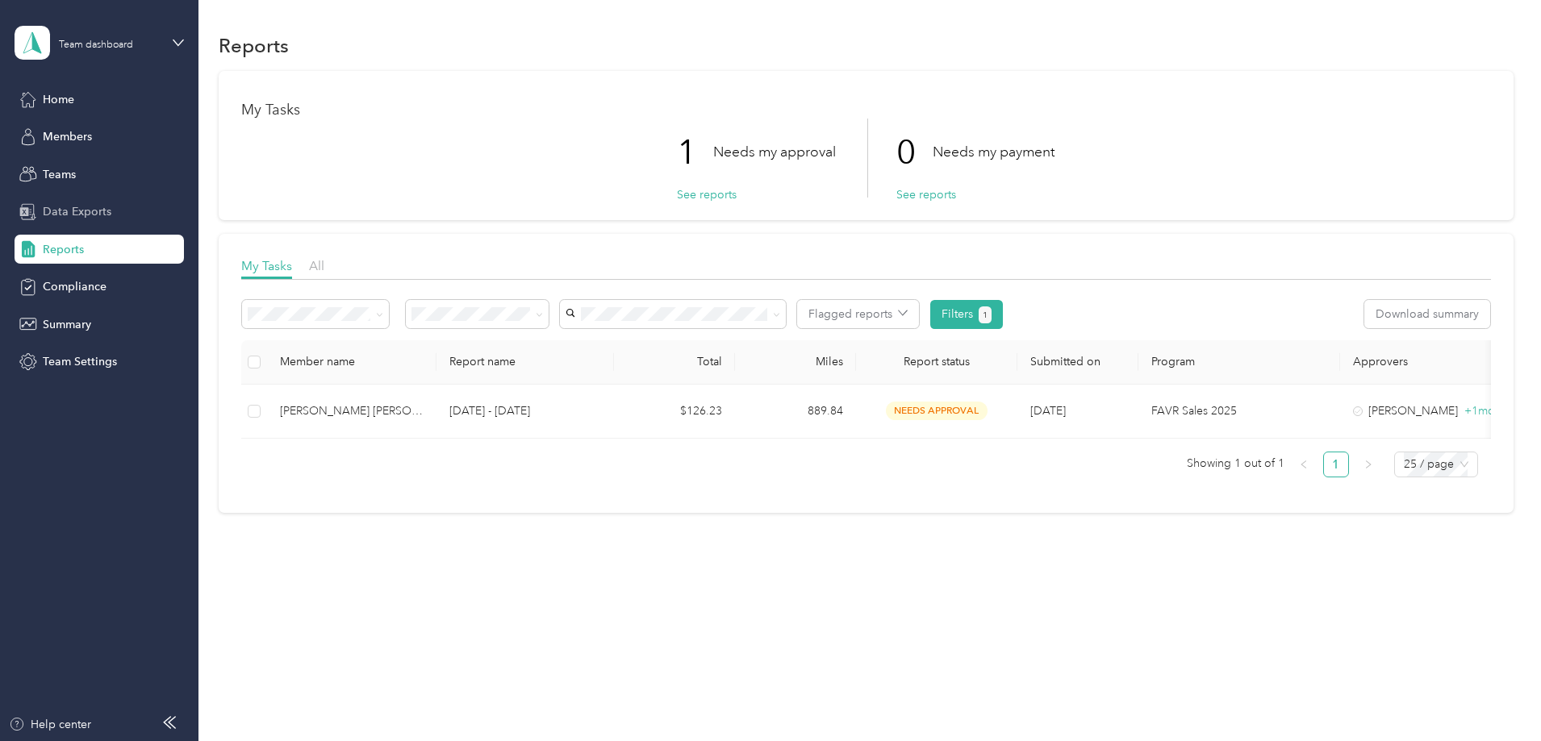
click at [66, 216] on span "Data Exports" at bounding box center [77, 211] width 69 height 17
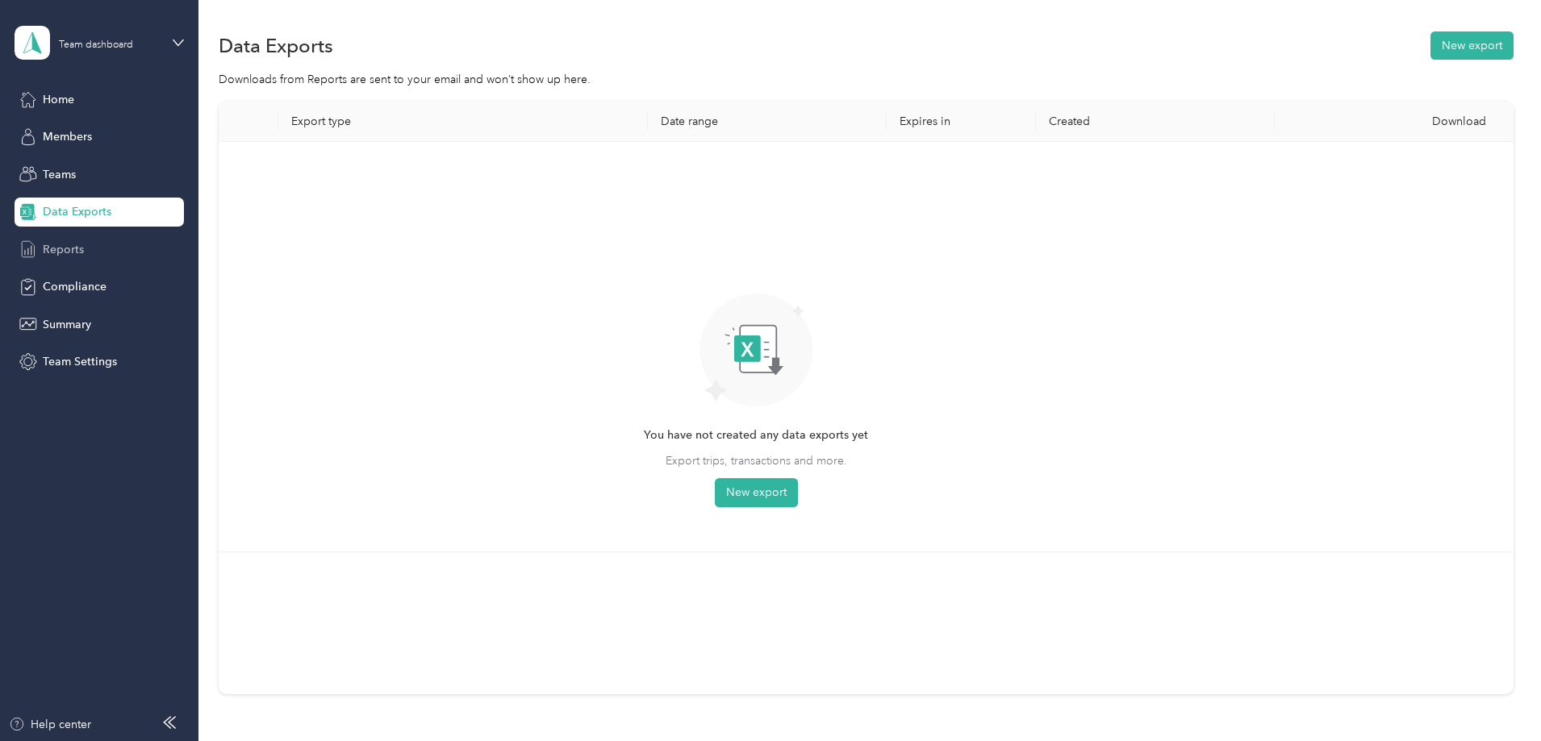
click at [70, 252] on span "Reports" at bounding box center [63, 249] width 41 height 17
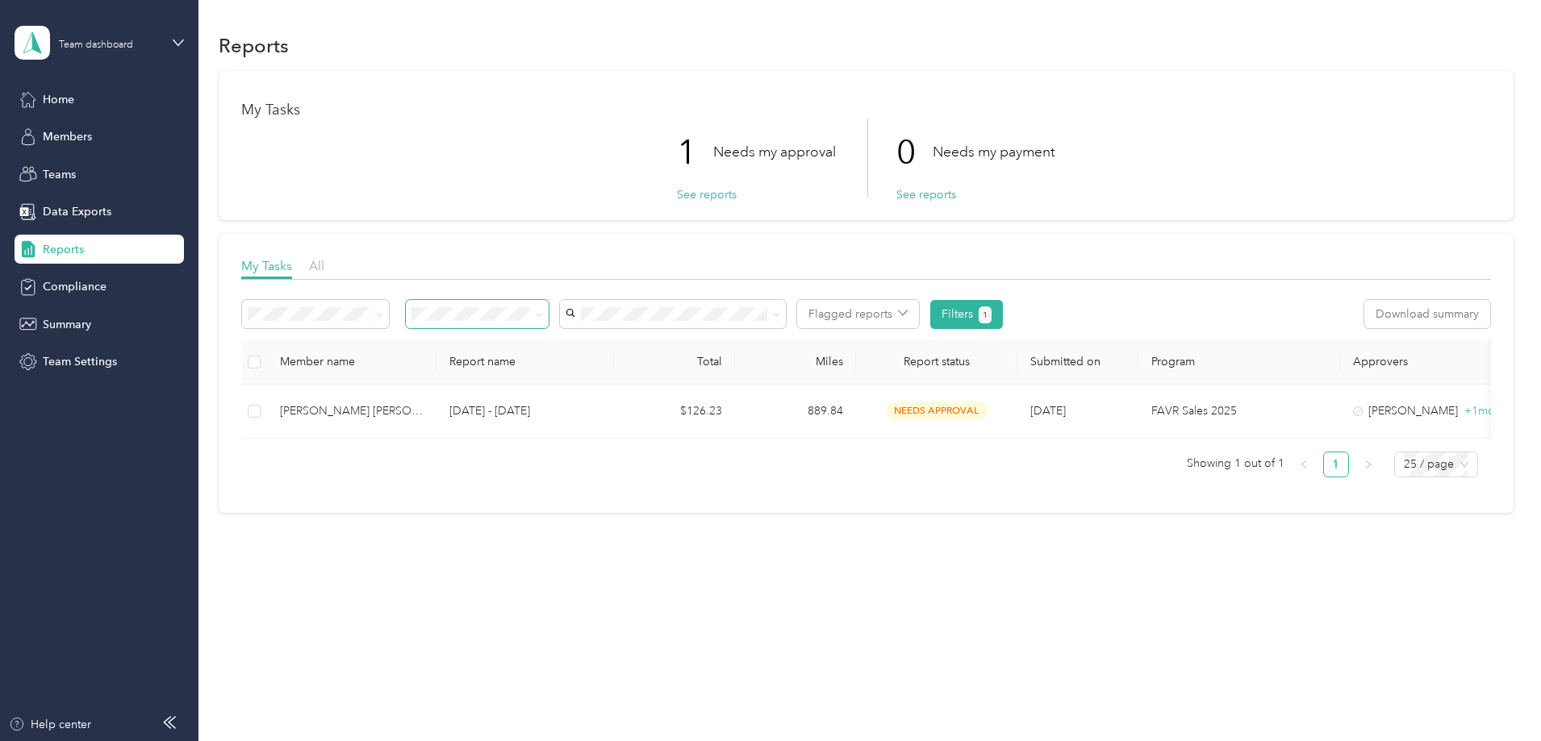
click at [543, 313] on span at bounding box center [536, 314] width 13 height 17
click at [543, 318] on span at bounding box center [536, 314] width 13 height 17
click at [543, 320] on span at bounding box center [539, 314] width 7 height 14
click at [543, 313] on icon at bounding box center [539, 314] width 7 height 7
click at [620, 391] on div "Needs my payment" at bounding box center [586, 395] width 120 height 17
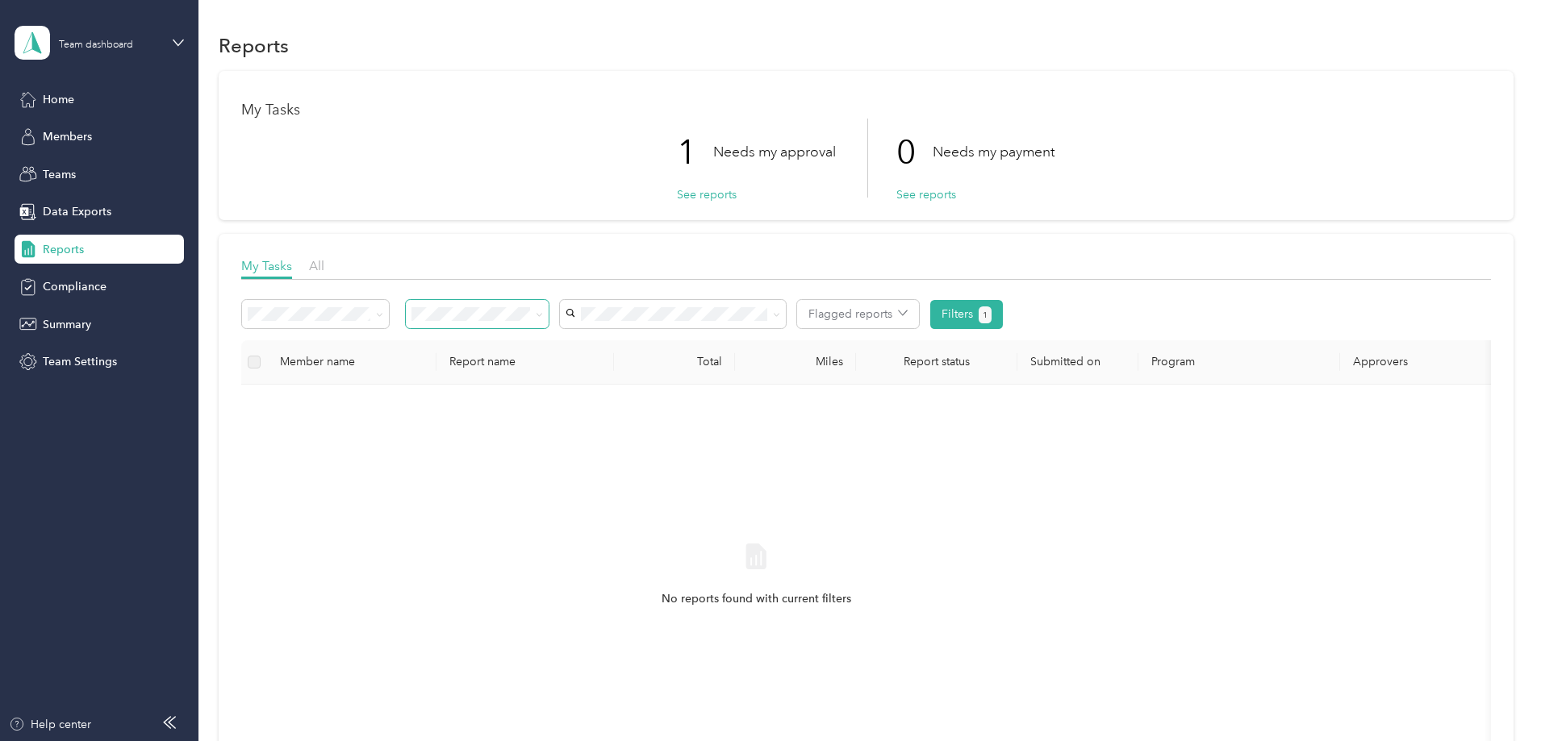
click at [543, 320] on span at bounding box center [539, 314] width 7 height 14
click at [543, 311] on icon at bounding box center [539, 314] width 7 height 7
click at [604, 430] on span "Approved by me" at bounding box center [568, 429] width 89 height 14
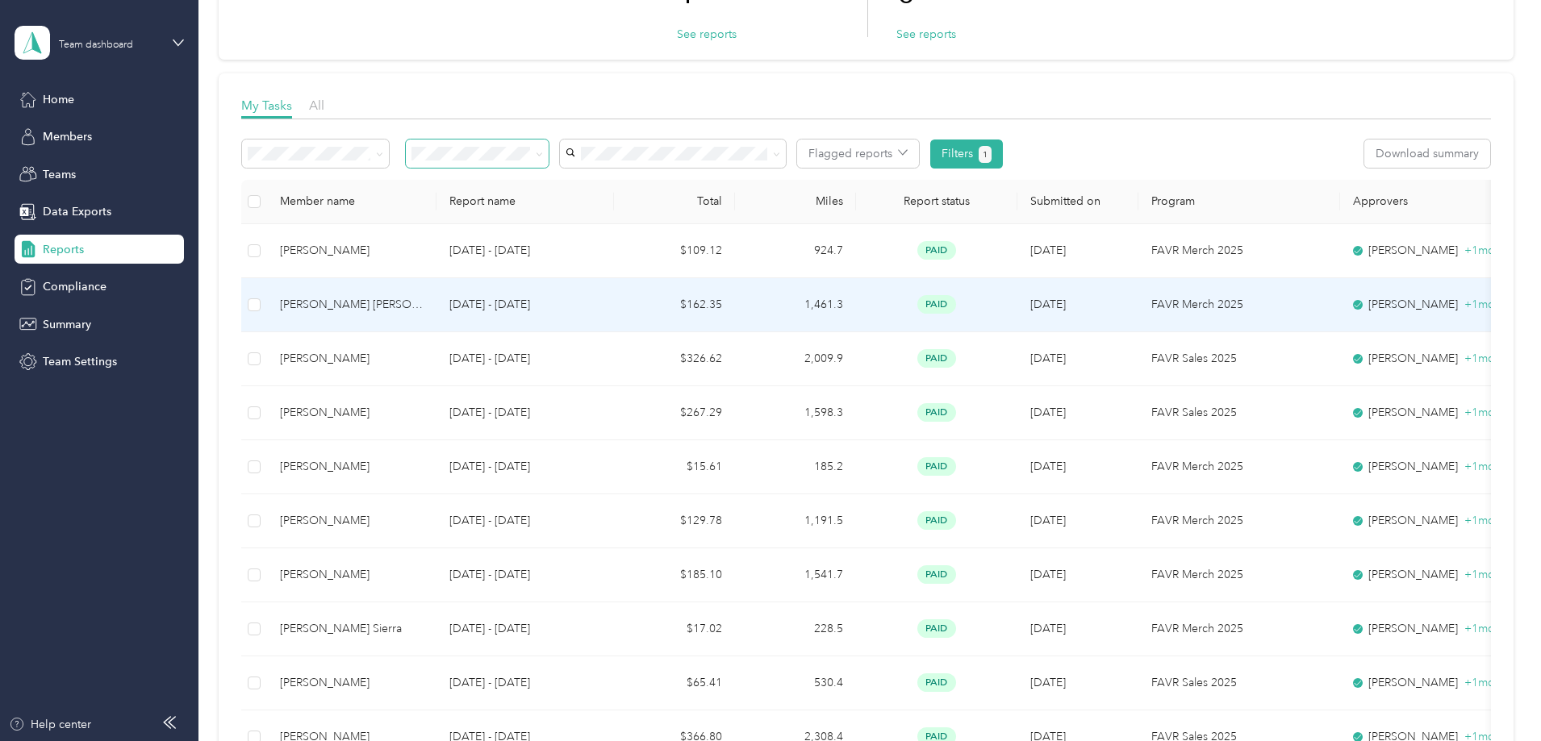
scroll to position [161, 0]
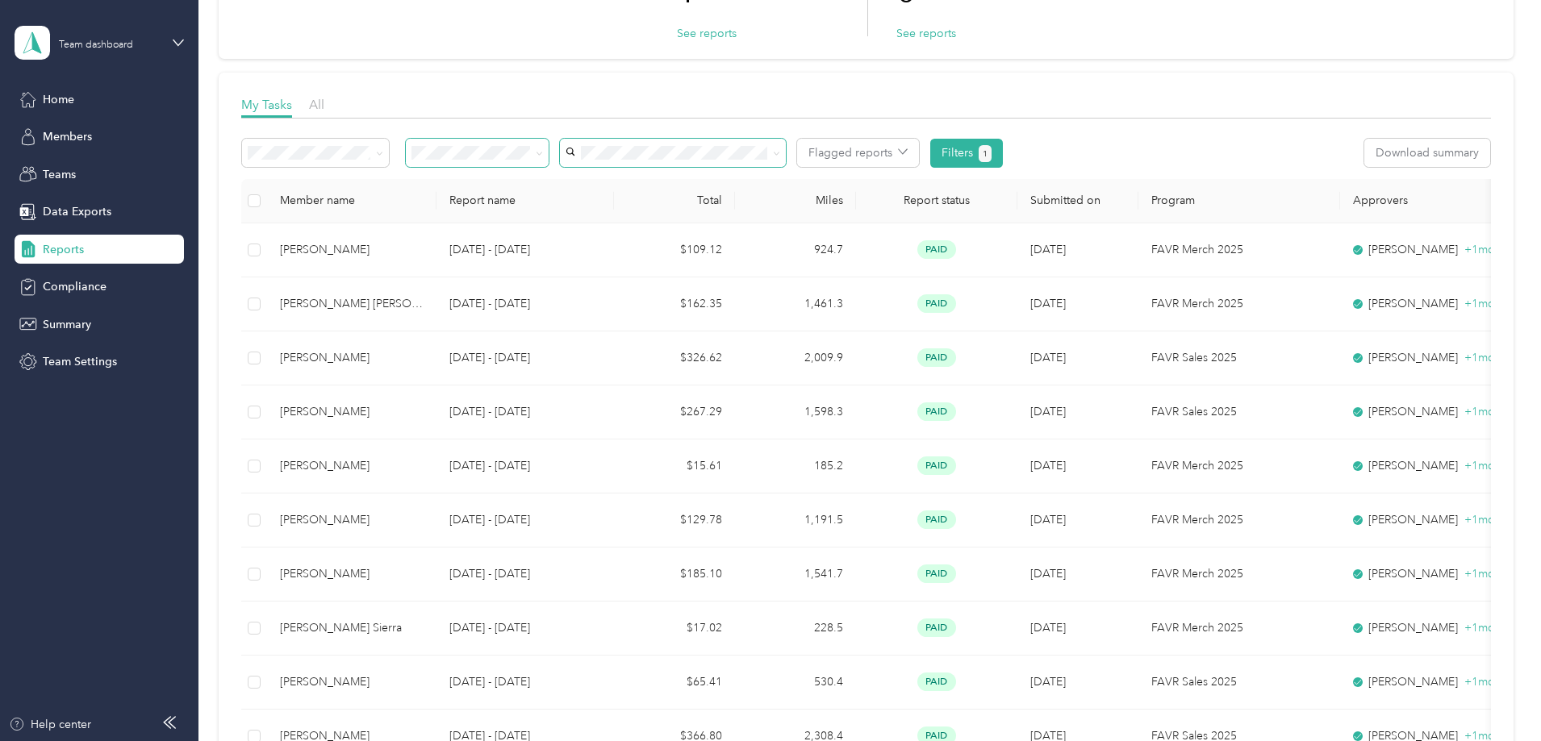
click at [733, 143] on span at bounding box center [673, 153] width 226 height 28
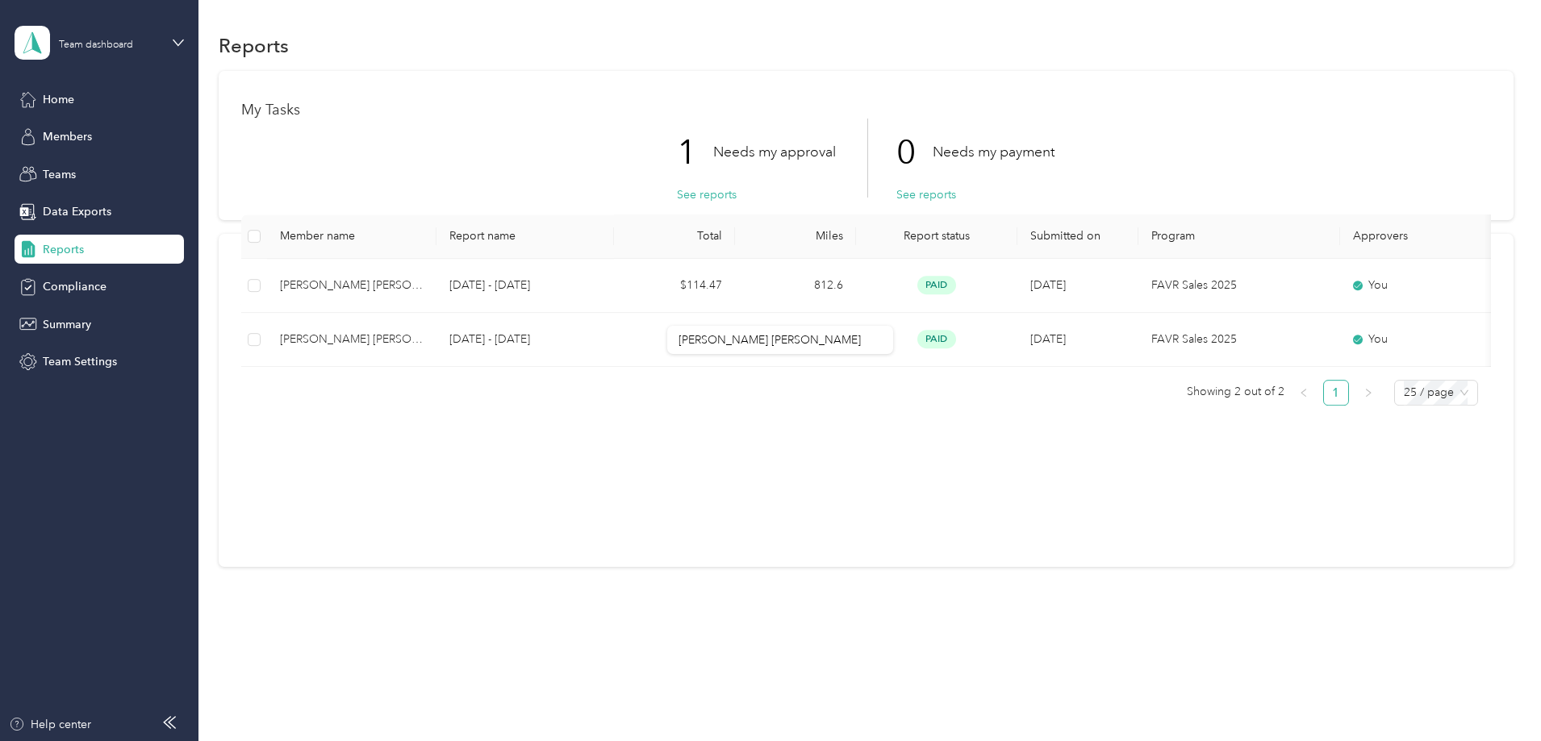
scroll to position [4, 0]
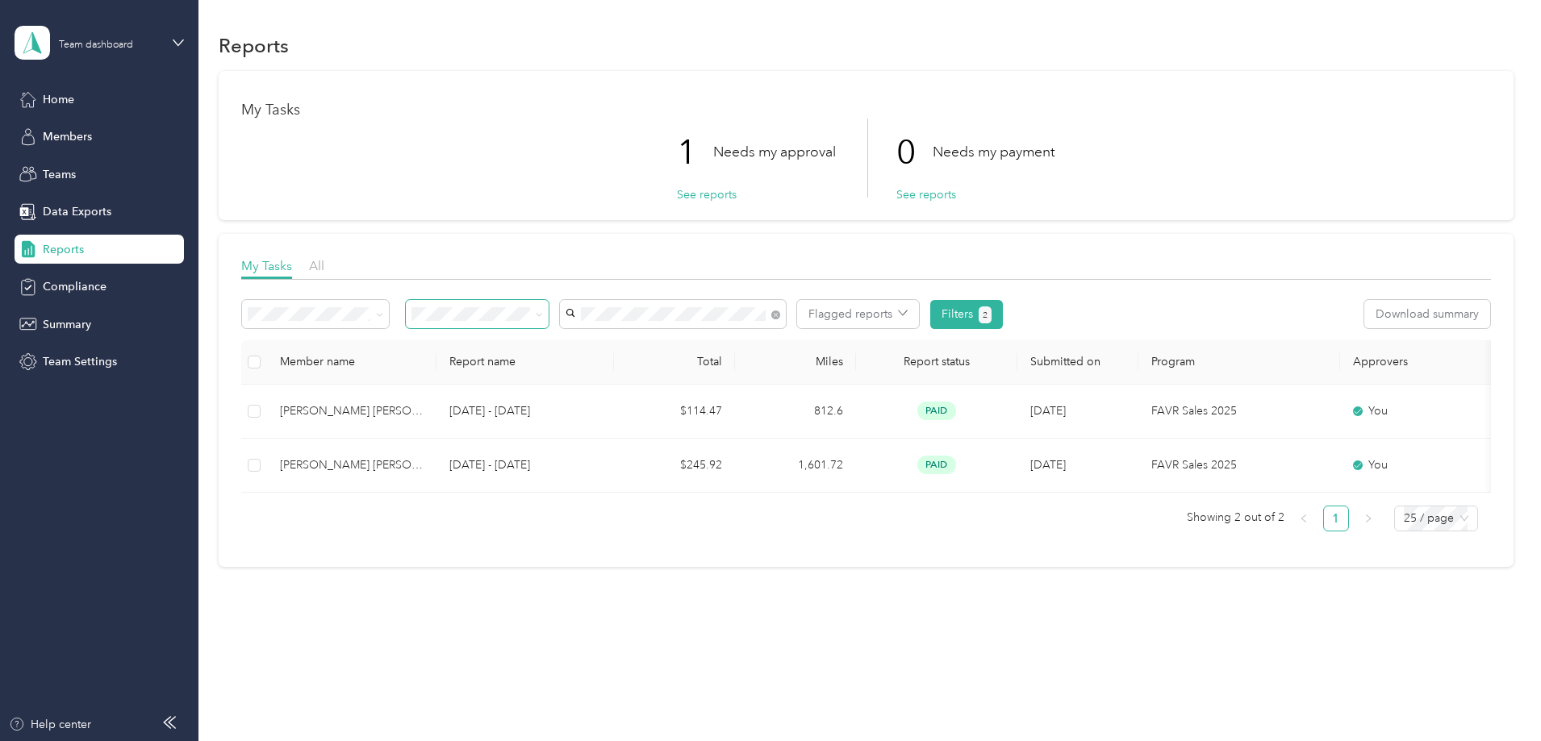
click at [543, 313] on span at bounding box center [536, 314] width 13 height 17
click at [543, 314] on icon at bounding box center [539, 314] width 7 height 7
click at [584, 402] on div "Needs my payment" at bounding box center [584, 396] width 120 height 17
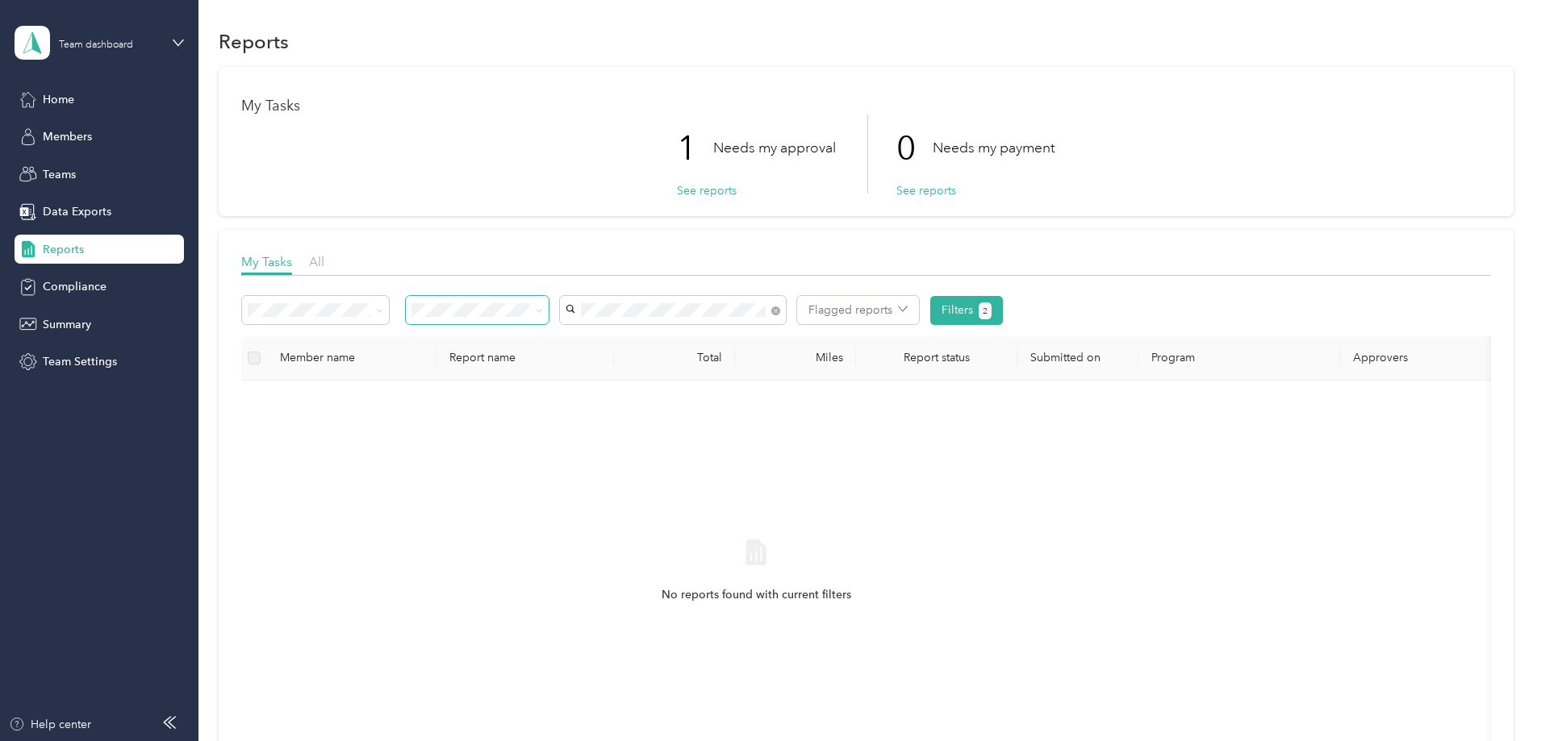
click at [543, 317] on span at bounding box center [536, 310] width 13 height 17
click at [543, 308] on icon at bounding box center [539, 310] width 7 height 7
click at [620, 374] on li "Needs my approval" at bounding box center [584, 368] width 143 height 28
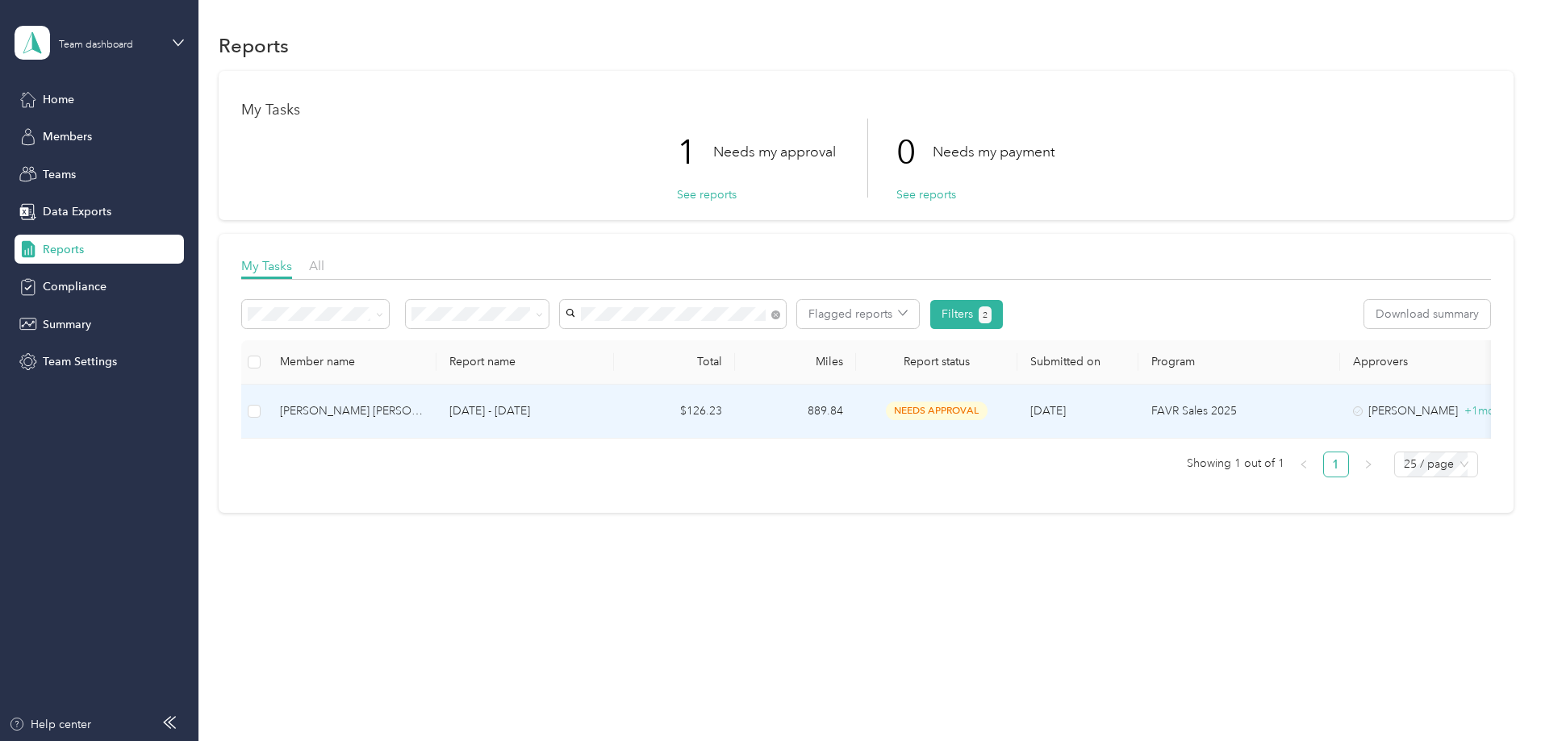
click at [267, 409] on td at bounding box center [254, 412] width 26 height 54
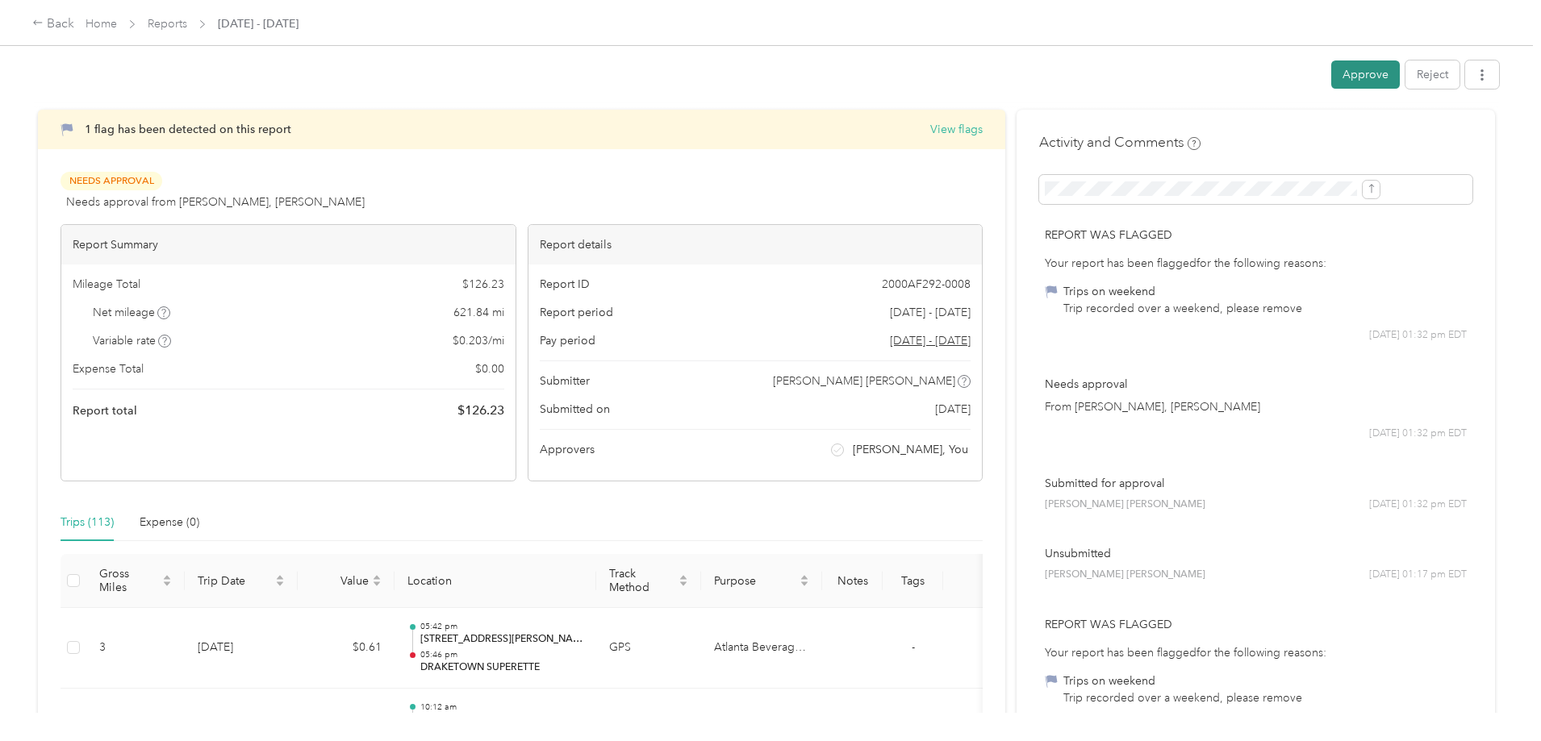
click at [1331, 74] on button "Approve" at bounding box center [1365, 74] width 69 height 28
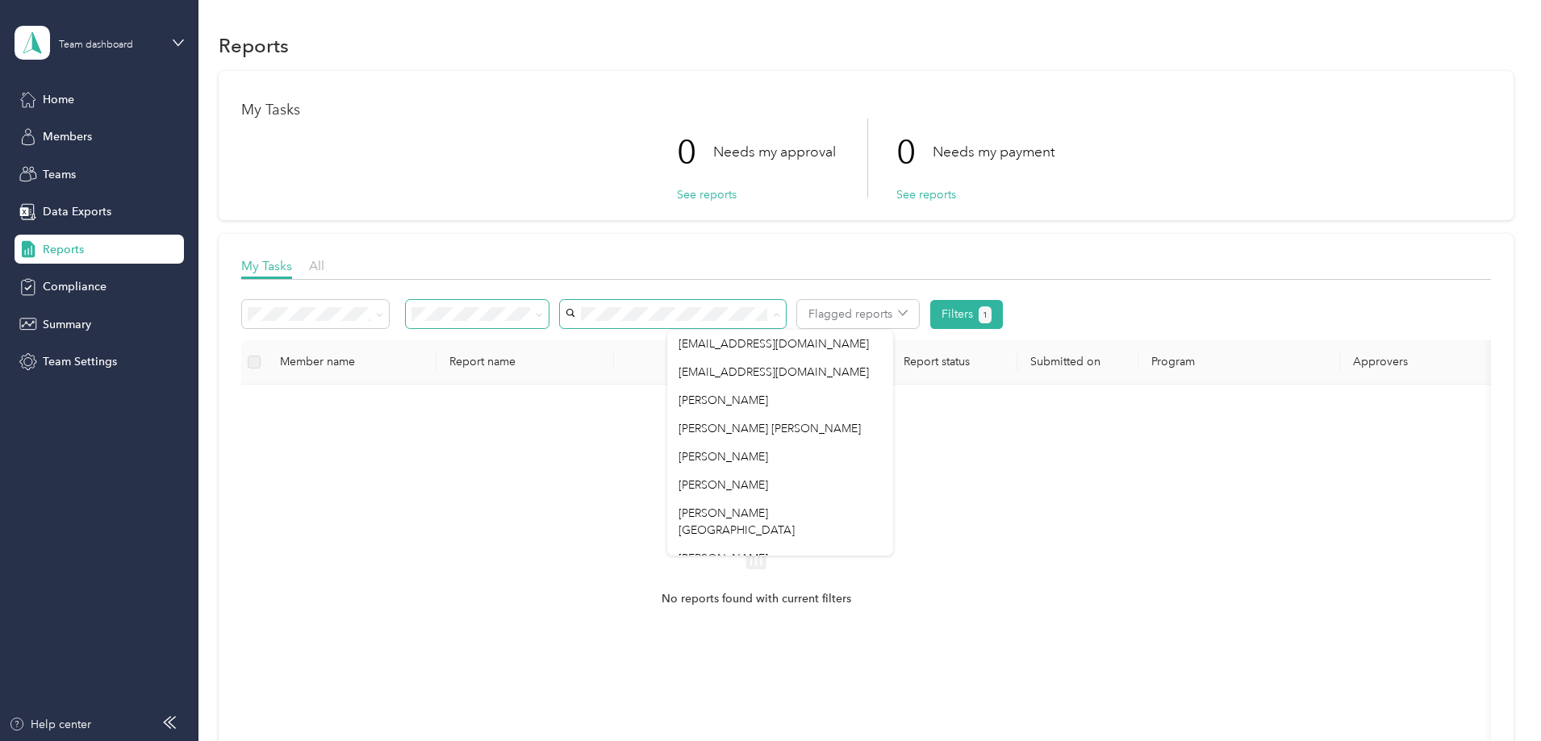
click at [549, 307] on span at bounding box center [477, 314] width 143 height 28
click at [613, 434] on div "No reports found with current filters" at bounding box center [756, 590] width 1004 height 384
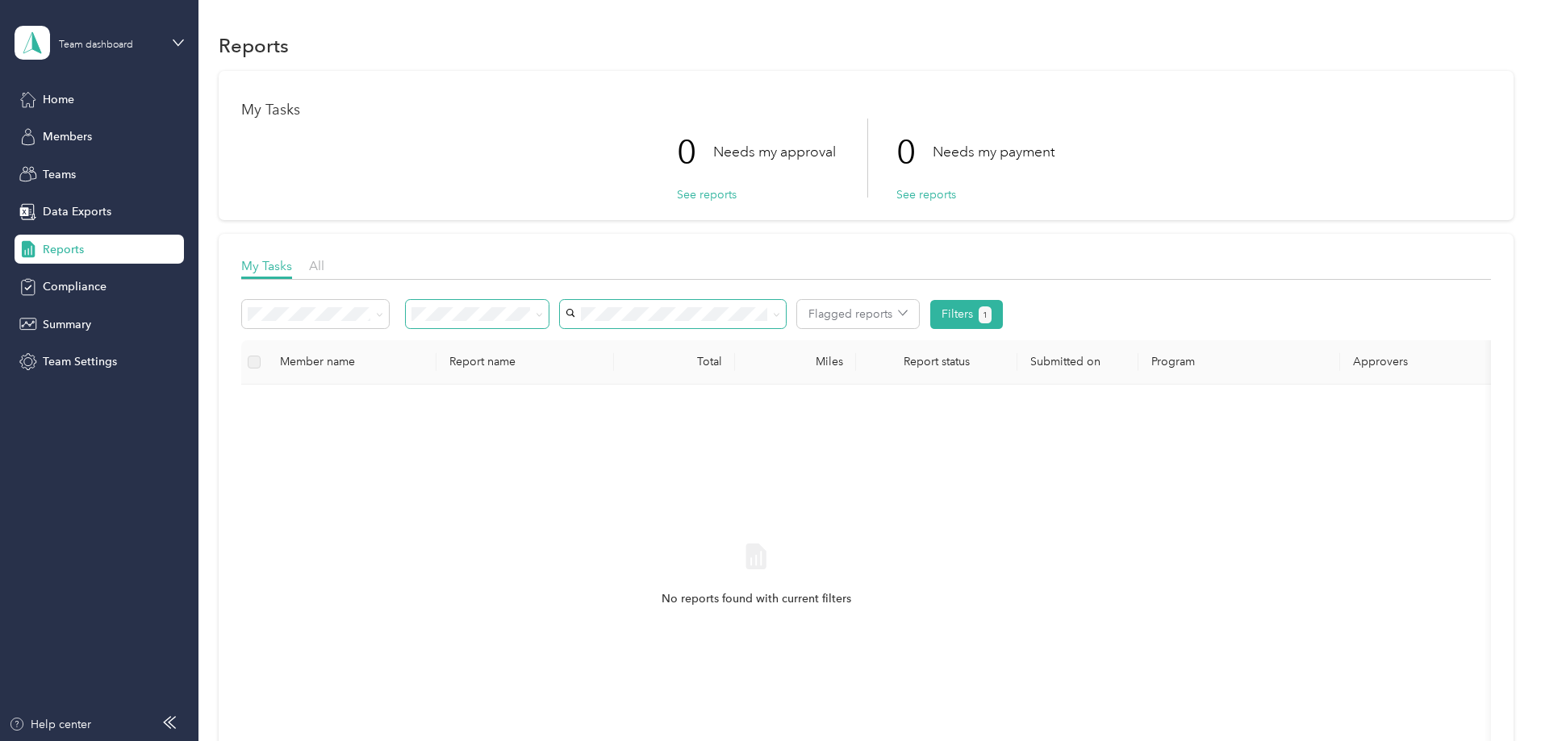
click at [549, 322] on span at bounding box center [477, 314] width 143 height 28
click at [657, 314] on div "Flagged reports Filters 1" at bounding box center [622, 314] width 761 height 29
click at [541, 314] on icon at bounding box center [538, 314] width 5 height 3
click at [621, 337] on div "All" at bounding box center [584, 344] width 120 height 17
